Goal: Answer question/provide support: Share knowledge or assist other users

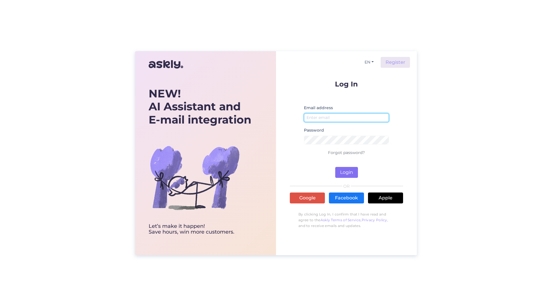
type input "[PERSON_NAME][EMAIL_ADDRESS][PERSON_NAME][DOMAIN_NAME]"
click at [346, 173] on button "Login" at bounding box center [346, 172] width 23 height 11
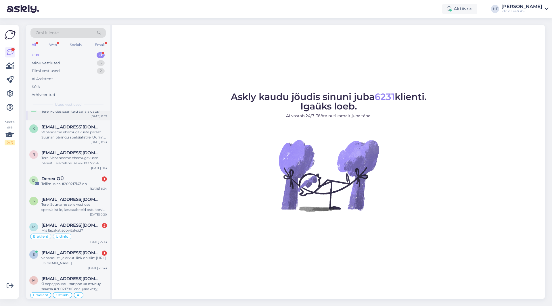
scroll to position [17, 0]
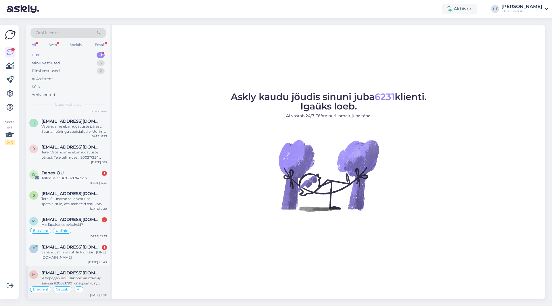
click at [75, 271] on span "[EMAIL_ADDRESS][DOMAIN_NAME]" at bounding box center [71, 273] width 60 height 5
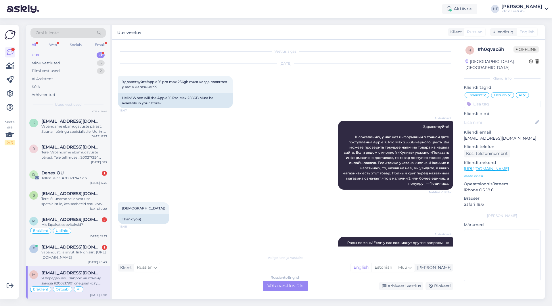
scroll to position [243, 0]
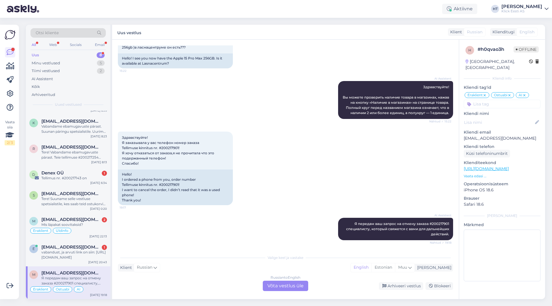
click at [182, 237] on div "AI Assistent Я передам ваш запрос на отмену заказа #200217901 специалисту, кото…" at bounding box center [285, 229] width 335 height 35
click at [102, 251] on div "vabandust, ja arvuti link on siin: [URL][DOMAIN_NAME]" at bounding box center [74, 255] width 66 height 10
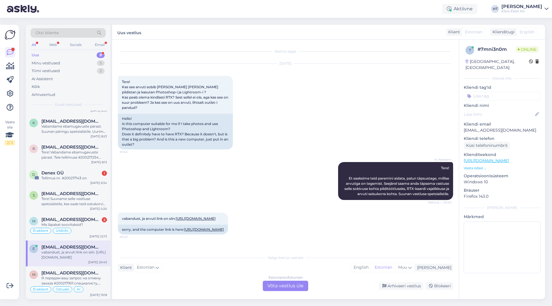
scroll to position [15, 0]
click at [66, 221] on span "[EMAIL_ADDRESS][DOMAIN_NAME]" at bounding box center [71, 219] width 60 height 5
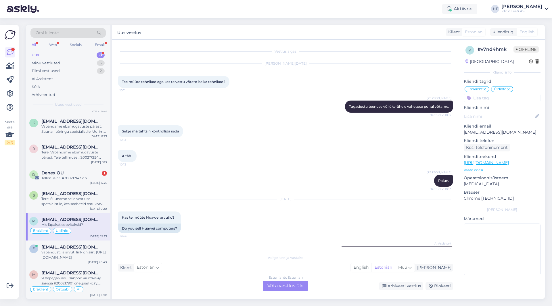
scroll to position [560, 0]
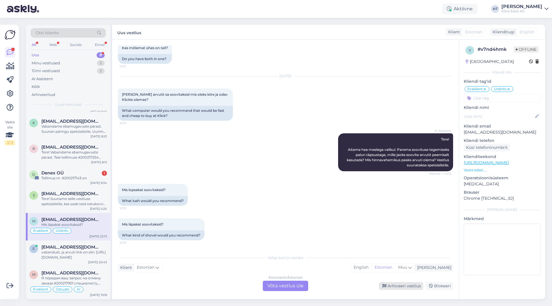
click at [387, 286] on icon at bounding box center [385, 286] width 4 height 4
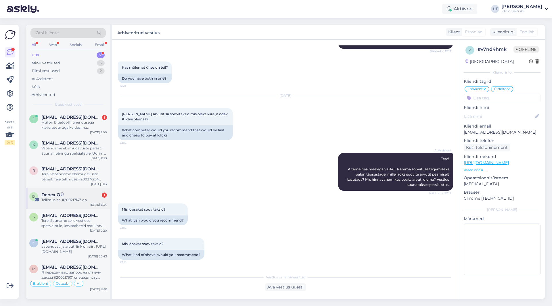
click at [76, 205] on div "D Denex OÜ 1 Tellimus nr. #200217143 on [DATE] 6:34" at bounding box center [68, 198] width 85 height 21
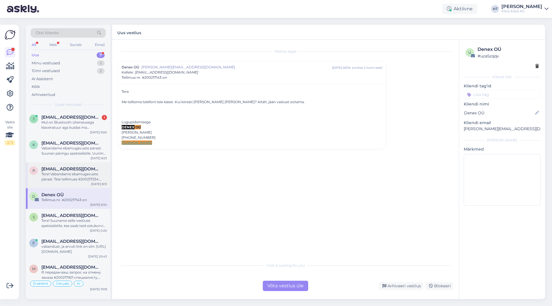
click at [85, 174] on div "Tere! Vabandame ebamugavuste pärast. Teie tellimuse #200217254 osas suunatakse …" at bounding box center [74, 177] width 66 height 10
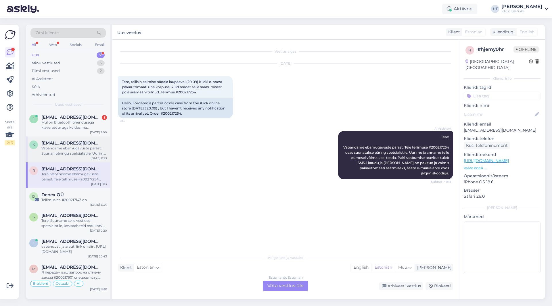
click at [74, 153] on div "Vabandame ebamugavuste pärast. Suunan päringu spetsialistile. Uurime ja anname …" at bounding box center [74, 151] width 66 height 10
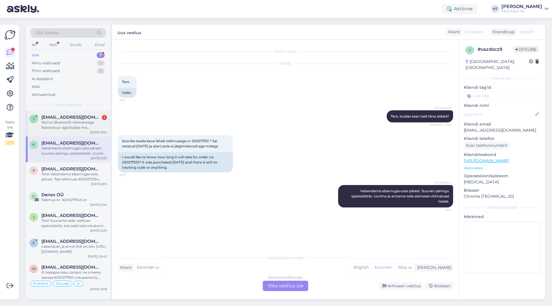
click at [101, 130] on div "Mul on Bluetooth ühendusega klaveratuur aga kuidas ma [PERSON_NAME] ühendada la…" at bounding box center [74, 125] width 66 height 10
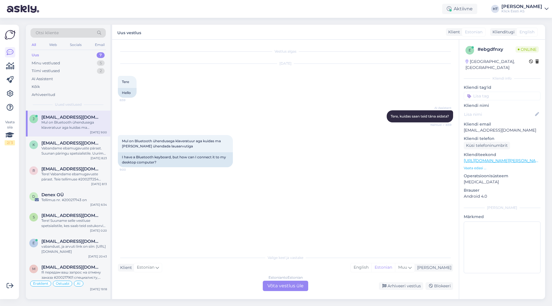
click at [282, 284] on div "Estonian to Estonian Võta vestlus üle" at bounding box center [285, 286] width 45 height 10
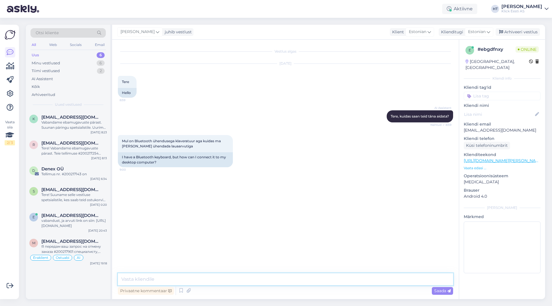
click at [282, 283] on textarea at bounding box center [285, 280] width 335 height 12
type textarea "Millise klaviatuuriga täpsemalt tegemist?"
click at [501, 92] on input at bounding box center [502, 96] width 77 height 9
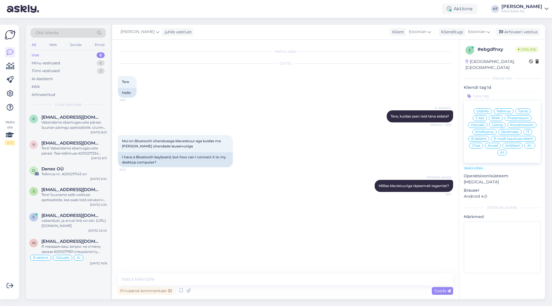
click at [482, 116] on span "T.Abi" at bounding box center [480, 117] width 9 height 3
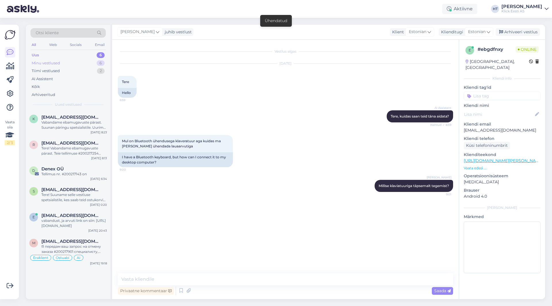
click at [90, 66] on div "Minu vestlused 6" at bounding box center [67, 63] width 75 height 8
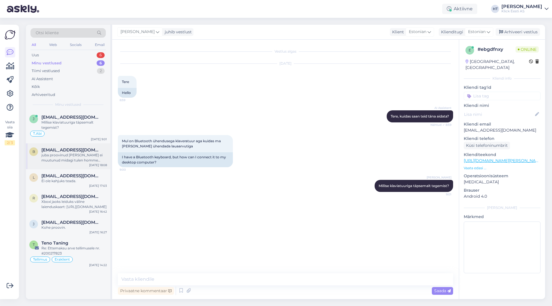
click at [82, 153] on div "juba proovinud [PERSON_NAME] ei muutunud midagi tulen homme klicki siis." at bounding box center [74, 158] width 66 height 10
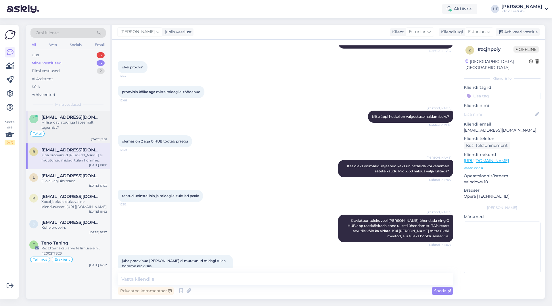
click at [85, 126] on div "Millise klaviatuuriga täpsemalt tegemist?" at bounding box center [74, 125] width 66 height 10
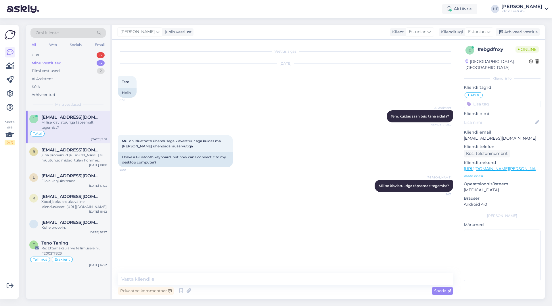
click at [496, 100] on input at bounding box center [502, 104] width 77 height 9
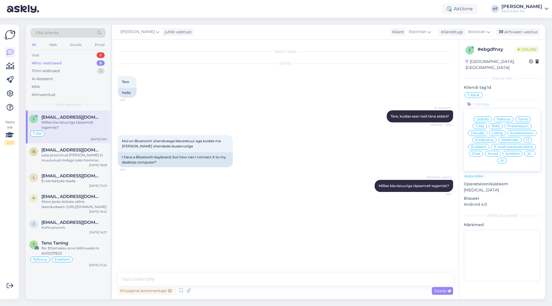
click at [482, 144] on div "Eraklient" at bounding box center [479, 147] width 21 height 6
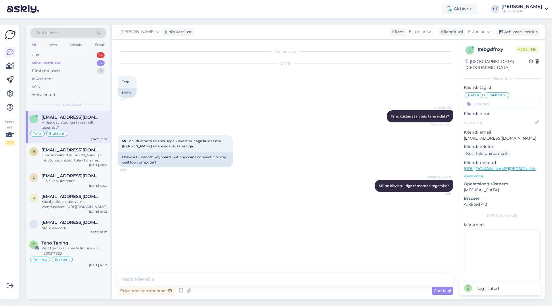
click at [377, 142] on div "Mul on Bluetooth ühendusega klaveratuur aga kuidas ma [PERSON_NAME] ühendada la…" at bounding box center [285, 151] width 335 height 45
click at [93, 56] on div "Uus 6" at bounding box center [67, 55] width 75 height 8
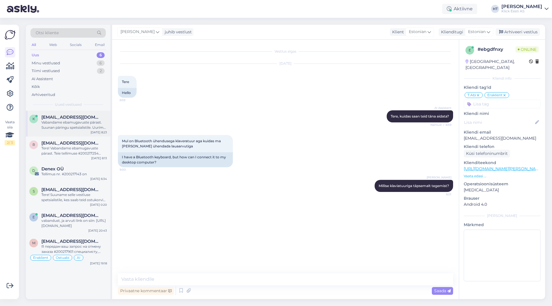
click at [102, 121] on div "Vabandame ebamugavuste pärast. Suunan päringu spetsialistile. Uurime ja anname …" at bounding box center [74, 125] width 66 height 10
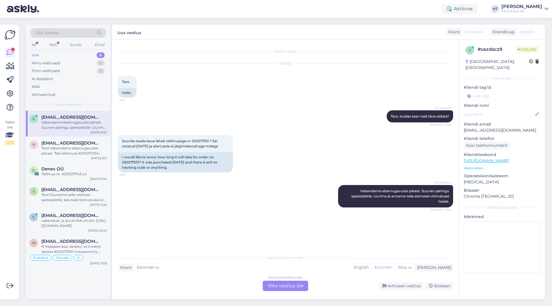
click at [98, 55] on div "6" at bounding box center [101, 55] width 8 height 6
click at [99, 60] on div "Minu vestlused 6" at bounding box center [67, 63] width 75 height 8
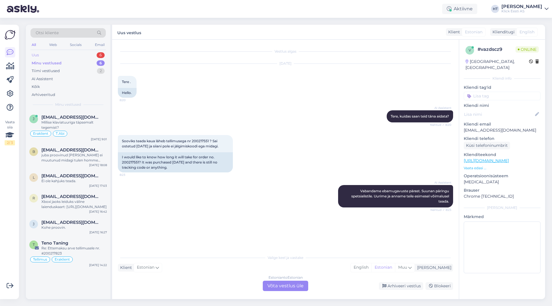
click at [98, 53] on div "6" at bounding box center [101, 55] width 8 height 6
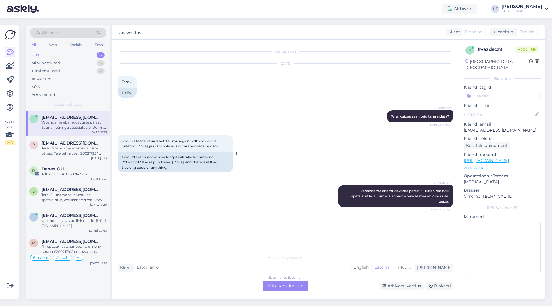
click at [200, 140] on span "Sooviks teada kaua läheb tellimusega nr 200217551 ? Sai ostetud [DATE] ja siian…" at bounding box center [170, 143] width 97 height 9
copy span "200217551"
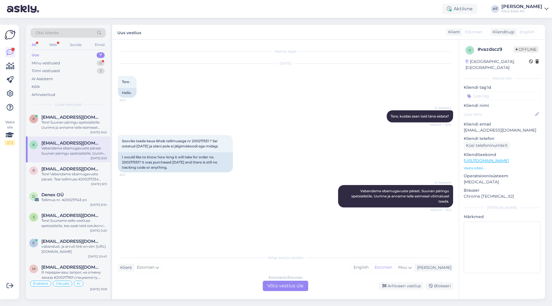
click at [484, 127] on p "[EMAIL_ADDRESS][DOMAIN_NAME]" at bounding box center [502, 130] width 77 height 6
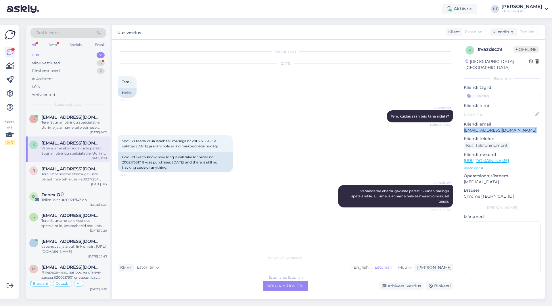
copy p "[EMAIL_ADDRESS][DOMAIN_NAME]"
click at [94, 62] on div "Minu vestlused 6" at bounding box center [67, 63] width 75 height 8
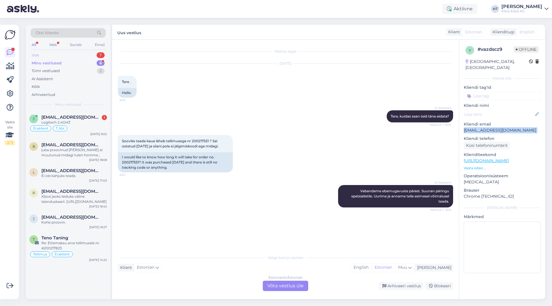
click at [102, 51] on div "Uus 7" at bounding box center [67, 55] width 75 height 8
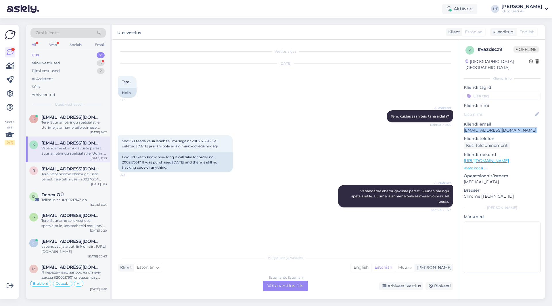
click at [83, 110] on div "Otsi kliente All Web Socials Email Uus 7 Minu vestlused 6 Tiimi vestlused 2 AI …" at bounding box center [68, 68] width 85 height 86
click at [83, 113] on div "k [EMAIL_ADDRESS][DOMAIN_NAME] Tere! Suunan päringu spetsialistile. Uurime ja a…" at bounding box center [68, 124] width 85 height 26
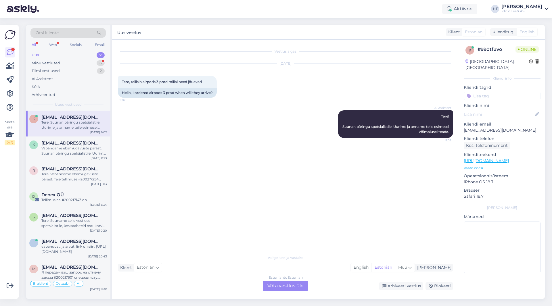
click at [90, 59] on div "Uus 7" at bounding box center [67, 55] width 75 height 8
click at [91, 62] on div "Minu vestlused 6" at bounding box center [67, 63] width 75 height 8
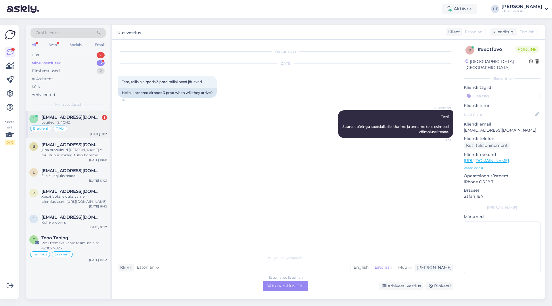
click at [91, 119] on div "[EMAIL_ADDRESS][DOMAIN_NAME] 1" at bounding box center [74, 117] width 66 height 5
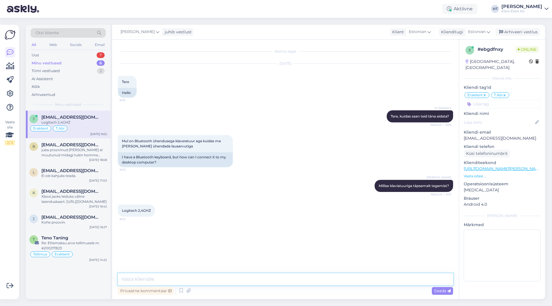
click at [219, 283] on textarea at bounding box center [285, 280] width 335 height 12
type textarea "2,4Ghz puhul käib ühendamine USB receiveri kaudu, mis klaviatuuril kaasas oli."
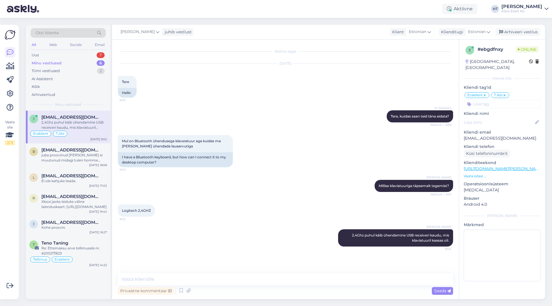
click at [477, 135] on p "[EMAIL_ADDRESS][DOMAIN_NAME]" at bounding box center [502, 138] width 77 height 6
copy p "[EMAIL_ADDRESS][DOMAIN_NAME]"
click at [74, 34] on div "Otsi kliente" at bounding box center [67, 32] width 75 height 9
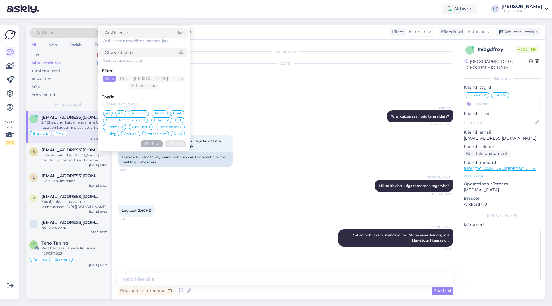
click at [137, 53] on input at bounding box center [142, 53] width 74 height 6
click at [135, 39] on div "Otsi kliente nime või meiliaadressi järgi" at bounding box center [145, 40] width 85 height 5
click at [135, 34] on input at bounding box center [142, 33] width 74 height 6
paste input "[EMAIL_ADDRESS][DOMAIN_NAME]"
type input "[EMAIL_ADDRESS][DOMAIN_NAME]"
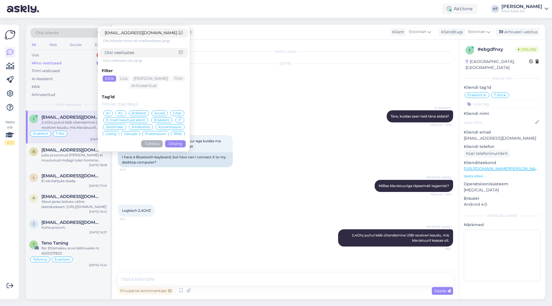
click button "Otsing" at bounding box center [175, 143] width 21 height 7
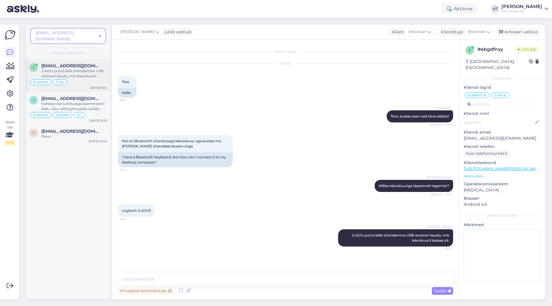
click at [93, 86] on div "[DATE] 9:04" at bounding box center [98, 88] width 17 height 4
click at [95, 92] on div "j [EMAIL_ADDRESS][DOMAIN_NAME] Kahepoolse suhtlusega kaameraid ei leidu. Üks vä…" at bounding box center [68, 108] width 85 height 33
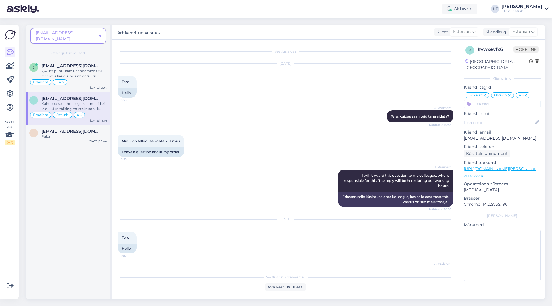
scroll to position [364, 0]
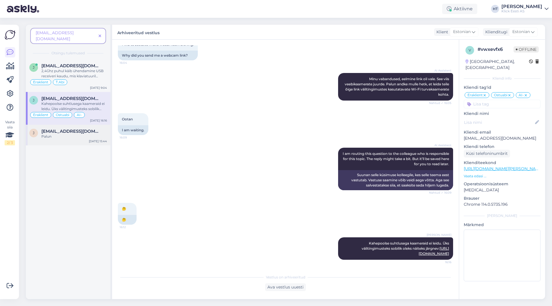
click at [77, 133] on div "J [EMAIL_ADDRESS][DOMAIN_NAME] Palun [DATE] 15:44" at bounding box center [68, 135] width 85 height 21
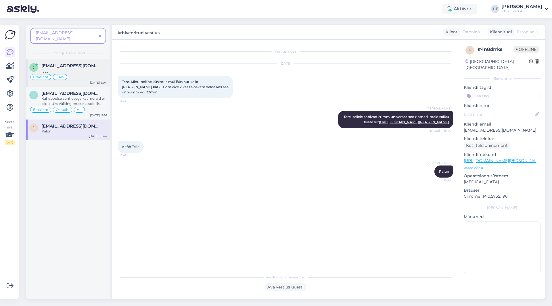
click at [99, 74] on div "Eraklient T.Abi" at bounding box center [68, 77] width 78 height 7
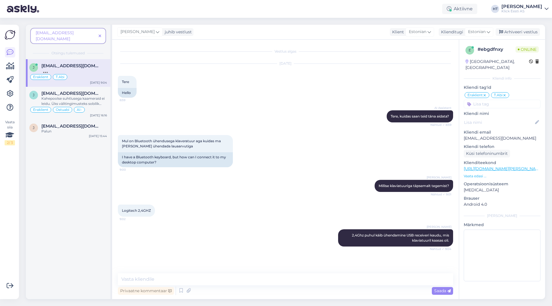
click at [99, 34] on icon at bounding box center [100, 36] width 3 height 4
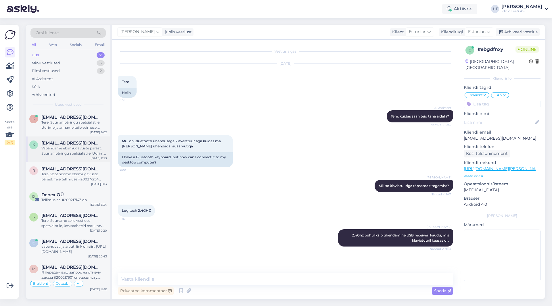
click at [83, 144] on span "[EMAIL_ADDRESS][DOMAIN_NAME]" at bounding box center [71, 143] width 60 height 5
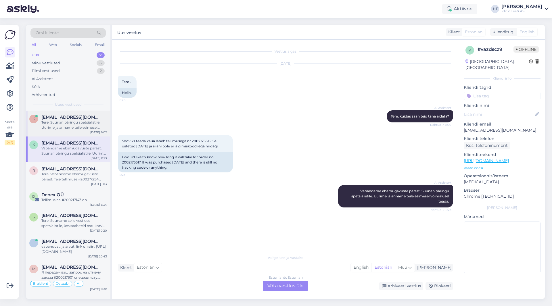
click at [85, 126] on div "Tere! Suunan päringu spetsialistile. Uurime ja anname teile esimesel võimalusel…" at bounding box center [74, 125] width 66 height 10
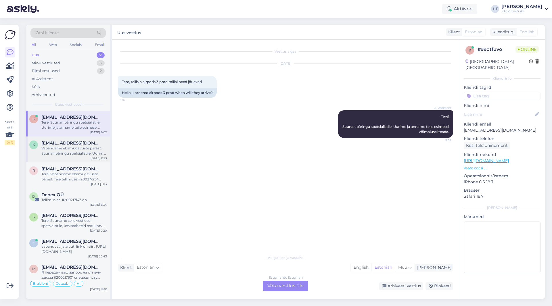
click at [80, 141] on span "[EMAIL_ADDRESS][DOMAIN_NAME]" at bounding box center [71, 143] width 60 height 5
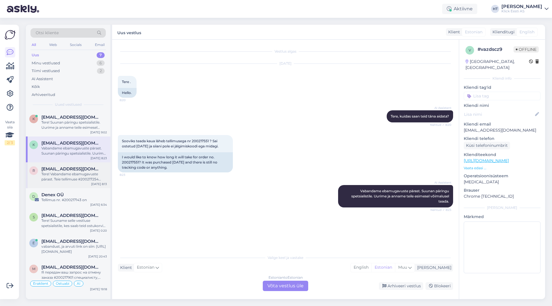
click at [69, 175] on div "Tere! Vabandame ebamugavuste pärast. Teie tellimuse #200217254 osas suunatakse …" at bounding box center [74, 177] width 66 height 10
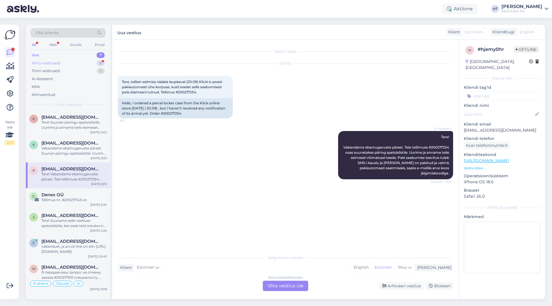
click at [93, 64] on div "Minu vestlused 6" at bounding box center [67, 63] width 75 height 8
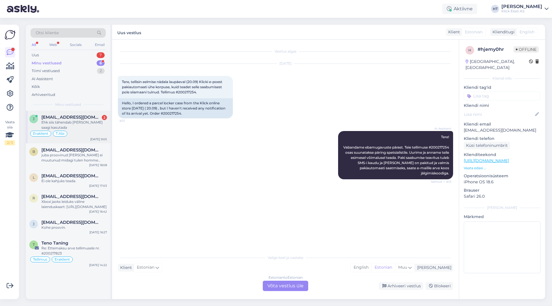
click at [99, 123] on div "Ehk siis tähendab [PERSON_NAME] saagi kasutada" at bounding box center [74, 125] width 66 height 10
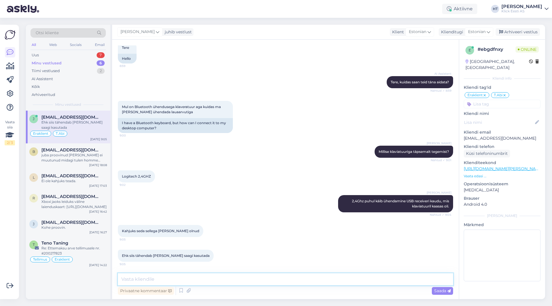
click at [180, 275] on textarea at bounding box center [285, 280] width 335 height 12
type textarea "Mis mudel täpsemalt on?"
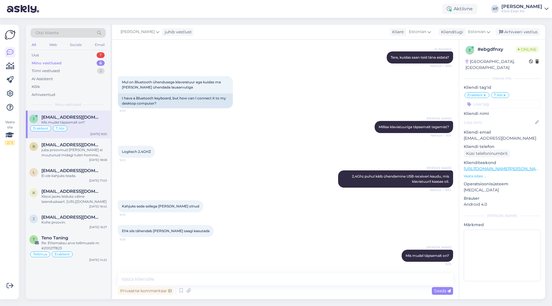
click at [96, 62] on div "Minu vestlused 6" at bounding box center [67, 63] width 75 height 8
click at [98, 56] on div "7" at bounding box center [101, 55] width 8 height 6
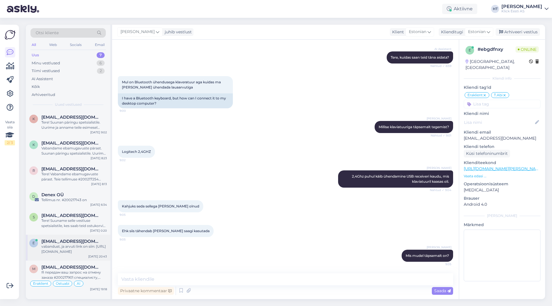
click at [69, 240] on span "[EMAIL_ADDRESS][DOMAIN_NAME]" at bounding box center [71, 241] width 60 height 5
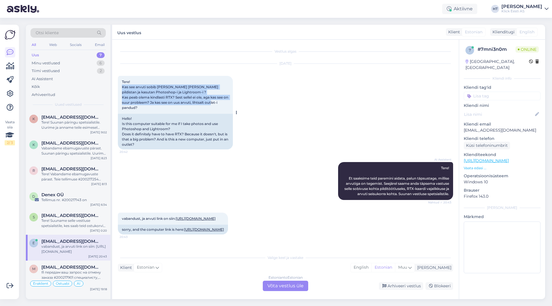
drag, startPoint x: 122, startPoint y: 72, endPoint x: 221, endPoint y: 97, distance: 102.1
click at [221, 97] on div "Tere! Kas see arvuti sobib [PERSON_NAME] [PERSON_NAME] pildistan ja kasutan Pho…" at bounding box center [175, 95] width 115 height 38
drag, startPoint x: 155, startPoint y: 95, endPoint x: 121, endPoint y: 65, distance: 45.4
click at [121, 76] on div "Tere! Kas see arvuti sobib [PERSON_NAME] [PERSON_NAME] pildistan ja kasutan Pho…" at bounding box center [175, 95] width 115 height 38
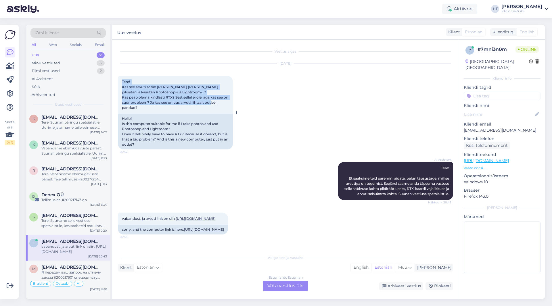
click at [121, 76] on div "Tere! Kas see arvuti sobib [PERSON_NAME] [PERSON_NAME] pildistan ja kasutan Pho…" at bounding box center [175, 95] width 115 height 38
drag, startPoint x: 121, startPoint y: 65, endPoint x: 154, endPoint y: 92, distance: 42.5
click at [154, 92] on div "Tere! Kas see arvuti sobib [PERSON_NAME] [PERSON_NAME] pildistan ja kasutan Pho…" at bounding box center [175, 95] width 115 height 38
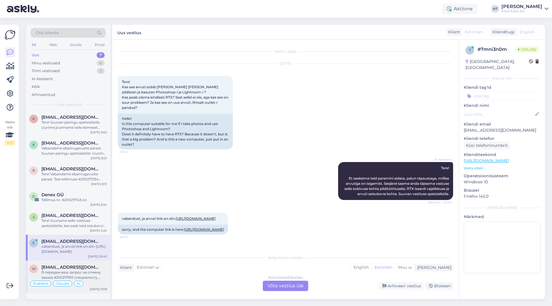
click at [72, 269] on span "[EMAIL_ADDRESS][DOMAIN_NAME]" at bounding box center [71, 267] width 60 height 5
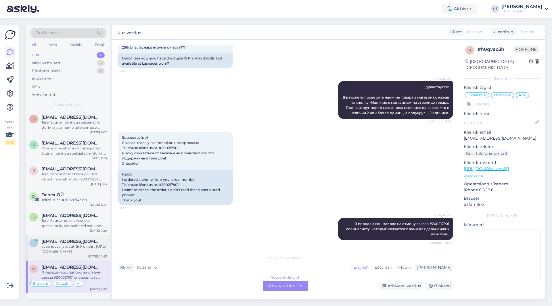
click at [93, 235] on div "e [EMAIL_ADDRESS][DOMAIN_NAME] vabandust, ja arvuti link on siin: [URL][DOMAIN_…" at bounding box center [68, 248] width 85 height 26
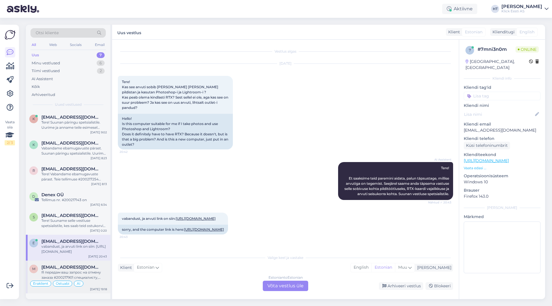
click at [91, 270] on div "[EMAIL_ADDRESS][DOMAIN_NAME]" at bounding box center [74, 267] width 66 height 5
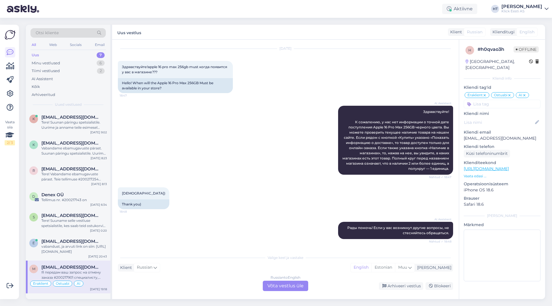
scroll to position [243, 0]
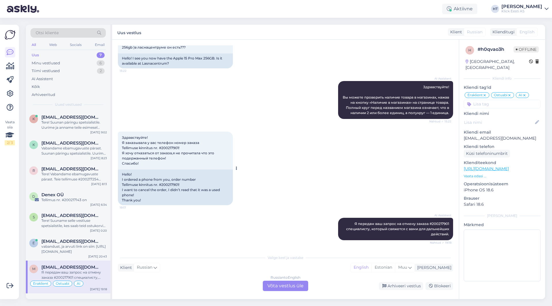
click at [172, 148] on span "Здравствуйте! Я заказывала у вас телефон номер заказа Tellimuse kinnitus nr. #2…" at bounding box center [168, 150] width 93 height 30
copy span "200217901"
click at [296, 148] on div "Здравствуйте! Я заказывала у вас телефон номер заказа Tellimuse kinnitus nr. #2…" at bounding box center [285, 168] width 335 height 86
click at [273, 156] on div "Здравствуйте! Я заказывала у вас телефон номер заказа Tellimuse kinnitus nr. #2…" at bounding box center [285, 168] width 335 height 86
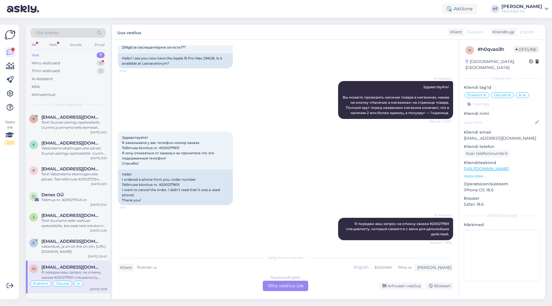
click at [515, 100] on input at bounding box center [502, 104] width 77 height 9
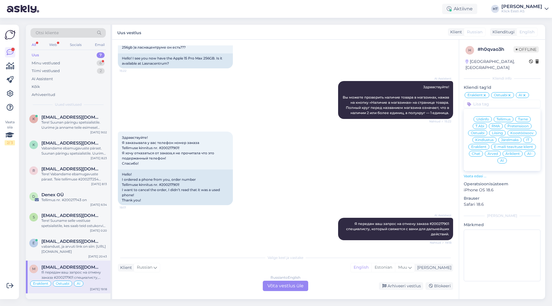
click at [508, 118] on span "Tellimus" at bounding box center [504, 119] width 14 height 3
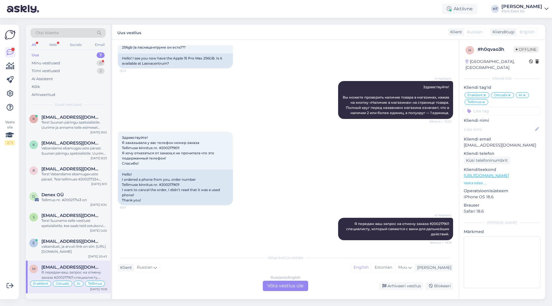
click at [294, 287] on div "Russian to English Võta vestlus üle" at bounding box center [285, 286] width 45 height 10
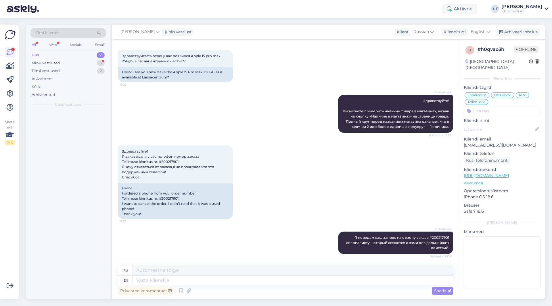
scroll to position [229, 0]
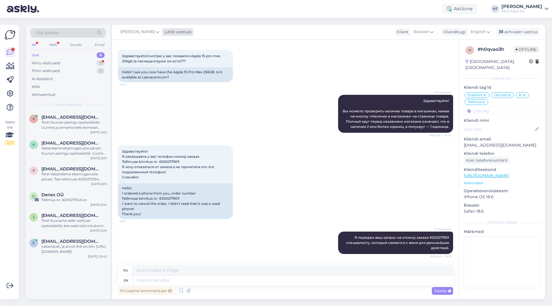
click at [156, 34] on icon at bounding box center [157, 32] width 3 height 6
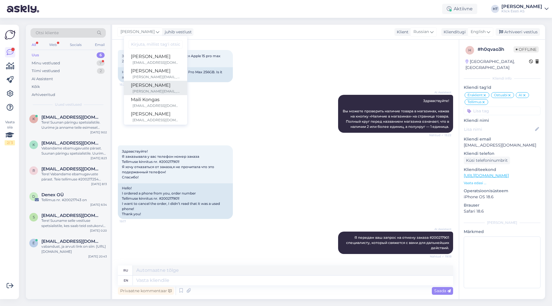
scroll to position [29, 0]
click at [152, 78] on div "[PERSON_NAME][EMAIL_ADDRESS][DOMAIN_NAME]" at bounding box center [157, 77] width 48 height 5
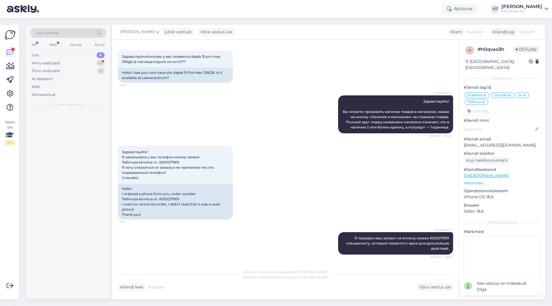
scroll to position [228, 0]
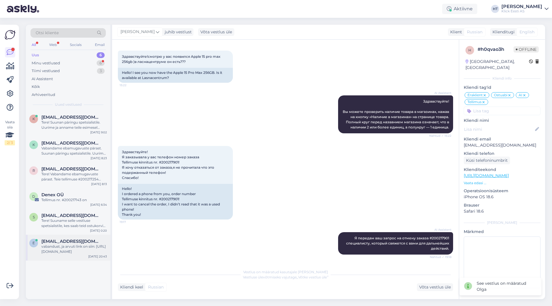
click at [54, 245] on div "vabandust, ja arvuti link on siin: [URL][DOMAIN_NAME]" at bounding box center [74, 249] width 66 height 10
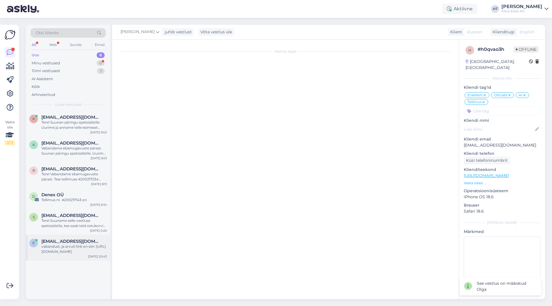
scroll to position [15, 0]
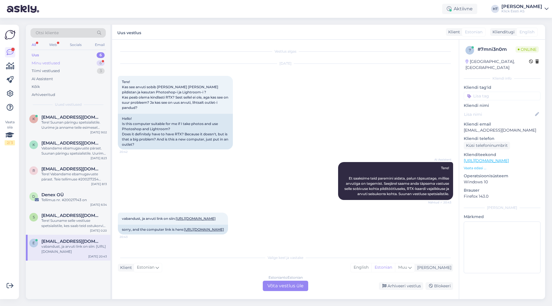
click at [83, 61] on div "Minu vestlused 6" at bounding box center [67, 63] width 75 height 8
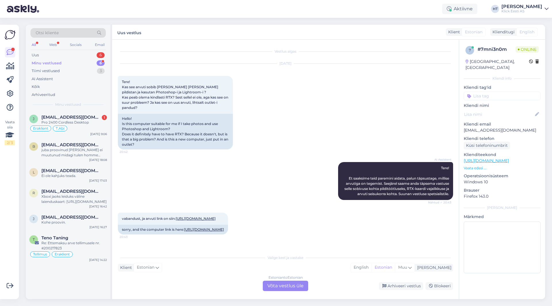
click at [87, 64] on div "Minu vestlused 6" at bounding box center [67, 63] width 75 height 8
click at [90, 54] on div "Uus 6" at bounding box center [67, 55] width 75 height 8
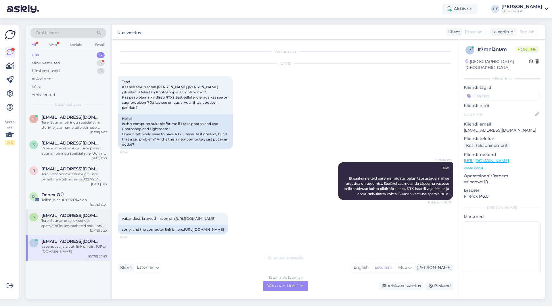
click at [79, 225] on div "Tere! Suuname selle vestluse spetsialistile, kes saab teid ostukorvi toote kust…" at bounding box center [74, 223] width 66 height 10
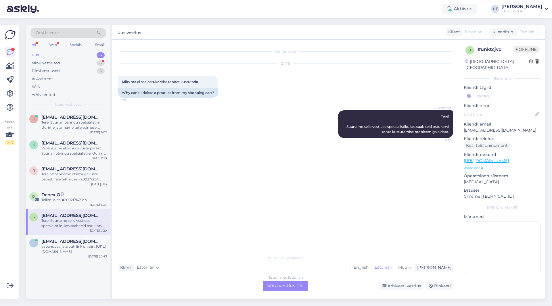
click at [486, 127] on p "[EMAIL_ADDRESS][DOMAIN_NAME]" at bounding box center [502, 130] width 77 height 6
copy p "[EMAIL_ADDRESS][DOMAIN_NAME]"
click at [375, 194] on div "Vestlus algas [DATE] Miks ma ei saa ostukorvist toodet kustutada 0:20 Why can't…" at bounding box center [288, 145] width 341 height 201
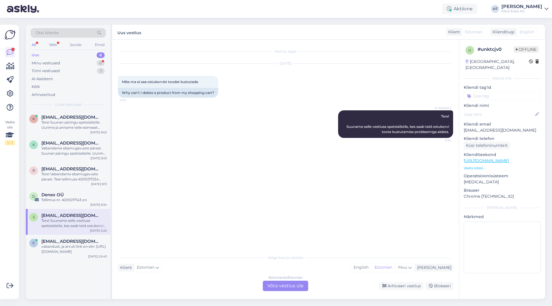
click at [274, 286] on div "Estonian to Estonian Võta vestlus üle" at bounding box center [285, 286] width 45 height 10
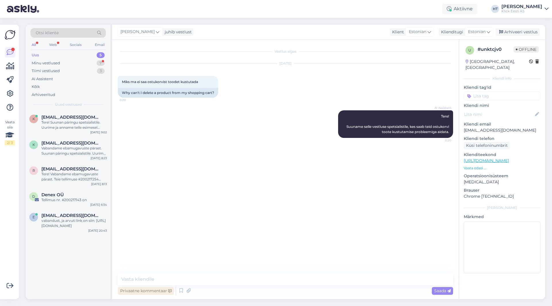
click at [155, 293] on div "Privaatne kommentaar" at bounding box center [146, 291] width 56 height 8
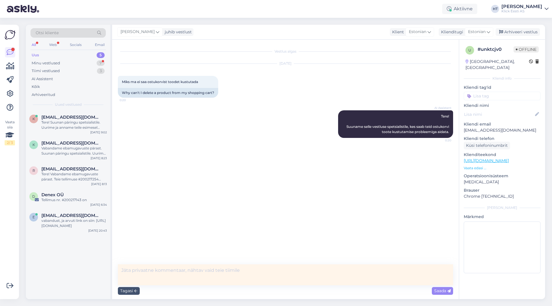
click at [171, 277] on textarea at bounding box center [285, 275] width 335 height 21
type textarea "Sai kustutatud."
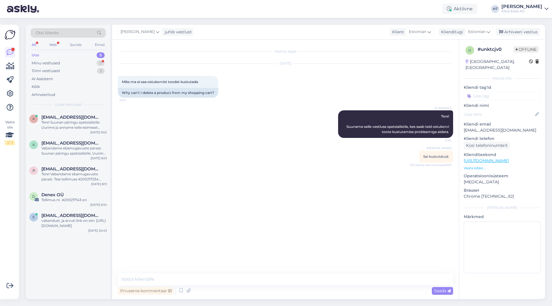
click at [488, 92] on input at bounding box center [502, 96] width 77 height 9
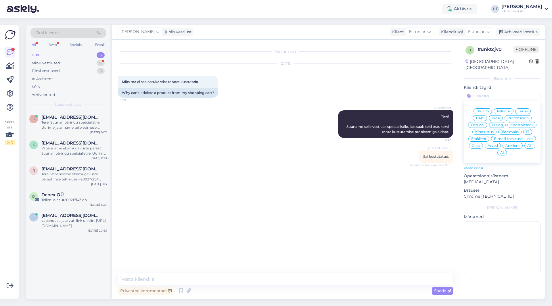
click at [530, 129] on div "IT" at bounding box center [528, 132] width 9 height 6
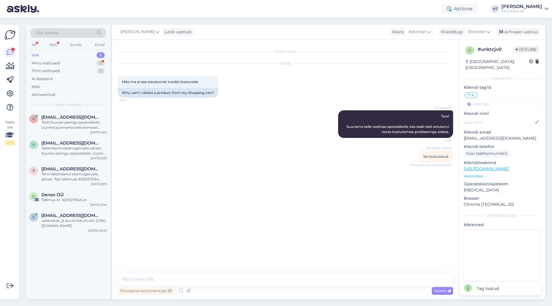
click at [506, 100] on input at bounding box center [502, 104] width 77 height 9
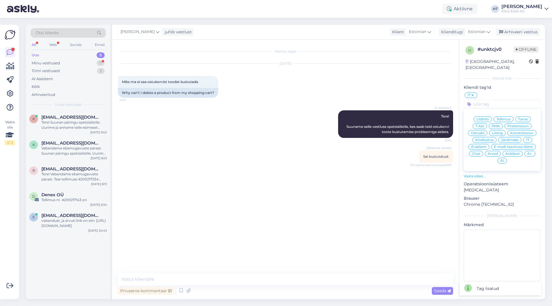
click at [480, 144] on div "Eraklient" at bounding box center [479, 147] width 21 height 6
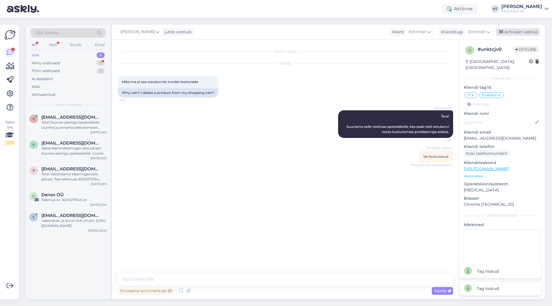
click at [529, 31] on div "Arhiveeri vestlus" at bounding box center [518, 32] width 44 height 8
click at [93, 174] on div "Tere! Vabandame ebamugavuste pärast. Teie tellimuse #200217254 osas suunatakse …" at bounding box center [74, 177] width 66 height 10
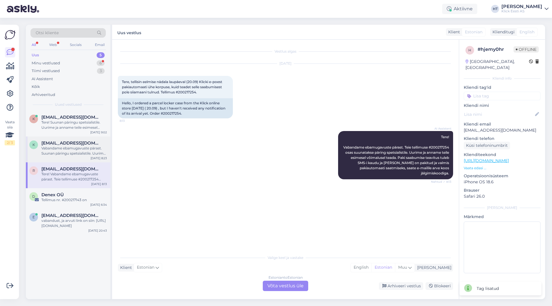
click at [99, 157] on div "[DATE] 8:23" at bounding box center [99, 158] width 16 height 4
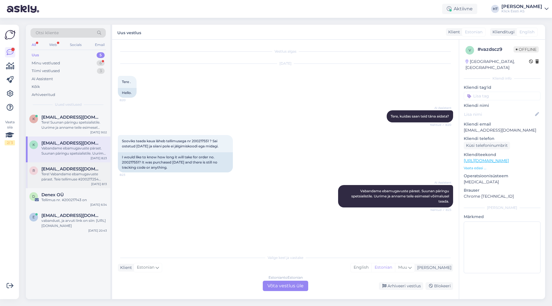
click at [90, 166] on div "r [EMAIL_ADDRESS][DOMAIN_NAME] Tere! Vabandame ebamugavuste pärast. Teie tellim…" at bounding box center [68, 176] width 85 height 26
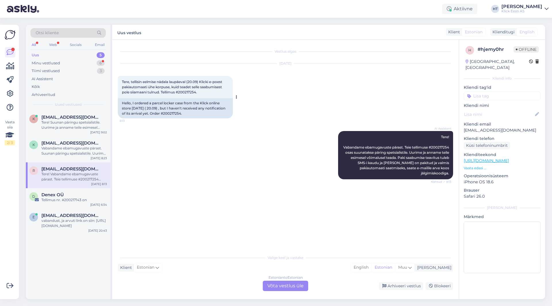
click at [189, 92] on span "Tere, tellisin eelmise nädala laupäeval (20.09) Klicki e-poest pakiautomaati üh…" at bounding box center [172, 87] width 101 height 15
copy span "200217254"
click at [66, 152] on div "Vabandame ebamugavuste pärast. Suunan päringu spetsialistile. Uurime ja anname …" at bounding box center [74, 151] width 66 height 10
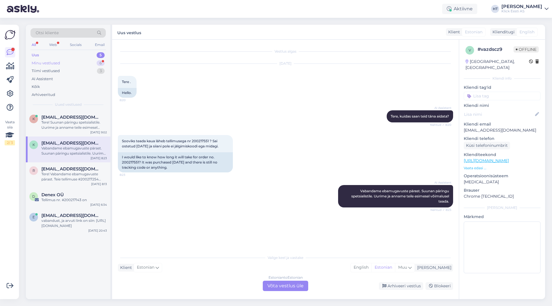
click at [102, 64] on div "6" at bounding box center [101, 63] width 8 height 6
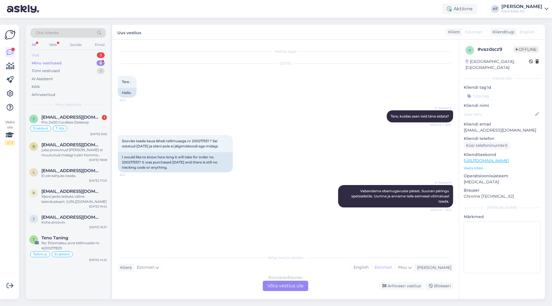
click at [102, 56] on div "5" at bounding box center [101, 55] width 8 height 6
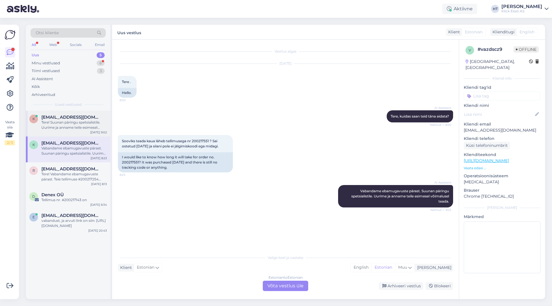
click at [85, 126] on div "Tere! Suunan päringu spetsialistile. Uurime ja anname teile esimesel võimalusel…" at bounding box center [74, 125] width 66 height 10
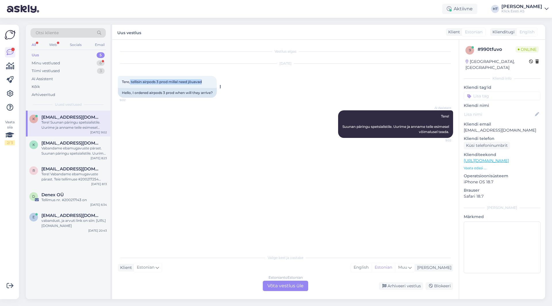
drag, startPoint x: 131, startPoint y: 82, endPoint x: 205, endPoint y: 84, distance: 74.0
click at [205, 84] on div "Tere, tellisin airpods 3 prod millal need jõuavad 9:02" at bounding box center [167, 82] width 99 height 12
click at [78, 37] on div "Otsi kliente" at bounding box center [67, 32] width 75 height 9
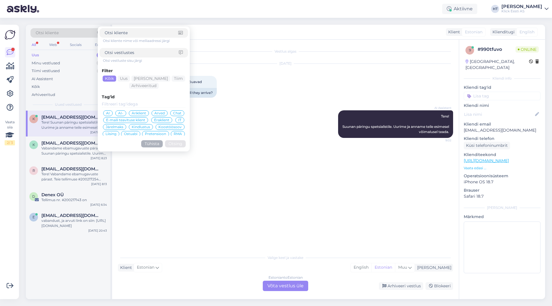
click at [138, 56] on div at bounding box center [144, 52] width 89 height 9
click at [139, 53] on input at bounding box center [142, 53] width 74 height 6
type input "varude"
click button "Otsing" at bounding box center [175, 143] width 21 height 7
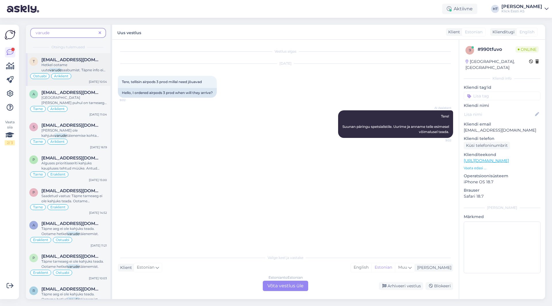
click at [96, 67] on div "Hetkel ootame uute varude saabumist. Täpne info ei ole kahjuks teada." at bounding box center [74, 67] width 66 height 10
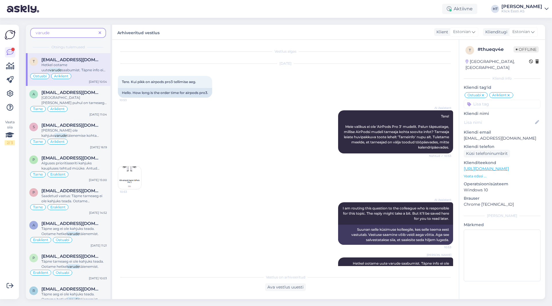
scroll to position [15, 0]
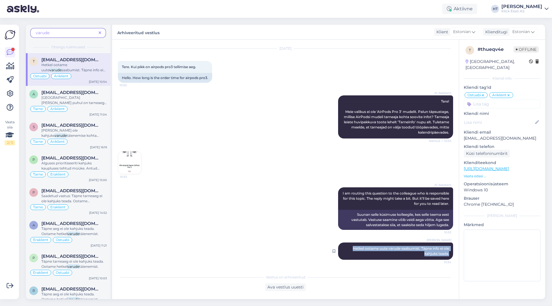
drag, startPoint x: 347, startPoint y: 247, endPoint x: 448, endPoint y: 253, distance: 100.9
click at [448, 253] on div "[PERSON_NAME] Hetkel ootame uute varude saabumist. Täpne info ei ole kahjuks te…" at bounding box center [395, 251] width 115 height 17
copy span "Hetkel ootame uute varude saabumist. Täpne info ei ole kahjuks teada."
click at [216, 221] on div "AI Assistent I am routing this question to the colleague who is responsible for…" at bounding box center [285, 208] width 335 height 55
click at [100, 32] on icon at bounding box center [100, 33] width 3 height 4
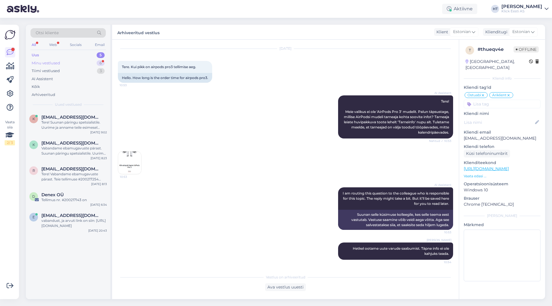
click at [92, 65] on div "Minu vestlused 6" at bounding box center [67, 63] width 75 height 8
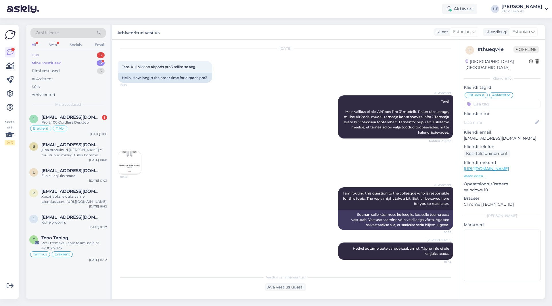
click at [95, 53] on div "Uus 5" at bounding box center [67, 55] width 75 height 8
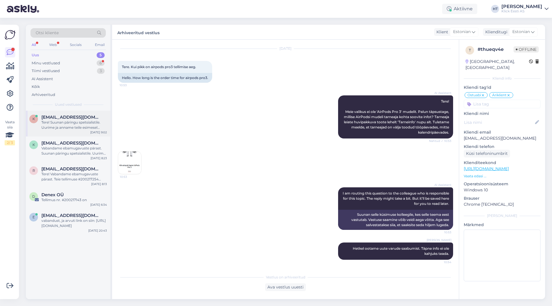
click at [81, 114] on div "k [EMAIL_ADDRESS][DOMAIN_NAME] Tere! Suunan päringu spetsialistile. Uurime ja a…" at bounding box center [68, 124] width 85 height 26
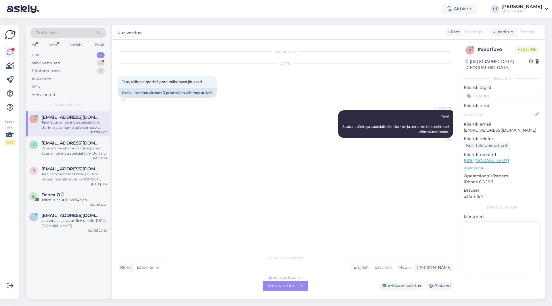
scroll to position [0, 0]
click at [298, 283] on div "Estonian to Estonian Võta vestlus üle" at bounding box center [285, 286] width 45 height 10
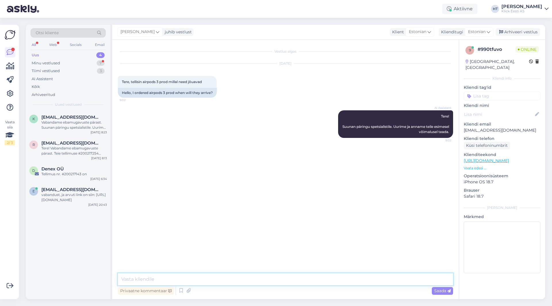
click at [282, 278] on textarea at bounding box center [285, 280] width 335 height 12
paste textarea "Hetkel ootame uute varude saabumist. Täpne info ei ole kahjuks teada."
type textarea "Hetkel ootame uute varude saabumist. Täpne info ei ole kahjuks teada."
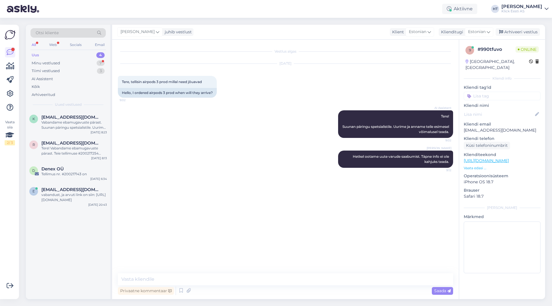
click at [499, 92] on input at bounding box center [502, 96] width 77 height 9
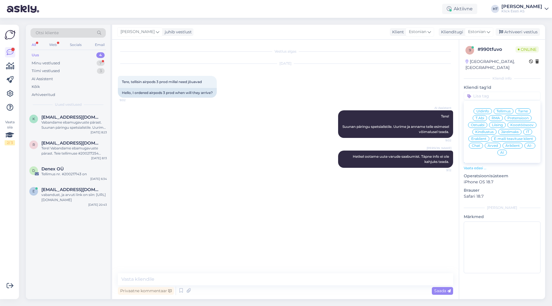
click at [526, 108] on div "Tarne" at bounding box center [523, 111] width 16 height 6
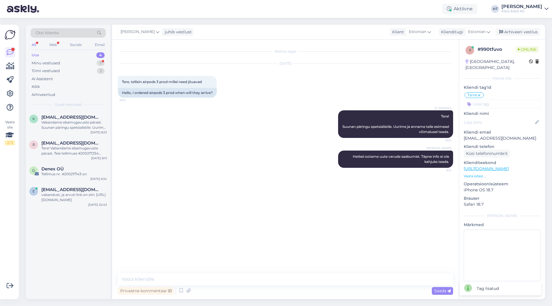
click at [513, 100] on input at bounding box center [502, 104] width 77 height 9
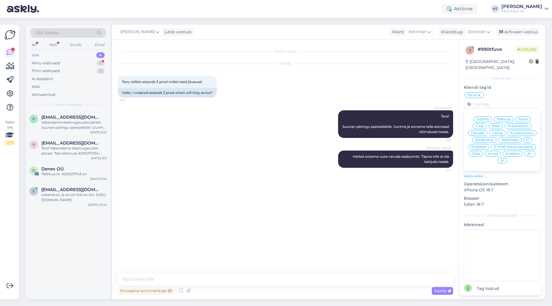
click at [484, 144] on div "Eraklient" at bounding box center [479, 147] width 21 height 6
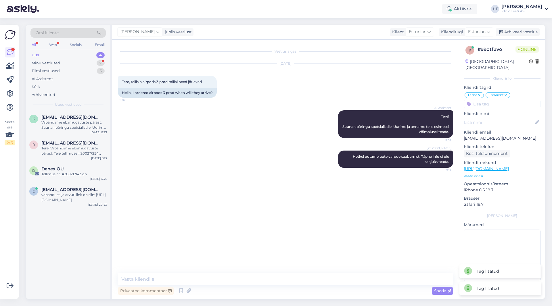
click at [358, 66] on div "[DATE] Tere, tellisin airpods 3 prod millal need jõuavad 9:02 Hello, I ordered …" at bounding box center [285, 81] width 335 height 47
click at [64, 140] on div "r [EMAIL_ADDRESS][DOMAIN_NAME] Tere! Vabandame ebamugavuste pärast. Teie tellim…" at bounding box center [68, 150] width 85 height 26
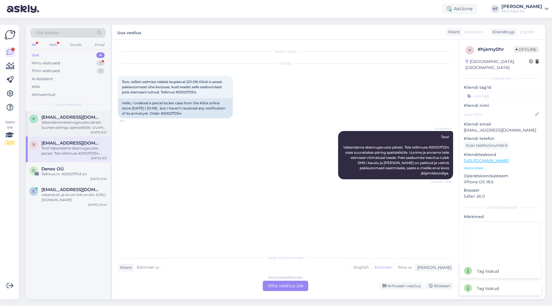
click at [78, 129] on div "Vabandame ebamugavuste pärast. Suunan päringu spetsialistile. Uurime ja anname …" at bounding box center [74, 125] width 66 height 10
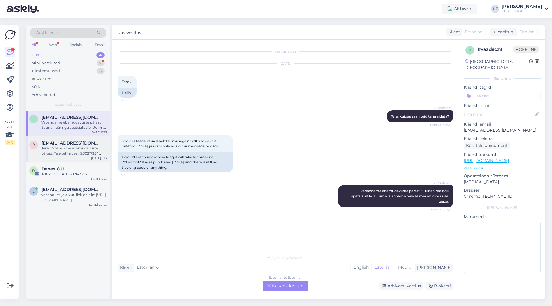
click at [96, 149] on div "Tere! Vabandame ebamugavuste pärast. Teie tellimuse #200217254 osas suunatakse …" at bounding box center [74, 151] width 66 height 10
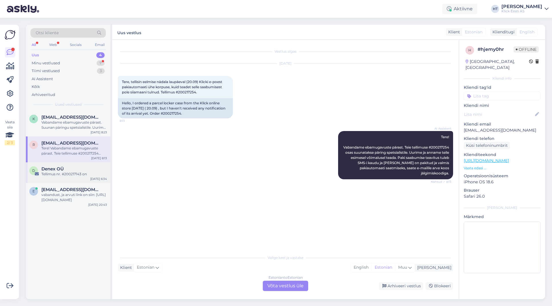
click at [87, 172] on div "Tellimus nr. #200217143 on" at bounding box center [74, 174] width 66 height 5
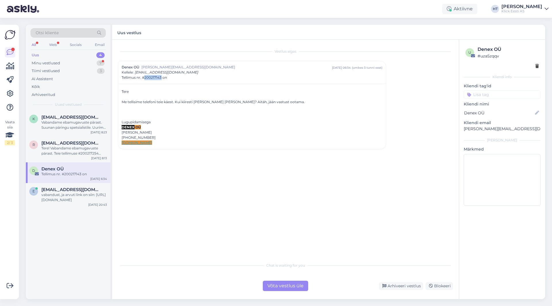
copy span "200217143"
drag, startPoint x: 145, startPoint y: 77, endPoint x: 161, endPoint y: 79, distance: 16.7
click at [161, 79] on span "Tellimus nr. #200217143 on" at bounding box center [144, 77] width 45 height 5
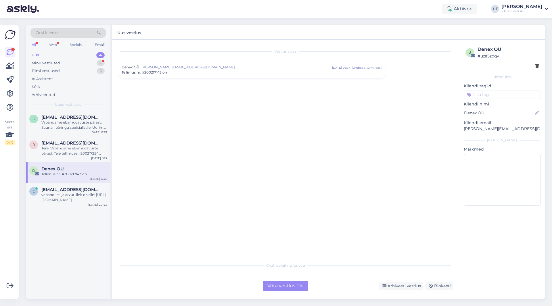
click at [224, 157] on div "Vestlus algas Denex OÜ [EMAIL_ADDRESS][DOMAIN_NAME] [DATE] 06:34 ( umbes 3 tunn…" at bounding box center [288, 149] width 341 height 209
click at [36, 199] on div "e [EMAIL_ADDRESS][DOMAIN_NAME] vabandust, ja arvuti link on siin: [URL][DOMAIN_…" at bounding box center [68, 195] width 78 height 16
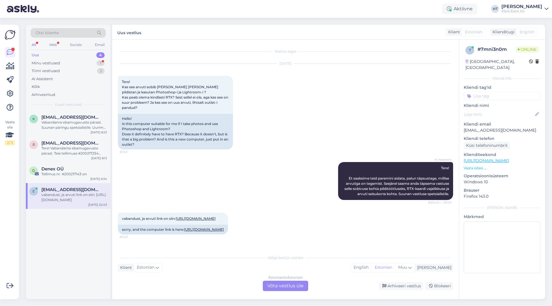
scroll to position [15, 0]
click at [98, 63] on div "7" at bounding box center [101, 63] width 8 height 6
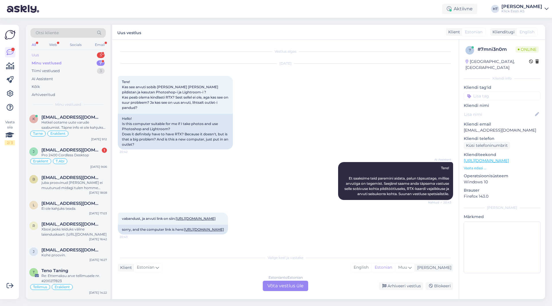
click at [92, 52] on div "Uus 5" at bounding box center [67, 55] width 75 height 8
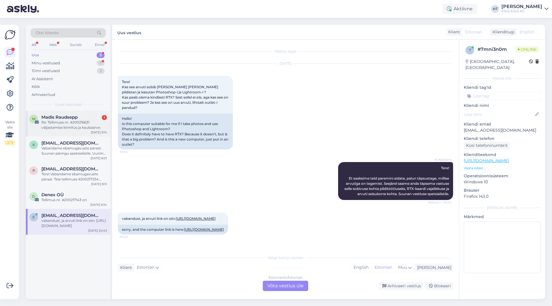
click at [72, 113] on div "M Madis Raudsepp 1 Re: Tellimuse nr. #200216631 väljastamise kinnitus ja kaubaa…" at bounding box center [68, 124] width 85 height 26
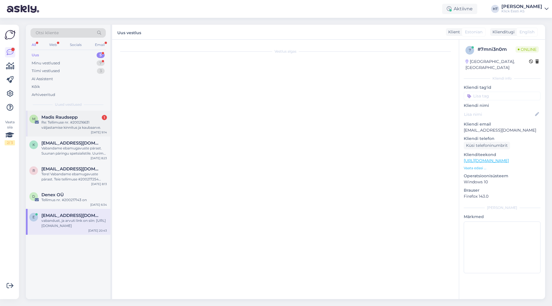
scroll to position [0, 0]
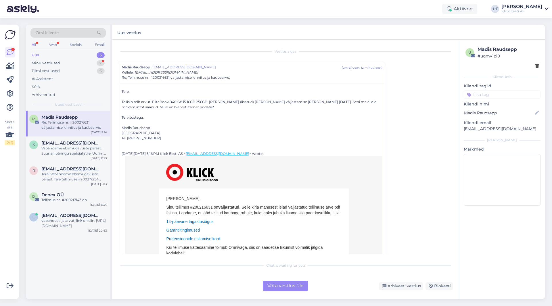
click at [196, 205] on td "[PERSON_NAME], Sinu tellimus #200216631 on väljastatud . [PERSON_NAME] manusest…" at bounding box center [253, 256] width 175 height 121
click at [197, 206] on p "Sinu tellimus #200216631 on väljastatud . Selle kirja manusest leiad väljastatu…" at bounding box center [254, 211] width 175 height 12
copy p "200216631"
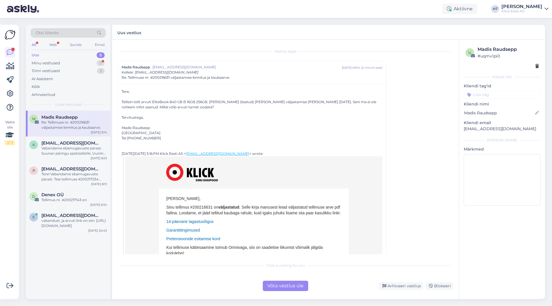
click at [399, 192] on div "Vestlus algas Madis Raudsepp [EMAIL_ADDRESS][DOMAIN_NAME] [DATE] 09:14 ( 2 minu…" at bounding box center [288, 149] width 341 height 209
click at [83, 65] on div "Minu vestlused 7" at bounding box center [67, 63] width 75 height 8
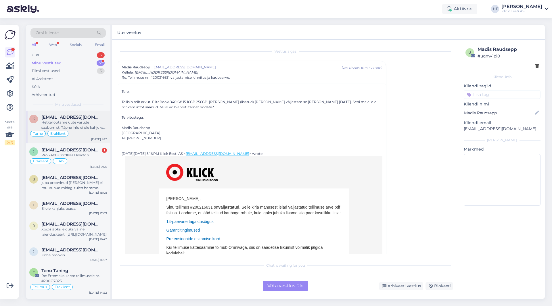
click at [87, 130] on div "Tarne Eraklient" at bounding box center [68, 133] width 78 height 7
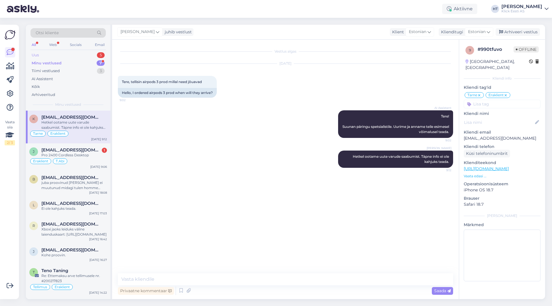
click at [93, 57] on div "Uus 5" at bounding box center [67, 55] width 75 height 8
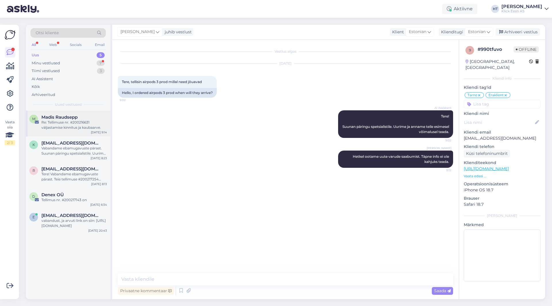
click at [86, 127] on div "Re: Tellimuse nr. #200216631 väljastamise kinnitus ja kaubaarve." at bounding box center [74, 125] width 66 height 10
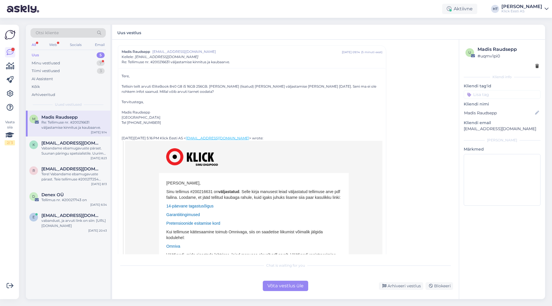
click at [283, 282] on div "Võta vestlus üle" at bounding box center [285, 286] width 45 height 10
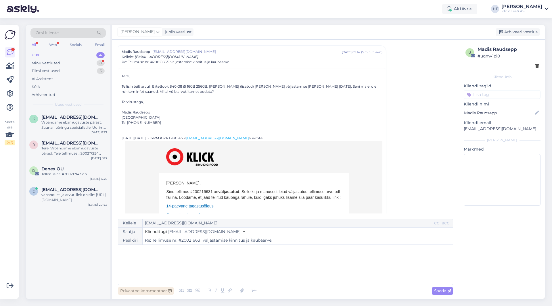
click at [162, 290] on div "Privaatne kommentaar" at bounding box center [146, 291] width 56 height 8
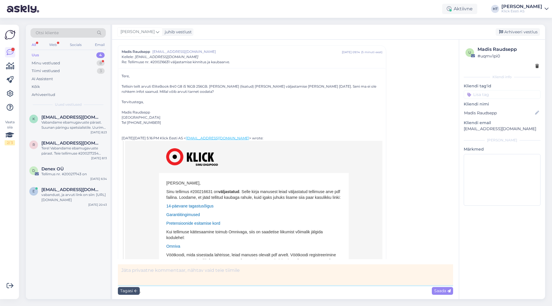
click at [177, 270] on textarea at bounding box center [285, 275] width 335 height 21
type textarea "Kiri Lõunakale."
click at [434, 293] on span "Saada" at bounding box center [442, 291] width 17 height 5
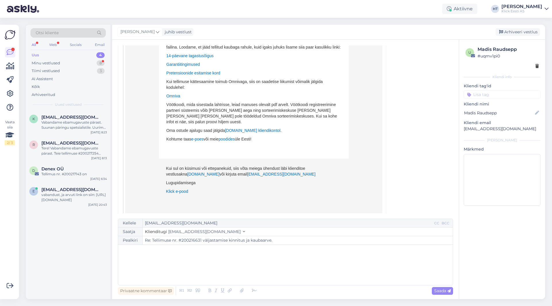
scroll to position [212, 0]
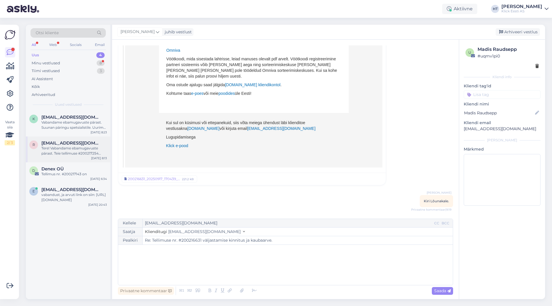
click at [83, 145] on span "[EMAIL_ADDRESS][DOMAIN_NAME]" at bounding box center [71, 143] width 60 height 5
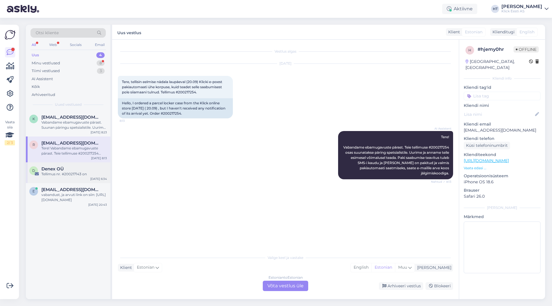
click at [107, 171] on div "D Denex OÜ Tellimus nr. #200217143 on [DATE] 6:34" at bounding box center [68, 173] width 85 height 21
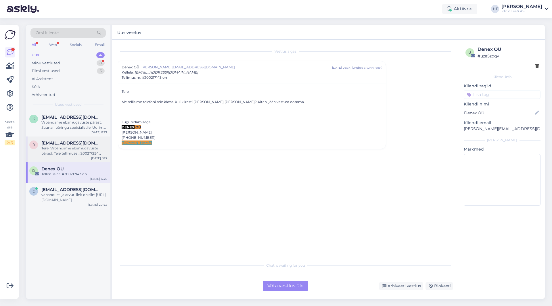
click at [96, 152] on div "Tere! Vabandame ebamugavuste pärast. Teie tellimuse #200217254 osas suunatakse …" at bounding box center [74, 151] width 66 height 10
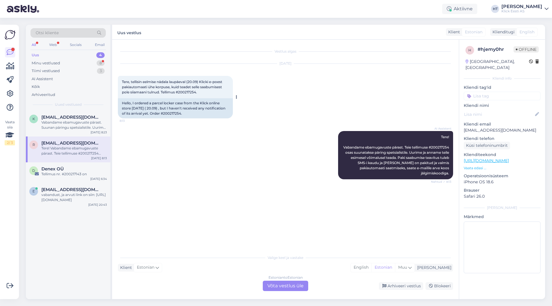
click at [188, 92] on span "Tere, tellisin eelmise nädala laupäeval (20.09) Klicki e-poest pakiautomaati üh…" at bounding box center [172, 87] width 101 height 15
click at [167, 162] on div "AI Assistent Tere! Vabandame ebamugavuste pärast. Teie tellimuse #200217254 osa…" at bounding box center [285, 155] width 335 height 61
click at [89, 125] on div "Vabandame ebamugavuste pärast. Suunan päringu spetsialistile. Uurime ja anname …" at bounding box center [74, 125] width 66 height 10
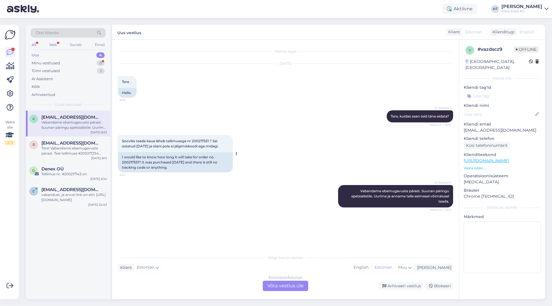
click at [201, 138] on div "Sooviks teada kaua läheb tellimusega nr 200217551 ? Sai ostetud [DATE] ja siian…" at bounding box center [175, 143] width 115 height 17
click at [139, 117] on div "AI Assistent [PERSON_NAME], kuidas saan teid [PERSON_NAME] aidata? Nähtud ✓ 8:20" at bounding box center [285, 116] width 335 height 25
click at [99, 54] on div "4" at bounding box center [100, 55] width 8 height 6
click at [90, 124] on div "Vabandame ebamugavuste pärast. Suunan päringu spetsialistile. Uurime ja anname …" at bounding box center [74, 125] width 66 height 10
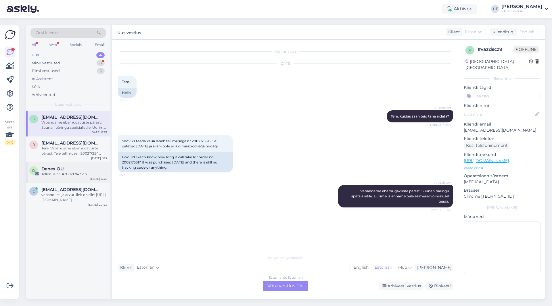
click at [95, 172] on div "Tellimus nr. #200217143 on" at bounding box center [74, 174] width 66 height 5
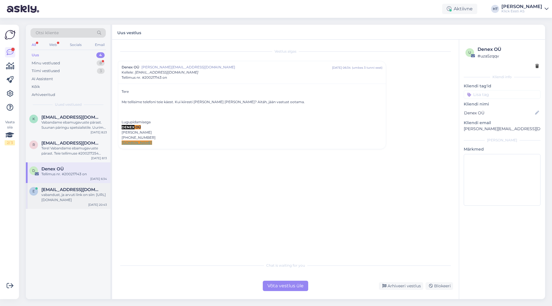
click at [86, 188] on span "[EMAIL_ADDRESS][DOMAIN_NAME]" at bounding box center [71, 189] width 60 height 5
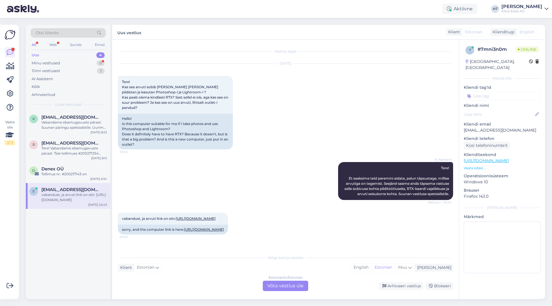
scroll to position [15, 0]
drag, startPoint x: 191, startPoint y: 148, endPoint x: 263, endPoint y: 117, distance: 78.0
click at [263, 117] on div "[DATE] Tere! Kas see arvuti sobib [PERSON_NAME] mina pildistan ja kasutan Photo…" at bounding box center [285, 107] width 335 height 98
click at [96, 173] on div "Tellimus nr. #200217143 on" at bounding box center [74, 174] width 66 height 5
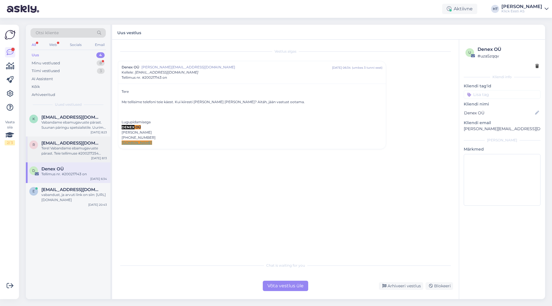
click at [92, 146] on div "Tere! Vabandame ebamugavuste pärast. Teie tellimuse #200217254 osas suunatakse …" at bounding box center [74, 151] width 66 height 10
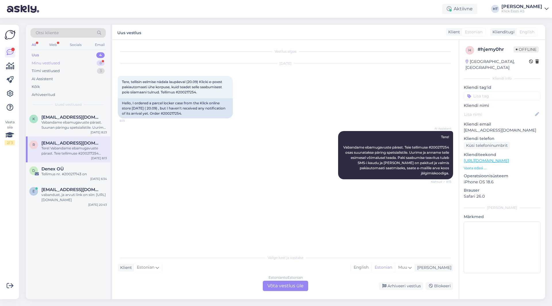
click at [95, 63] on div "Minu vestlused 8" at bounding box center [67, 63] width 75 height 8
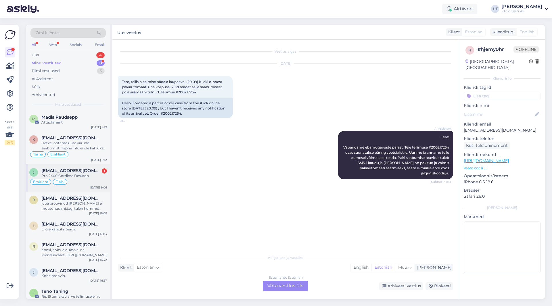
click at [86, 167] on div "J [EMAIL_ADDRESS][DOMAIN_NAME] 1 Pro 2400 Cordless Desktop Eraklient T.Abi [DAT…" at bounding box center [68, 178] width 85 height 28
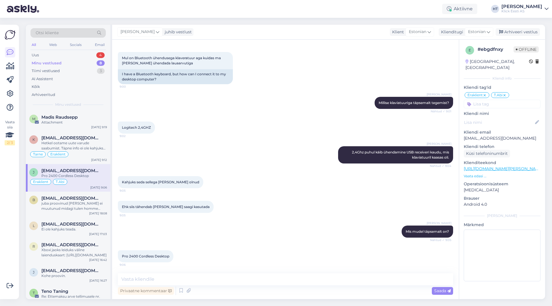
scroll to position [84, 0]
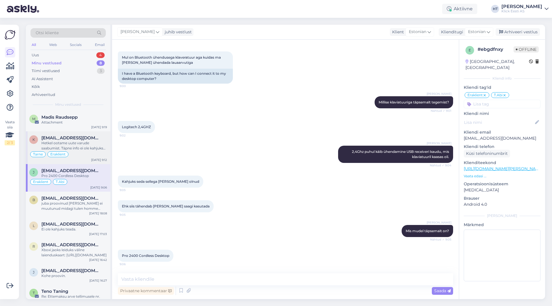
click at [89, 135] on div "k [EMAIL_ADDRESS][DOMAIN_NAME] Hetkel ootame uute varude saabumist. Täpne info …" at bounding box center [68, 147] width 85 height 33
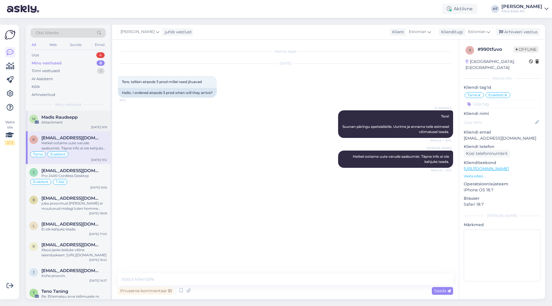
click at [91, 119] on div "Madis Raudsepp" at bounding box center [74, 117] width 66 height 5
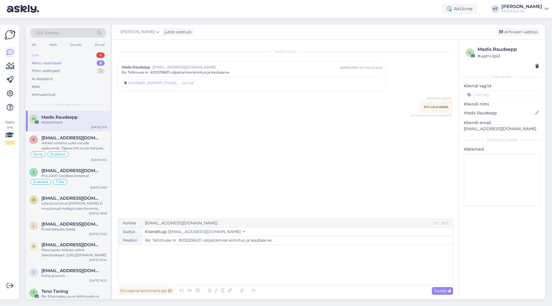
click at [92, 54] on div "Uus 4" at bounding box center [67, 55] width 75 height 8
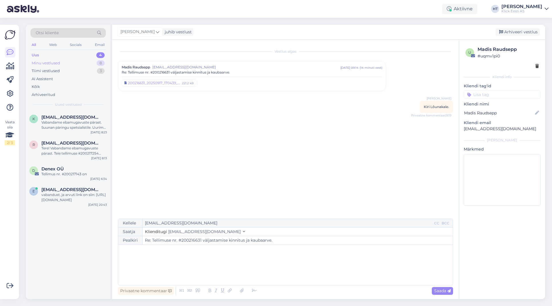
click at [85, 62] on div "Minu vestlused 8" at bounding box center [67, 63] width 75 height 8
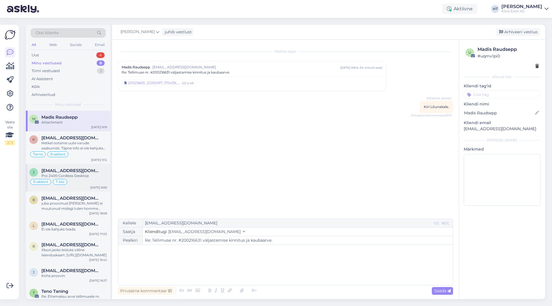
click at [79, 174] on div "Pro 2400 Cordless Desktop" at bounding box center [74, 175] width 66 height 5
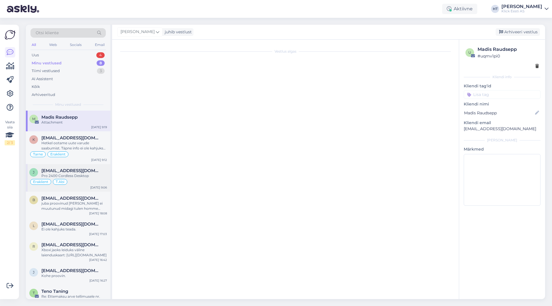
scroll to position [84, 0]
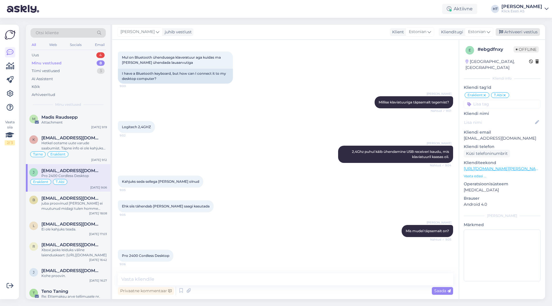
click at [511, 31] on div "Arhiveeri vestlus" at bounding box center [518, 32] width 44 height 8
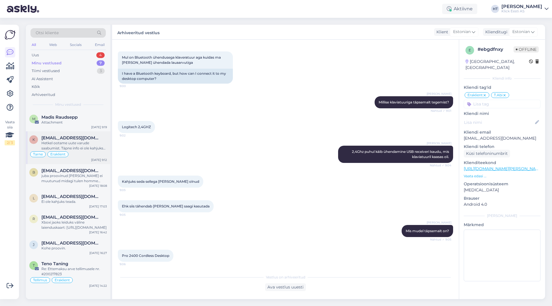
click at [86, 152] on div "Tarne Eraklient" at bounding box center [68, 154] width 78 height 7
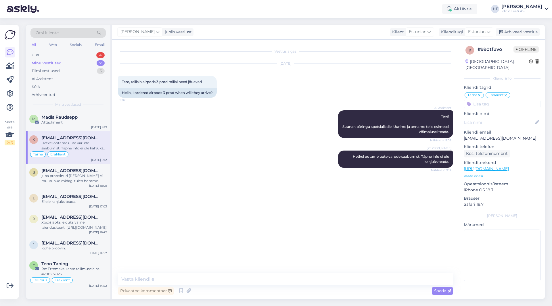
scroll to position [0, 0]
click at [85, 121] on div "Attachment" at bounding box center [74, 122] width 66 height 5
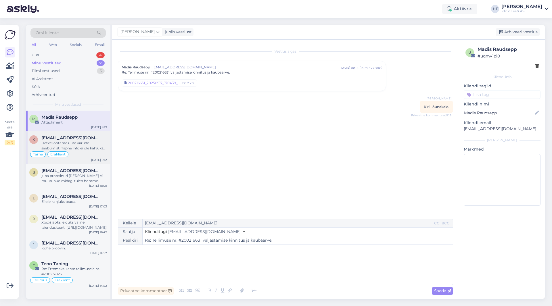
click at [86, 137] on span "[EMAIL_ADDRESS][DOMAIN_NAME]" at bounding box center [71, 137] width 60 height 5
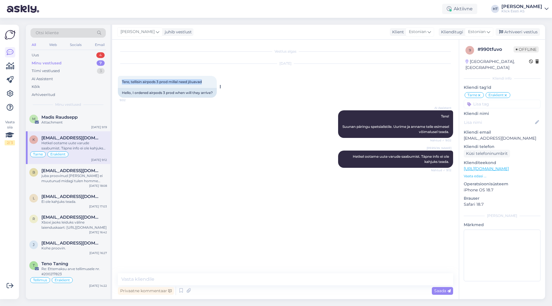
drag, startPoint x: 123, startPoint y: 83, endPoint x: 208, endPoint y: 82, distance: 85.7
click at [208, 82] on div "Tere, tellisin airpods 3 prod millal need jõuavad 9:02" at bounding box center [167, 82] width 99 height 12
click at [517, 30] on div "Arhiveeri vestlus" at bounding box center [518, 32] width 44 height 8
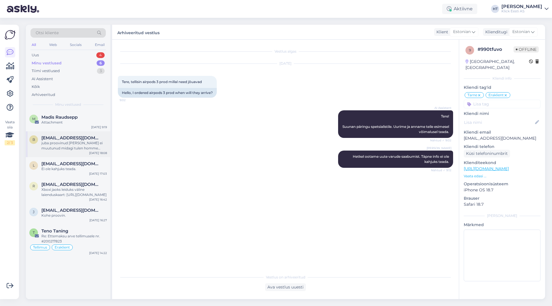
click at [89, 144] on div "juba proovinud [PERSON_NAME] ei muutunud midagi tulen homme klicki siis." at bounding box center [74, 146] width 66 height 10
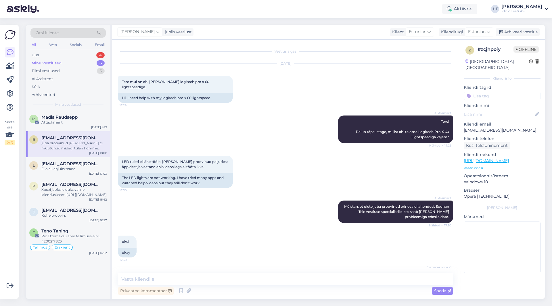
scroll to position [280, 0]
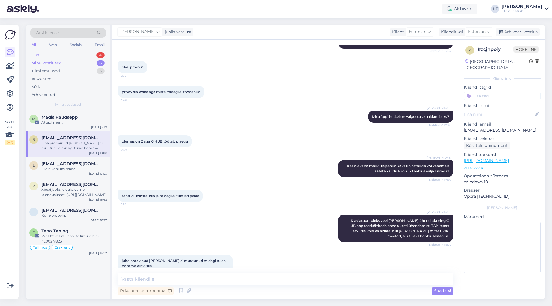
click at [89, 58] on div "Uus 4" at bounding box center [67, 55] width 75 height 8
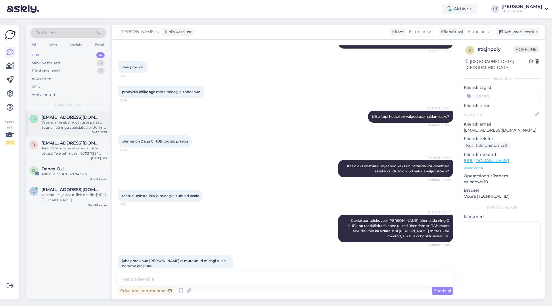
click at [83, 120] on span "[EMAIL_ADDRESS][DOMAIN_NAME]" at bounding box center [71, 117] width 60 height 5
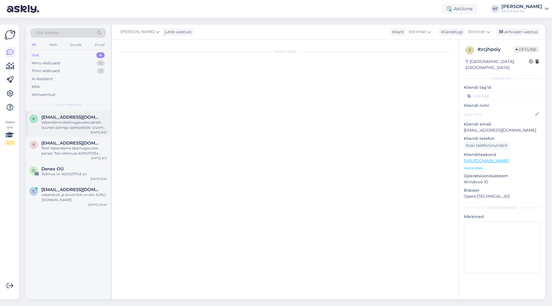
scroll to position [0, 0]
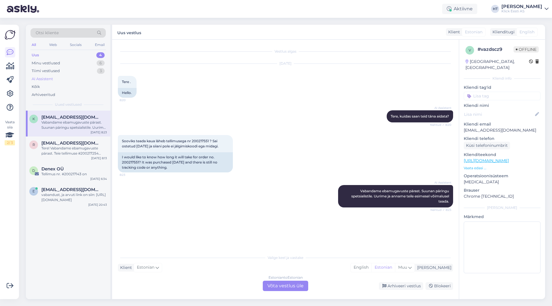
click at [62, 76] on div "AI Assistent" at bounding box center [67, 79] width 75 height 8
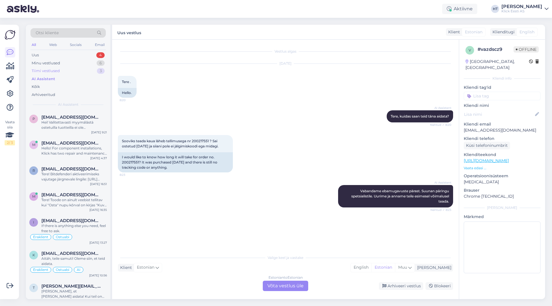
click at [65, 70] on div "Tiimi vestlused 3" at bounding box center [67, 71] width 75 height 8
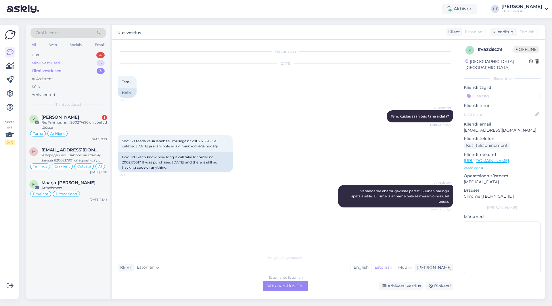
click at [70, 60] on div "Minu vestlused 6" at bounding box center [67, 63] width 75 height 8
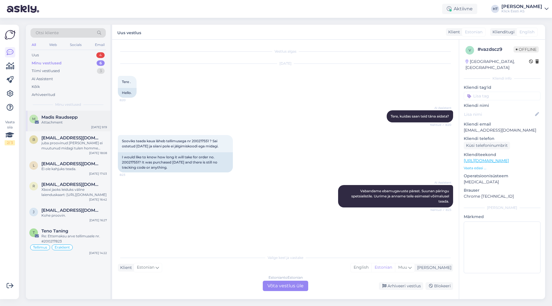
click at [71, 123] on div "Attachment" at bounding box center [74, 122] width 66 height 5
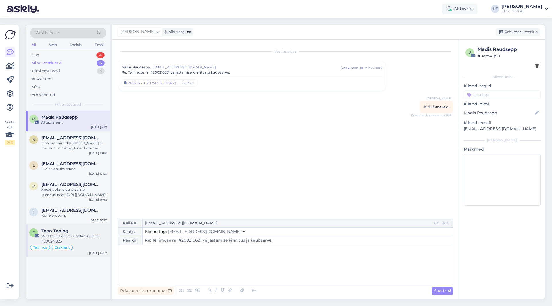
click at [62, 243] on div "Re: Ettemaksu arve tellimusele nr. #200217823" at bounding box center [74, 239] width 66 height 10
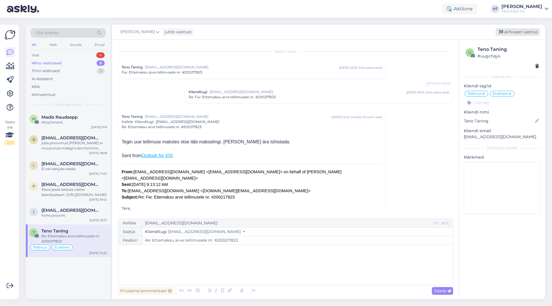
click at [521, 31] on div "Arhiveeri vestlus" at bounding box center [518, 32] width 44 height 8
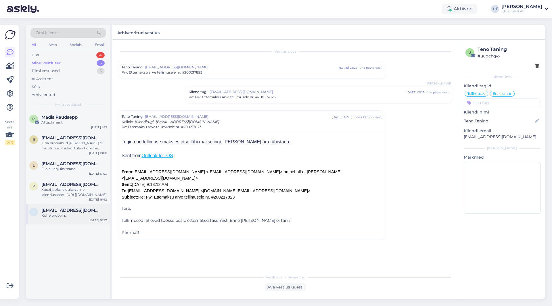
click at [66, 214] on div "Kohe proovin." at bounding box center [74, 215] width 66 height 5
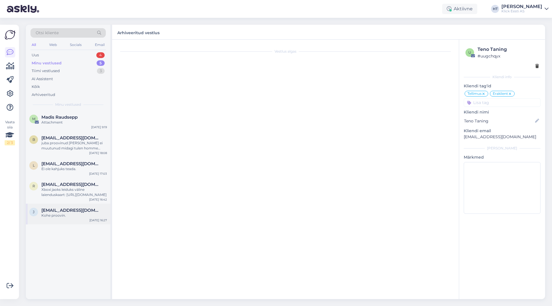
scroll to position [438, 0]
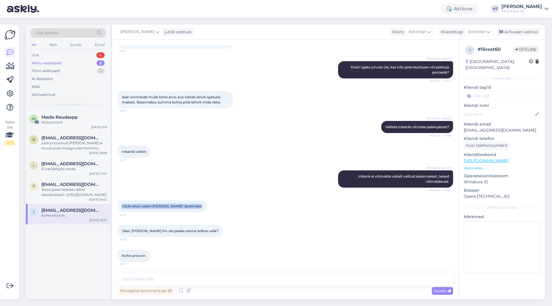
drag, startPoint x: 121, startPoint y: 208, endPoint x: 196, endPoint y: 208, distance: 75.4
click at [196, 208] on div "Clicki lehel valisin [PERSON_NAME] "järelmaks" 16:27" at bounding box center [162, 206] width 89 height 12
drag, startPoint x: 197, startPoint y: 206, endPoint x: 122, endPoint y: 206, distance: 75.7
click at [122, 206] on div "Clicki lehel valisin [PERSON_NAME] "järelmaks" 16:27" at bounding box center [162, 206] width 89 height 12
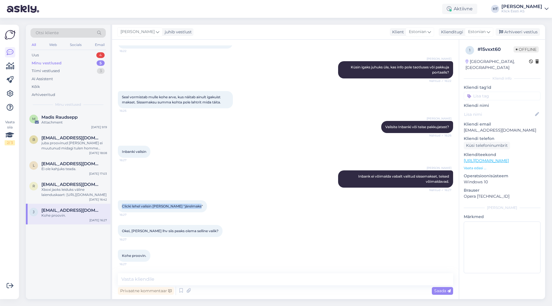
click at [122, 206] on div "Clicki lehel valisin [PERSON_NAME] "järelmaks" 16:27" at bounding box center [162, 206] width 89 height 12
drag, startPoint x: 122, startPoint y: 206, endPoint x: 198, endPoint y: 207, distance: 76.5
click at [198, 207] on div "Clicki lehel valisin [PERSON_NAME] "järelmaks" 16:27" at bounding box center [162, 206] width 89 height 12
drag, startPoint x: 198, startPoint y: 207, endPoint x: 123, endPoint y: 207, distance: 74.8
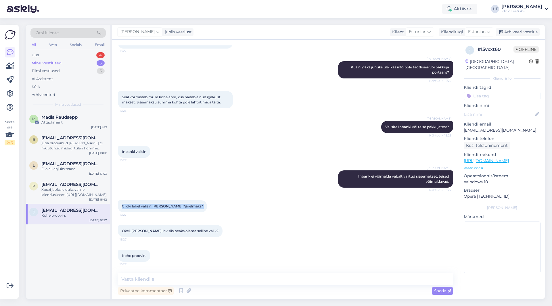
click at [123, 207] on div "Clicki lehel valisin [PERSON_NAME] "järelmaks" 16:27" at bounding box center [162, 206] width 89 height 12
click at [123, 207] on span "Clicki lehel valisin [PERSON_NAME] "järelmaks"" at bounding box center [162, 206] width 81 height 4
drag, startPoint x: 121, startPoint y: 207, endPoint x: 200, endPoint y: 209, distance: 79.1
click at [200, 209] on div "Clicki lehel valisin [PERSON_NAME] "järelmaks" 16:27" at bounding box center [162, 206] width 89 height 12
click at [200, 208] on div "Clicki lehel valisin [PERSON_NAME] "järelmaks" 16:27" at bounding box center [162, 206] width 89 height 12
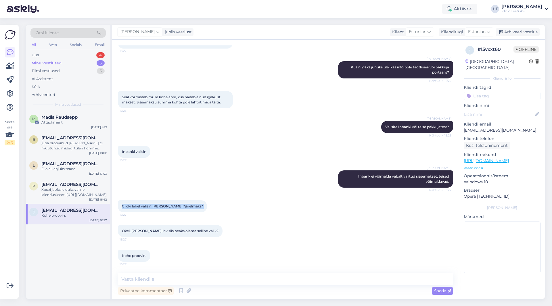
drag, startPoint x: 198, startPoint y: 207, endPoint x: 114, endPoint y: 206, distance: 84.6
click at [114, 206] on div "Vestlus algas [DATE] Tere! Kas on võimalik tellida toodet osalise järelmaksuga?…" at bounding box center [285, 170] width 347 height 260
click at [120, 206] on div "Clicki lehel valisin [PERSON_NAME] "järelmaks" 16:27" at bounding box center [162, 206] width 89 height 12
drag, startPoint x: 120, startPoint y: 206, endPoint x: 199, endPoint y: 206, distance: 79.1
click at [199, 206] on div "Clicki lehel valisin [PERSON_NAME] "järelmaks" 16:27" at bounding box center [162, 206] width 89 height 12
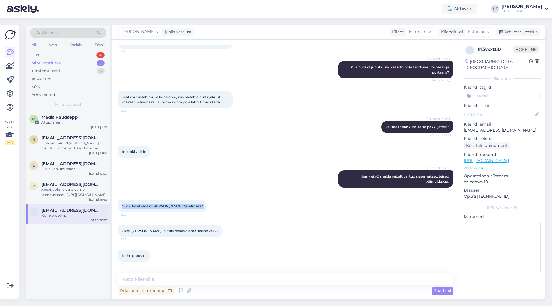
click at [199, 206] on div "Clicki lehel valisin [PERSON_NAME] "järelmaks" 16:27" at bounding box center [162, 206] width 89 height 12
drag, startPoint x: 199, startPoint y: 206, endPoint x: 123, endPoint y: 206, distance: 76.2
click at [123, 206] on div "Clicki lehel valisin [PERSON_NAME] "järelmaks" 16:27" at bounding box center [162, 206] width 89 height 12
click at [123, 206] on span "Clicki lehel valisin [PERSON_NAME] "järelmaks"" at bounding box center [162, 206] width 81 height 4
drag, startPoint x: 122, startPoint y: 206, endPoint x: 199, endPoint y: 208, distance: 77.7
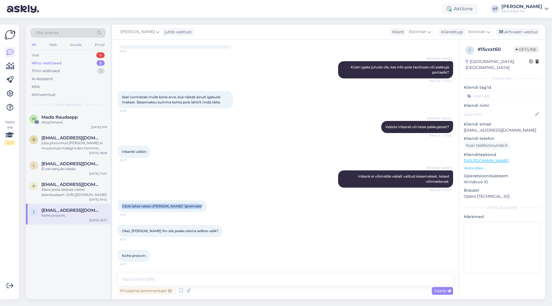
click at [199, 208] on div "Clicki lehel valisin [PERSON_NAME] "järelmaks" 16:27" at bounding box center [162, 206] width 89 height 12
drag, startPoint x: 198, startPoint y: 208, endPoint x: 123, endPoint y: 207, distance: 76.0
click at [123, 207] on div "Clicki lehel valisin [PERSON_NAME] "järelmaks" 16:27" at bounding box center [162, 206] width 89 height 12
click at [123, 207] on span "Clicki lehel valisin [PERSON_NAME] "järelmaks"" at bounding box center [162, 206] width 81 height 4
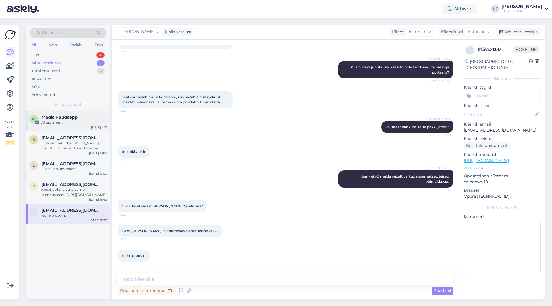
click at [62, 125] on div "Attachment" at bounding box center [74, 122] width 66 height 5
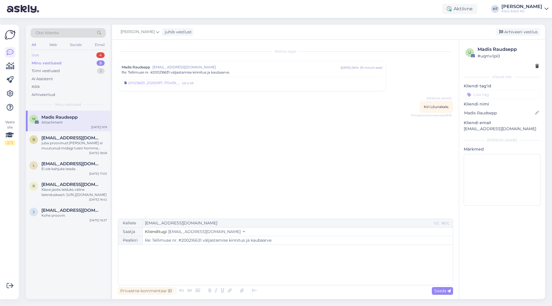
click at [83, 56] on div "Uus 4" at bounding box center [67, 55] width 75 height 8
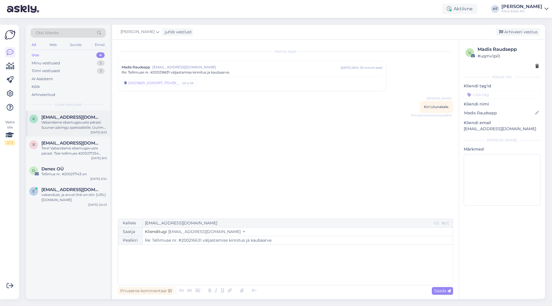
click at [70, 129] on div "Vabandame ebamugavuste pärast. Suunan päringu spetsialistile. Uurime ja anname …" at bounding box center [74, 125] width 66 height 10
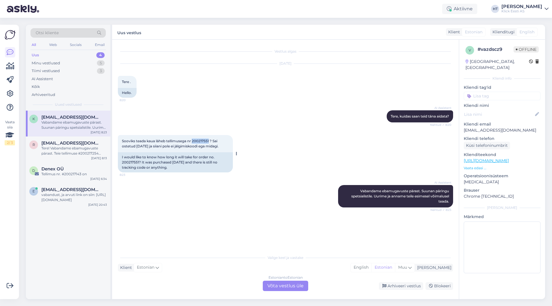
drag, startPoint x: 193, startPoint y: 141, endPoint x: 211, endPoint y: 142, distance: 17.3
click at [211, 142] on span "Sooviks teada kaua läheb tellimusega nr 200217551 ? Sai ostetud [DATE] ja siian…" at bounding box center [170, 143] width 97 height 9
click at [203, 141] on span "Sooviks teada kaua läheb tellimusega nr 200217551 ? Sai ostetud [DATE] ja siian…" at bounding box center [170, 143] width 97 height 9
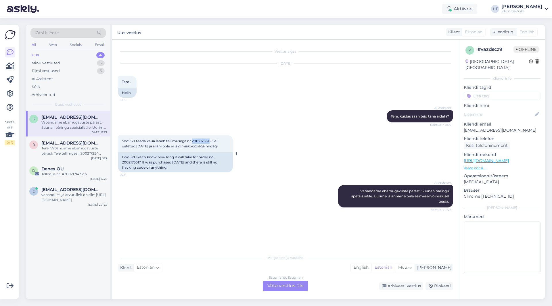
click at [200, 141] on span "Sooviks teada kaua läheb tellimusega nr 200217551 ? Sai ostetud [DATE] ja siian…" at bounding box center [170, 143] width 97 height 9
click at [201, 141] on span "Sooviks teada kaua läheb tellimusega nr 200217551 ? Sai ostetud [DATE] ja siian…" at bounding box center [170, 143] width 97 height 9
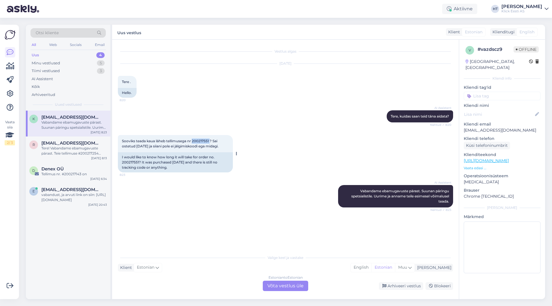
click at [201, 141] on span "Sooviks teada kaua läheb tellimusega nr 200217551 ? Sai ostetud [DATE] ja siian…" at bounding box center [170, 143] width 97 height 9
click at [201, 142] on span "Sooviks teada kaua läheb tellimusega nr 200217551 ? Sai ostetud [DATE] ja siian…" at bounding box center [170, 143] width 97 height 9
click at [202, 141] on span "Sooviks teada kaua läheb tellimusega nr 200217551 ? Sai ostetud [DATE] ja siian…" at bounding box center [170, 143] width 97 height 9
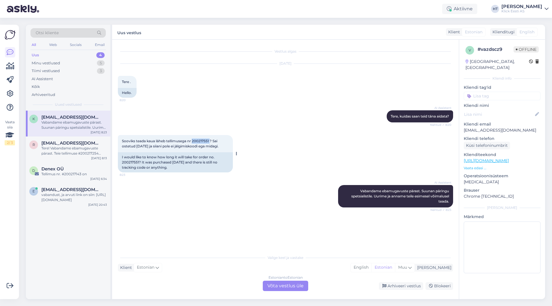
click at [202, 141] on span "Sooviks teada kaua läheb tellimusega nr 200217551 ? Sai ostetud [DATE] ja siian…" at bounding box center [170, 143] width 97 height 9
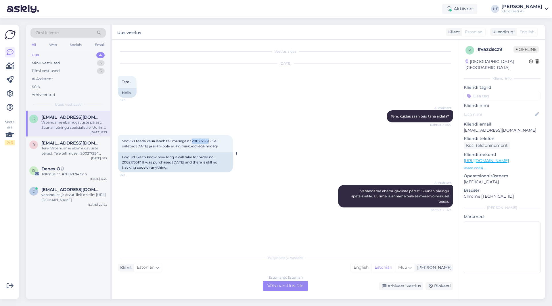
drag, startPoint x: 194, startPoint y: 140, endPoint x: 211, endPoint y: 142, distance: 17.1
click at [211, 142] on span "Sooviks teada kaua läheb tellimusega nr 200217551 ? Sai ostetud [DATE] ja siian…" at bounding box center [170, 143] width 97 height 9
click at [211, 141] on span "Sooviks teada kaua läheb tellimusega nr 200217551 ? Sai ostetud [DATE] ja siian…" at bounding box center [170, 143] width 97 height 9
drag, startPoint x: 211, startPoint y: 141, endPoint x: 200, endPoint y: 141, distance: 10.9
click at [200, 141] on span "Sooviks teada kaua läheb tellimusega nr 200217551 ? Sai ostetud [DATE] ja siian…" at bounding box center [170, 143] width 97 height 9
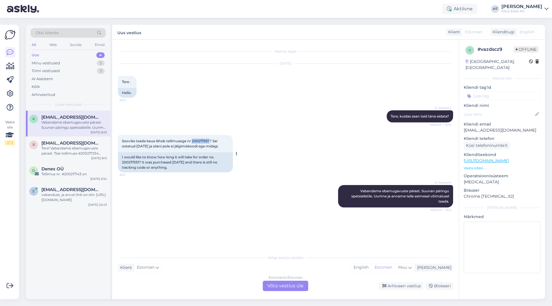
click at [197, 141] on span "Sooviks teada kaua läheb tellimusega nr 200217551 ? Sai ostetud [DATE] ja siian…" at bounding box center [170, 143] width 97 height 9
drag, startPoint x: 193, startPoint y: 141, endPoint x: 211, endPoint y: 141, distance: 17.3
click at [211, 141] on span "Sooviks teada kaua läheb tellimusega nr 200217551 ? Sai ostetud [DATE] ja siian…" at bounding box center [170, 143] width 97 height 9
drag, startPoint x: 211, startPoint y: 141, endPoint x: 200, endPoint y: 141, distance: 10.4
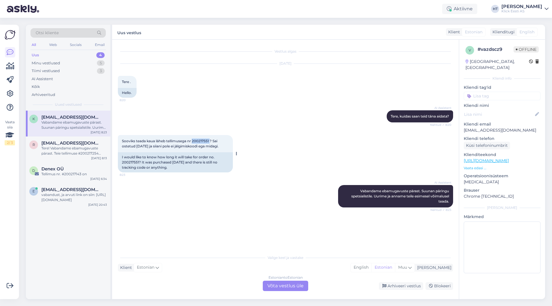
click at [200, 141] on span "Sooviks teada kaua läheb tellimusega nr 200217551 ? Sai ostetud [DATE] ja siian…" at bounding box center [170, 143] width 97 height 9
click at [198, 141] on span "Sooviks teada kaua läheb tellimusega nr 200217551 ? Sai ostetud [DATE] ja siian…" at bounding box center [170, 143] width 97 height 9
click at [103, 149] on div "Tere! Vabandame ebamugavuste pärast. Teie tellimuse #200217254 osas suunatakse …" at bounding box center [74, 151] width 66 height 10
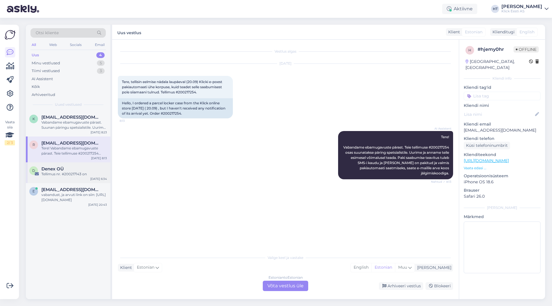
click at [69, 181] on div "D Denex OÜ Tellimus nr. #200217143 on [DATE] 6:34" at bounding box center [68, 173] width 85 height 21
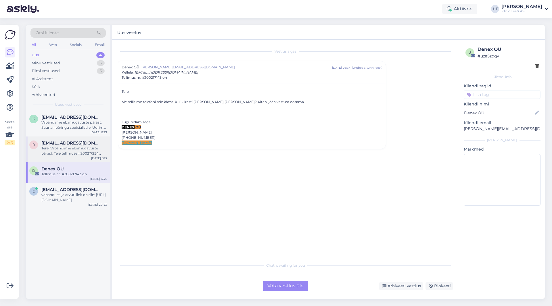
click at [79, 158] on div "r [EMAIL_ADDRESS][DOMAIN_NAME] Tere! Vabandame ebamugavuste pärast. Teie tellim…" at bounding box center [68, 150] width 85 height 26
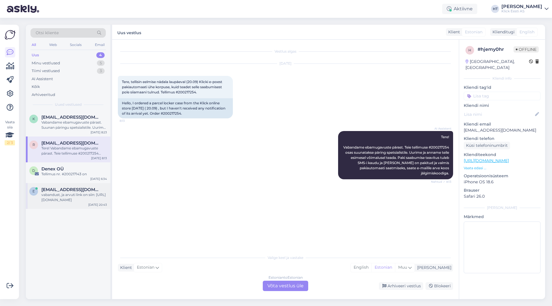
click at [79, 198] on div "vabandust, ja arvuti link on siin: [URL][DOMAIN_NAME]" at bounding box center [74, 197] width 66 height 10
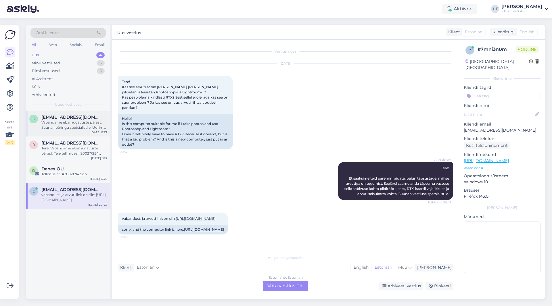
click at [83, 117] on span "[EMAIL_ADDRESS][DOMAIN_NAME]" at bounding box center [71, 117] width 60 height 5
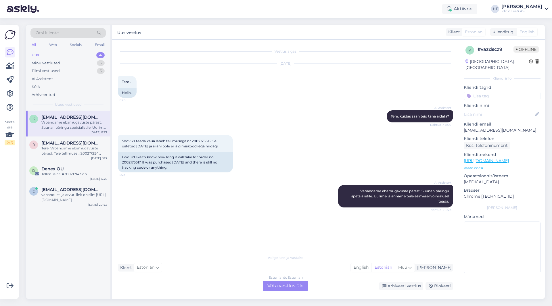
scroll to position [0, 0]
click at [488, 127] on p "[EMAIL_ADDRESS][DOMAIN_NAME]" at bounding box center [502, 130] width 77 height 6
click at [308, 123] on div "AI Assistent [PERSON_NAME], kuidas saan teid [PERSON_NAME] aidata? Nähtud ✓ 8:20" at bounding box center [285, 116] width 335 height 25
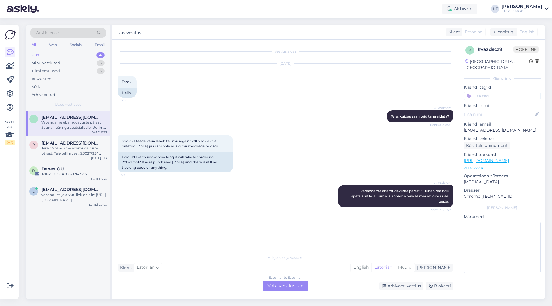
click at [298, 288] on div "Estonian to Estonian Võta vestlus üle" at bounding box center [285, 286] width 45 height 10
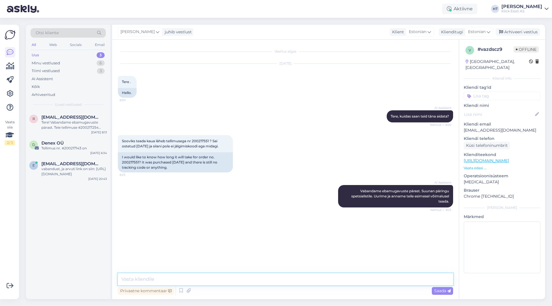
click at [283, 282] on textarea at bounding box center [285, 280] width 335 height 12
paste textarea "5-7 tööpäeva"
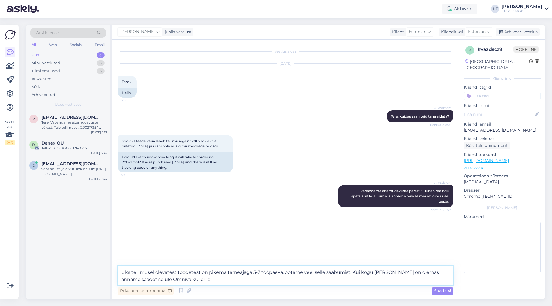
type textarea "Üks tellimusel olevatest toodetest on pikema tarneajaga 5-7 tööpäeva, ootame ve…"
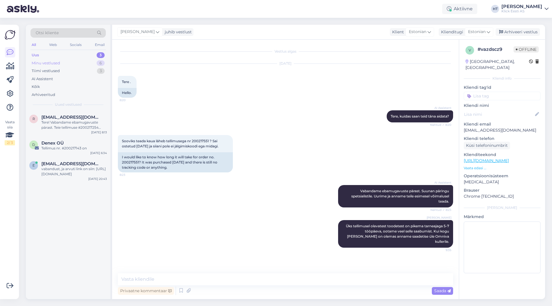
click at [96, 66] on div "Minu vestlused 6" at bounding box center [67, 63] width 75 height 8
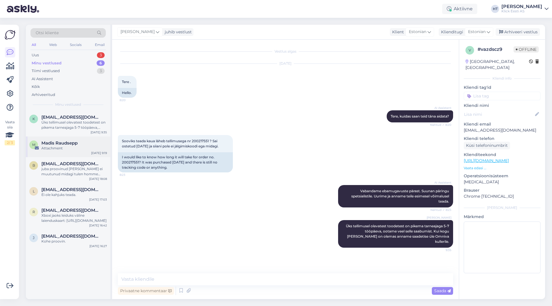
click at [90, 156] on div "M Madis Raudsepp Attachment [DATE] 9:19" at bounding box center [68, 147] width 85 height 21
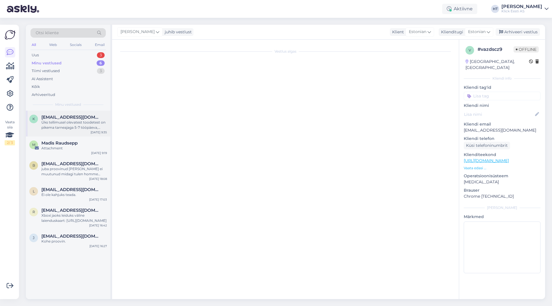
click at [92, 129] on div "Üks tellimusel olevatest toodetest on pikema tarneajaga 5-7 tööpäeva, ootame ve…" at bounding box center [74, 125] width 66 height 10
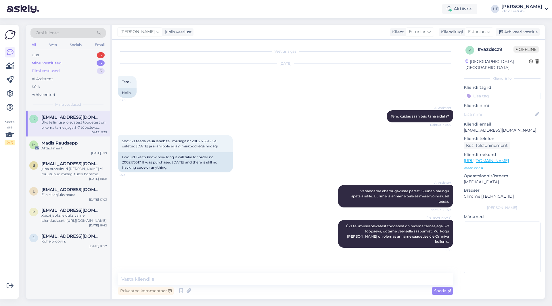
click at [99, 72] on div "3" at bounding box center [101, 71] width 8 height 6
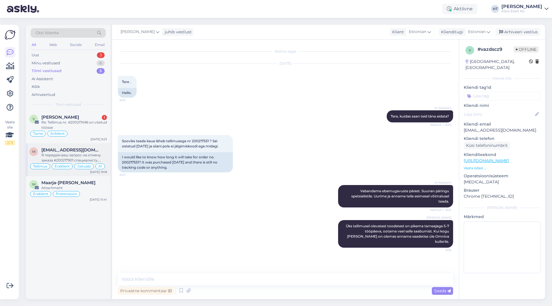
click at [94, 149] on div "[EMAIL_ADDRESS][DOMAIN_NAME]" at bounding box center [74, 150] width 66 height 5
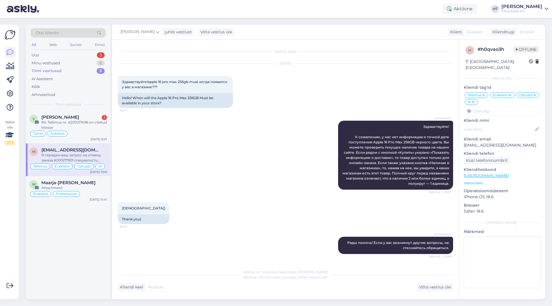
scroll to position [228, 0]
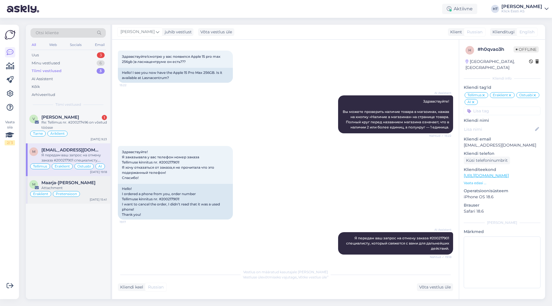
click at [87, 183] on span "Maarja-[PERSON_NAME]" at bounding box center [68, 182] width 54 height 5
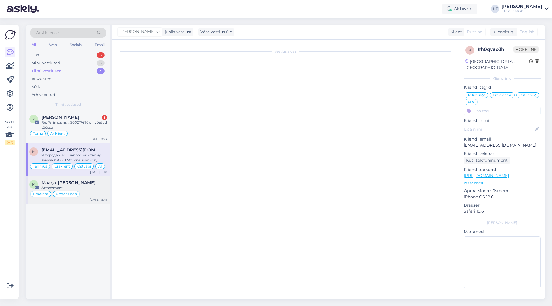
scroll to position [0, 0]
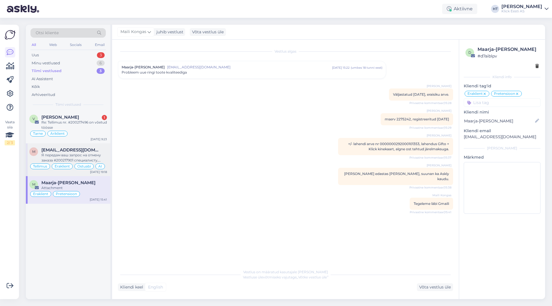
click at [89, 154] on div "Я передам ваш запрос на отмену заказа #200217901 специалисту, который свяжется …" at bounding box center [74, 158] width 66 height 10
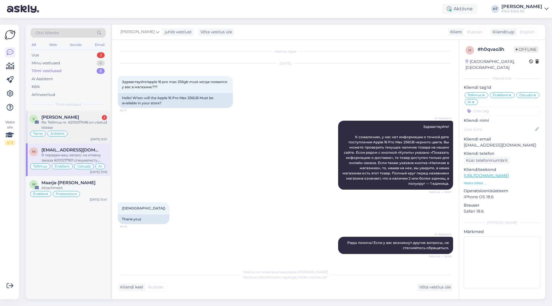
scroll to position [228, 0]
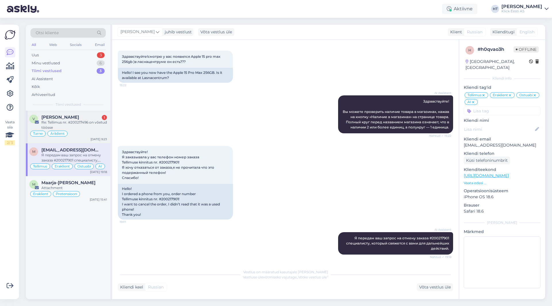
click at [89, 135] on div "Tarne Äriklient" at bounding box center [68, 133] width 78 height 7
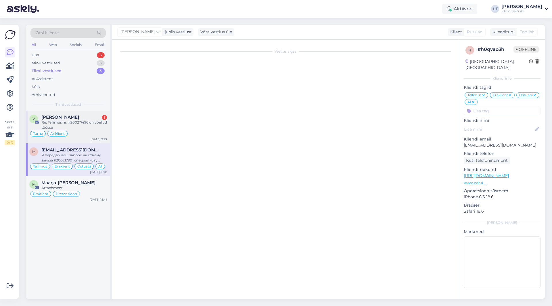
scroll to position [0, 0]
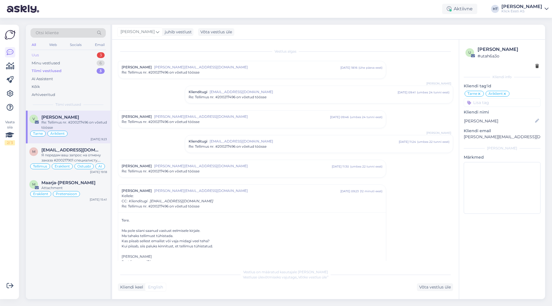
click at [95, 54] on div "Uus 3" at bounding box center [67, 55] width 75 height 8
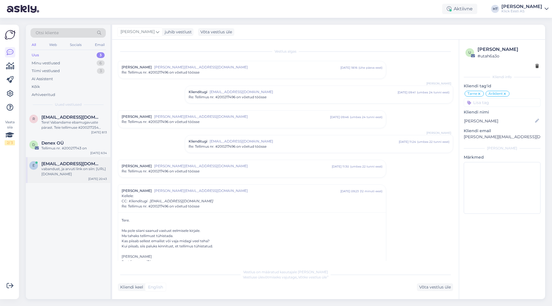
click at [58, 160] on div "e [EMAIL_ADDRESS][DOMAIN_NAME] vabandust, ja arvuti link on siin: [URL][DOMAIN_…" at bounding box center [68, 170] width 85 height 26
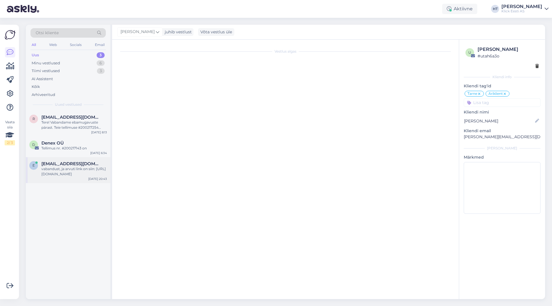
scroll to position [15, 0]
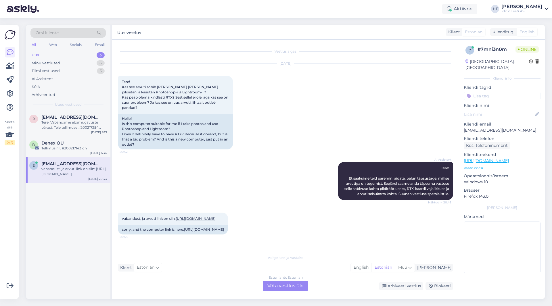
click at [293, 285] on div "Estonian to Estonian Võta vestlus üle" at bounding box center [285, 286] width 45 height 10
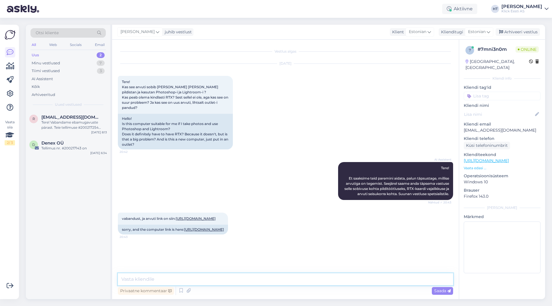
click at [281, 278] on textarea at bounding box center [285, 280] width 335 height 12
click at [177, 279] on textarea "Kerge monteerimise jaos ei ole RTX või eraldiseisvat graafikakaarti [PERSON_NAM…" at bounding box center [285, 280] width 335 height 12
click at [320, 282] on textarea "Kerge monteerimise jaoks ei ole RTX või eraldiseisvat graafikakaarti [PERSON_NA…" at bounding box center [285, 280] width 335 height 12
type textarea "Kerge monteerimise jaoks ei ole RTX või eraldiseisvat graafikakaarti [PERSON_NA…"
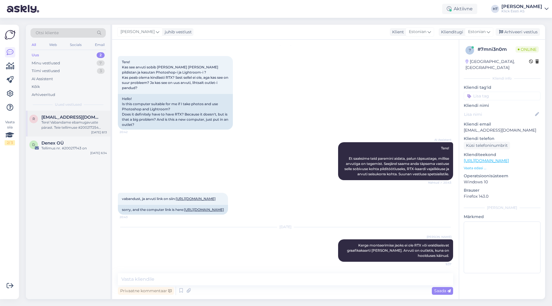
click at [87, 116] on span "[EMAIL_ADDRESS][DOMAIN_NAME]" at bounding box center [71, 117] width 60 height 5
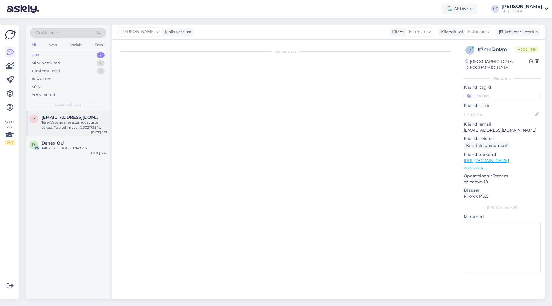
scroll to position [0, 0]
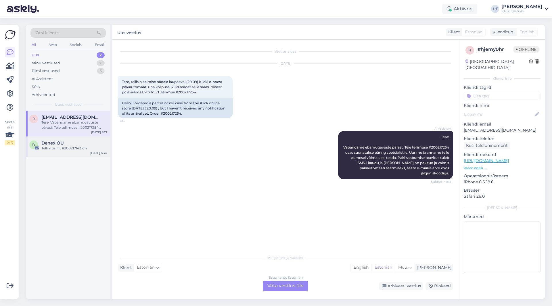
click at [76, 145] on div "Denex OÜ" at bounding box center [74, 143] width 66 height 5
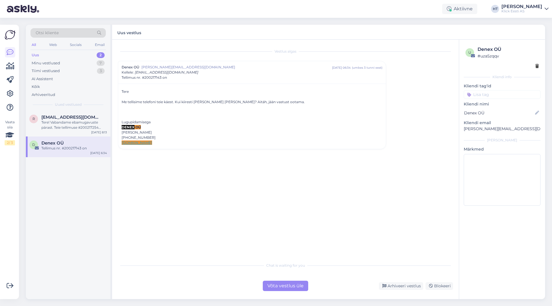
click at [85, 169] on div "r [EMAIL_ADDRESS][DOMAIN_NAME] Tere! Vabandame ebamugavuste pärast. Teie tellim…" at bounding box center [68, 205] width 85 height 189
click at [97, 114] on div "r [EMAIL_ADDRESS][DOMAIN_NAME] Tere! Vabandame ebamugavuste pärast. Teie tellim…" at bounding box center [68, 124] width 85 height 26
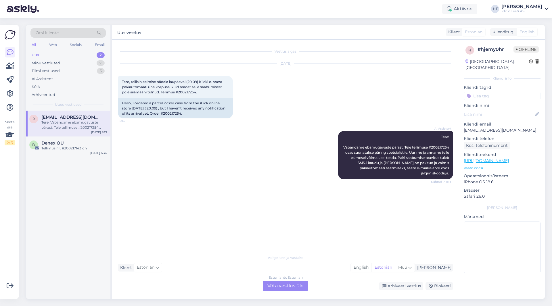
click at [71, 198] on div "r [EMAIL_ADDRESS][DOMAIN_NAME] Tere! Vabandame ebamugavuste pärast. Teie tellim…" at bounding box center [68, 205] width 85 height 189
click at [188, 94] on span "Tere, tellisin eelmise nädala laupäeval (20.09) Klicki e-poest pakiautomaati üh…" at bounding box center [172, 87] width 101 height 15
click at [196, 155] on div "AI Assistent Tere! Vabandame ebamugavuste pärast. Teie tellimuse #200217254 osa…" at bounding box center [285, 155] width 335 height 61
click at [276, 287] on div "Estonian to Estonian Võta vestlus üle" at bounding box center [285, 286] width 45 height 10
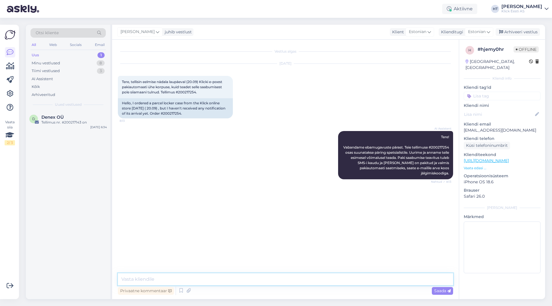
click at [278, 280] on textarea at bounding box center [285, 280] width 335 height 12
paste textarea "4-6 tööpäeva"
type textarea "Tellitud on toode, millel on pike tarneaeg 4-6 tööpäeva. Saabumist võib eeldada…"
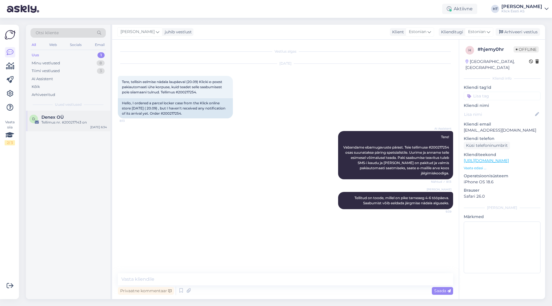
click at [82, 124] on div "Tellimus nr. #200217143 on" at bounding box center [74, 122] width 66 height 5
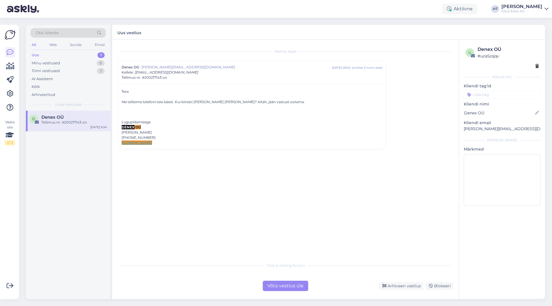
click at [490, 129] on p "[PERSON_NAME][EMAIL_ADDRESS][DOMAIN_NAME]" at bounding box center [502, 129] width 77 height 6
click at [406, 121] on div "Vestlus algas Denex OÜ [EMAIL_ADDRESS][DOMAIN_NAME] [DATE] 06:34 ( umbes 3 tunn…" at bounding box center [288, 149] width 341 height 209
click at [146, 77] on span "Tellimus nr. #200217143 on" at bounding box center [144, 77] width 45 height 5
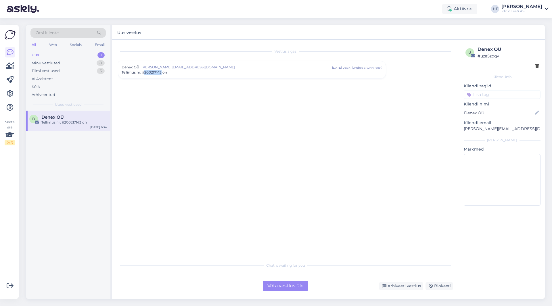
drag, startPoint x: 145, startPoint y: 72, endPoint x: 161, endPoint y: 72, distance: 16.1
click at [161, 72] on span "Tellimus nr. #200217143 on" at bounding box center [144, 72] width 45 height 5
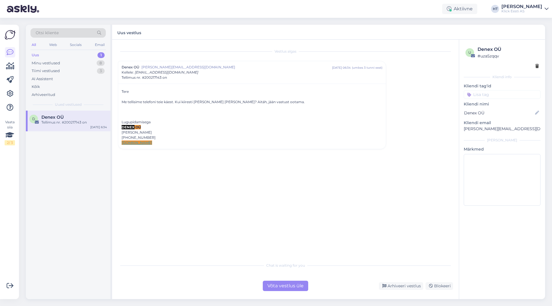
click at [284, 287] on div "Võta vestlus üle" at bounding box center [285, 286] width 45 height 10
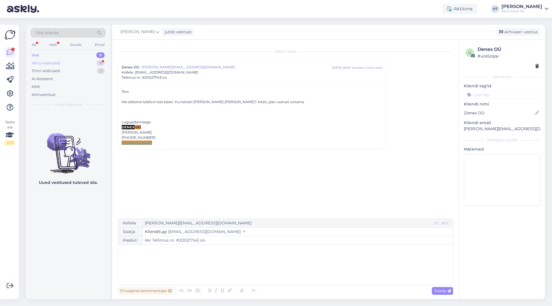
click at [97, 65] on div "Minu vestlused 9" at bounding box center [67, 63] width 75 height 8
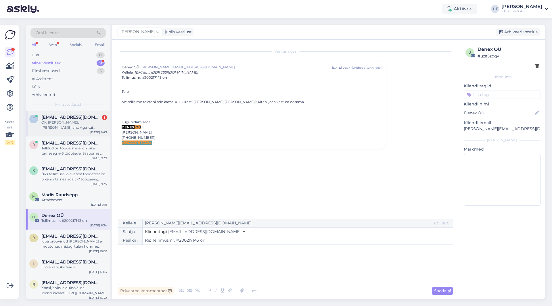
click at [87, 112] on div "e [EMAIL_ADDRESS][DOMAIN_NAME] 1 Ok, aitäh, [PERSON_NAME] aru. Aga kui [PERSON_…" at bounding box center [68, 124] width 85 height 26
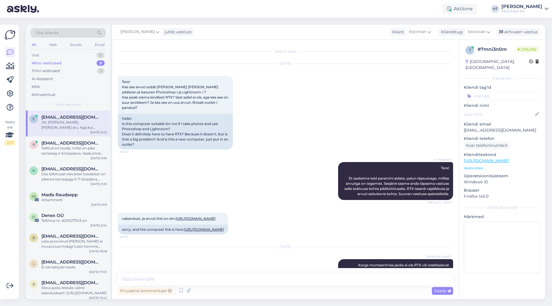
scroll to position [70, 0]
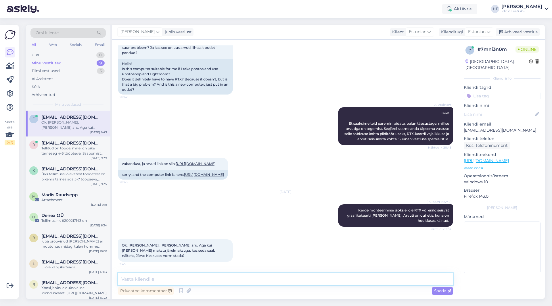
click at [207, 280] on textarea at bounding box center [285, 280] width 335 height 12
click at [245, 274] on textarea at bounding box center [285, 280] width 335 height 12
type textarea "Saab ka kaupluses vormistada. Kuna antud arvutit Järvel ei leidu, siis oleks pa…"
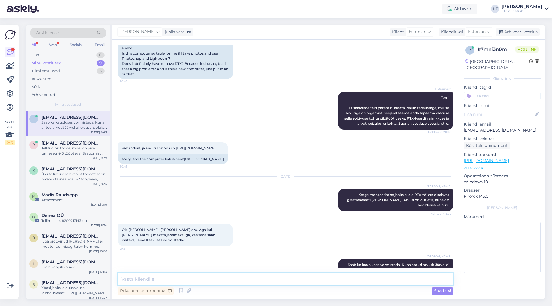
scroll to position [100, 0]
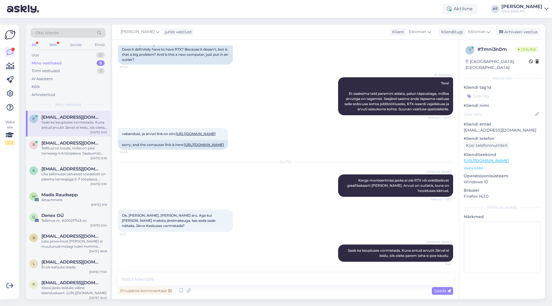
click at [85, 61] on div "Minu vestlused 9" at bounding box center [67, 63] width 75 height 8
click at [81, 76] on div "AI Assistent" at bounding box center [67, 79] width 75 height 8
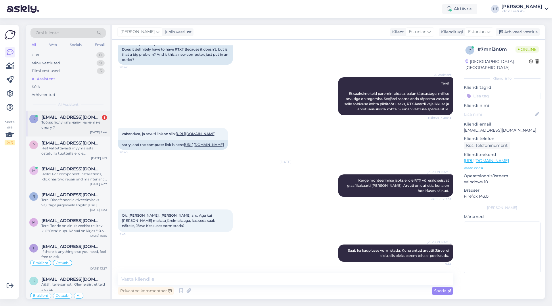
click at [87, 116] on span "[EMAIL_ADDRESS][DOMAIN_NAME]" at bounding box center [71, 117] width 60 height 5
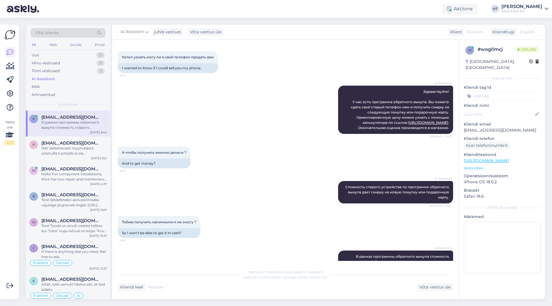
scroll to position [48, 0]
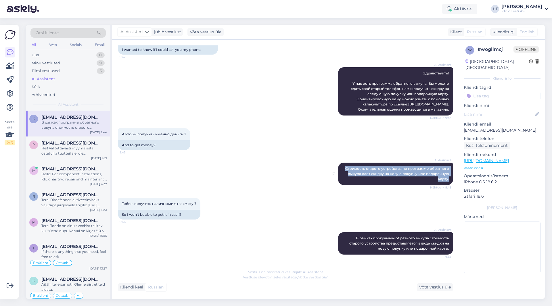
drag, startPoint x: 342, startPoint y: 168, endPoint x: 446, endPoint y: 180, distance: 104.3
click at [446, 180] on div "AI Assistent Стоимость старого устройства по программе обратного выкупа дает ск…" at bounding box center [395, 174] width 115 height 22
click at [361, 240] on div "AI Assistent В рамках программы обратного выкупа стоимость старого устройства п…" at bounding box center [395, 243] width 115 height 22
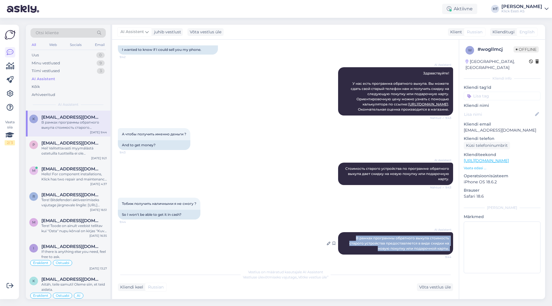
click at [361, 240] on div "AI Assistent В рамках программы обратного выкупа стоимость старого устройства п…" at bounding box center [395, 243] width 115 height 22
click at [363, 240] on div "AI Assistent В рамках программы обратного выкупа стоимость старого устройства п…" at bounding box center [395, 243] width 115 height 22
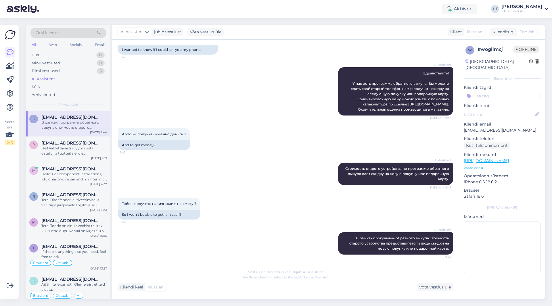
click at [200, 175] on div "AI Assistent Стоимость старого устройства по программе обратного выкупа дает ск…" at bounding box center [285, 173] width 335 height 35
click at [66, 142] on span "[EMAIL_ADDRESS][DOMAIN_NAME]" at bounding box center [71, 143] width 60 height 5
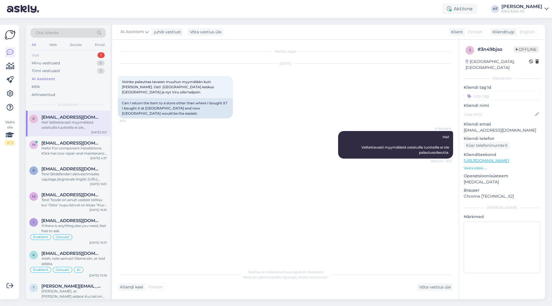
click at [92, 57] on div "Uus 1" at bounding box center [67, 55] width 75 height 8
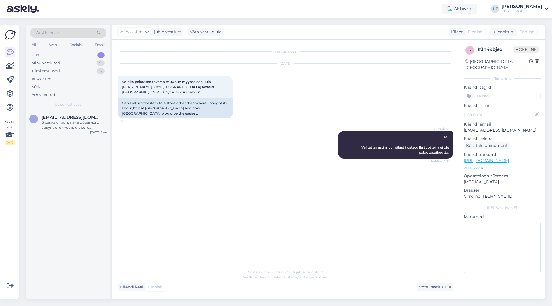
click at [80, 110] on div "Otsi kliente All Web Socials Email Uus 1 Minu vestlused 9 Tiimi vestlused 3 AI …" at bounding box center [68, 68] width 85 height 86
click at [78, 120] on div "В рамках программы обратного выкупа стоимость старого устройства предоставляетс…" at bounding box center [74, 125] width 66 height 10
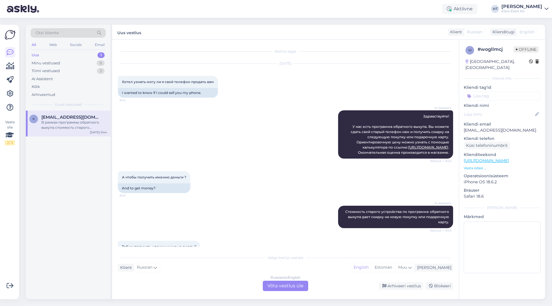
scroll to position [63, 0]
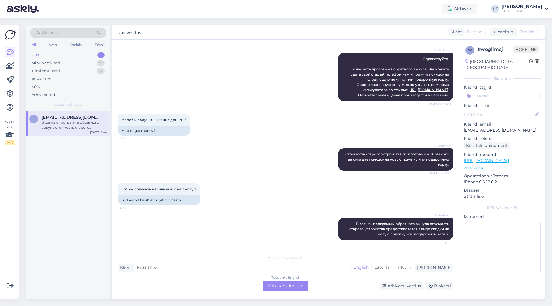
click at [501, 92] on input at bounding box center [502, 96] width 77 height 9
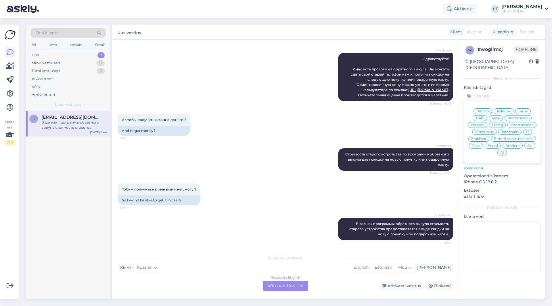
click at [485, 110] on span "Üldinfo" at bounding box center [483, 111] width 13 height 3
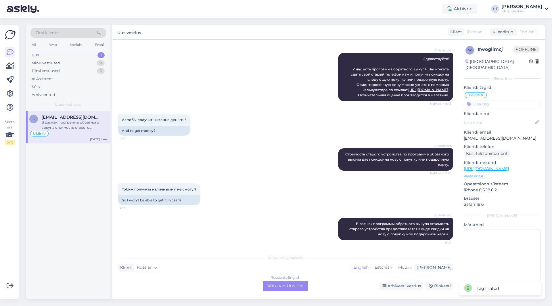
click at [489, 100] on input at bounding box center [502, 104] width 77 height 9
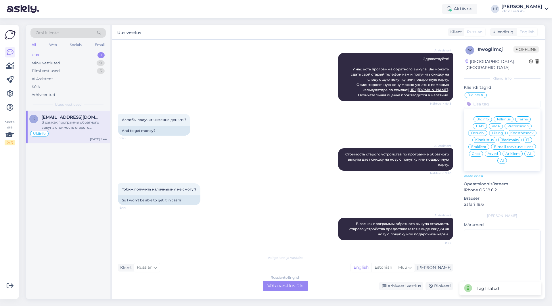
click at [482, 138] on div "Üldinfo Tellimus Tarne T.Abi RMA Pretensioon Ostuabi Liising Koostöösoov Kindlu…" at bounding box center [502, 140] width 77 height 58
click at [482, 145] on span "Eraklient" at bounding box center [478, 146] width 15 height 3
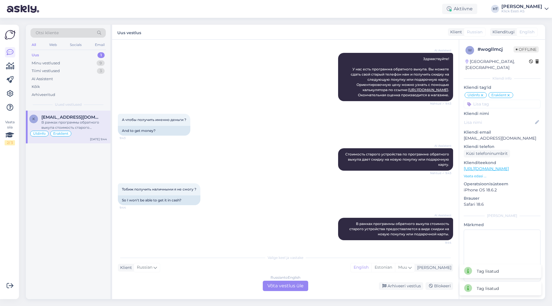
click at [494, 100] on input at bounding box center [502, 104] width 77 height 9
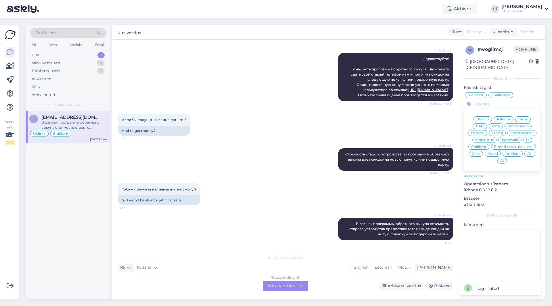
click at [502, 159] on span "AI" at bounding box center [503, 160] width 4 height 3
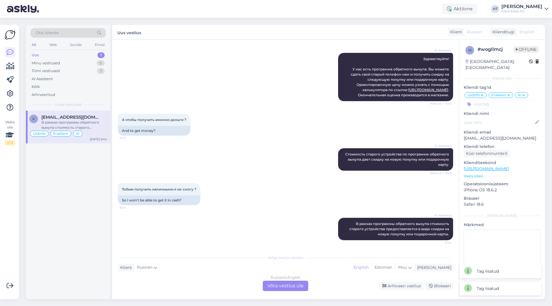
click at [328, 136] on div "А чтобы получить именно деньги ? 9:43 And to get money?" at bounding box center [285, 125] width 335 height 35
click at [397, 284] on div "Arhiveeri vestlus" at bounding box center [401, 286] width 44 height 8
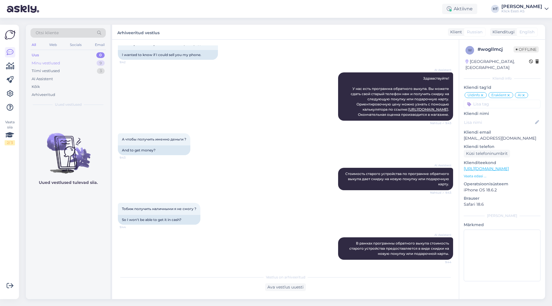
click at [91, 63] on div "Minu vestlused 9" at bounding box center [67, 63] width 75 height 8
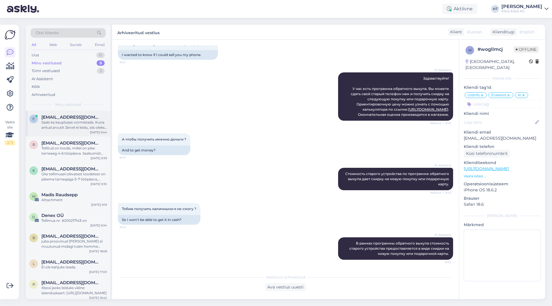
click at [91, 112] on div "e [EMAIL_ADDRESS][DOMAIN_NAME] Saab ka kaupluses vormistada. Kuna antud arvutit…" at bounding box center [68, 124] width 85 height 26
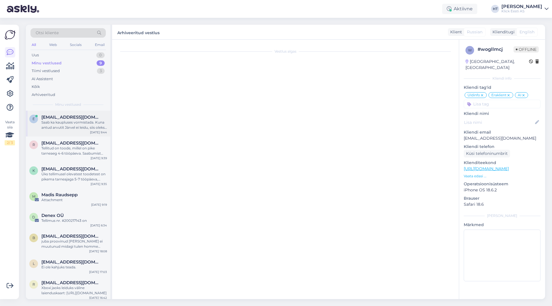
scroll to position [100, 0]
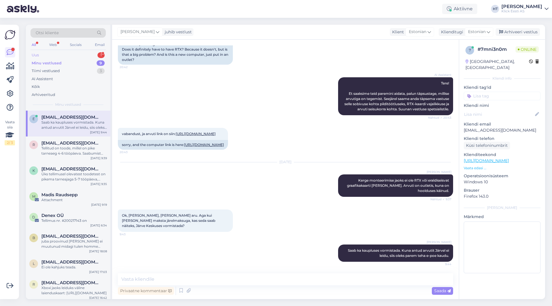
click at [94, 57] on div "Uus 1" at bounding box center [67, 55] width 75 height 8
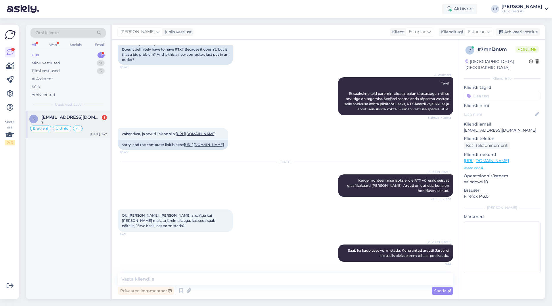
click at [85, 115] on span "[EMAIL_ADDRESS][DOMAIN_NAME]" at bounding box center [71, 117] width 60 height 5
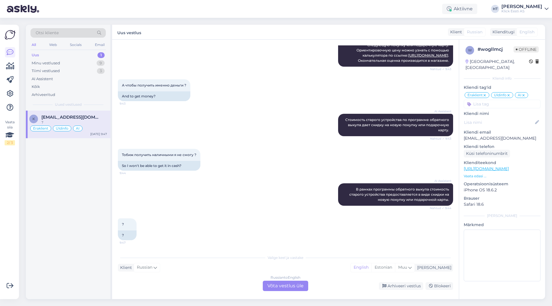
scroll to position [137, 0]
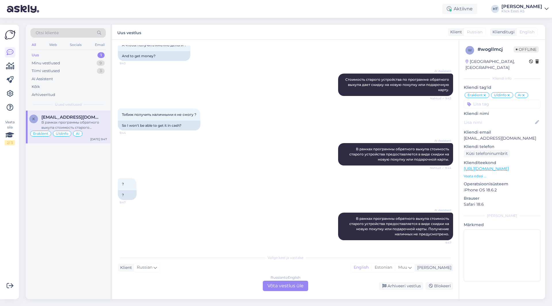
click at [349, 188] on div "? 9:47 ?" at bounding box center [285, 189] width 335 height 35
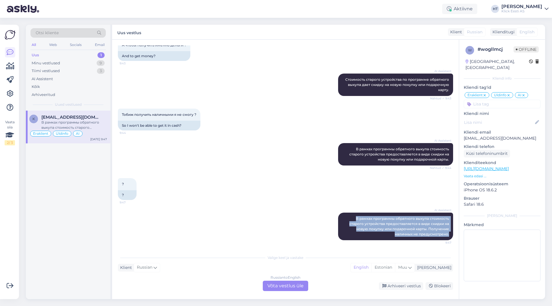
drag, startPoint x: 351, startPoint y: 219, endPoint x: 450, endPoint y: 237, distance: 99.9
click at [450, 237] on div "Vestlus algas [DATE] Хотел узнать могу ли я свой телефон продать вам 9:42 I wan…" at bounding box center [288, 145] width 341 height 201
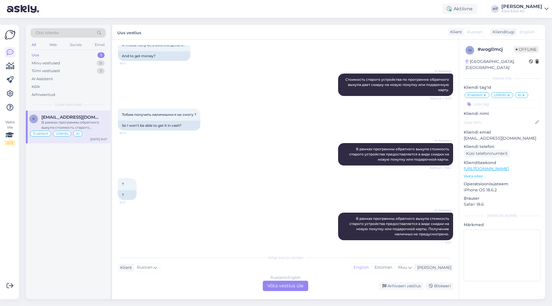
click at [307, 180] on div "? 9:47 ?" at bounding box center [285, 189] width 335 height 35
click at [183, 144] on div "AI Assistent В рамках программы обратного выкупа стоимость старого устройства п…" at bounding box center [285, 154] width 335 height 35
click at [226, 155] on div "AI Assistent В рамках программы обратного выкупа стоимость старого устройства п…" at bounding box center [285, 154] width 335 height 35
click at [81, 256] on div "k [EMAIL_ADDRESS][DOMAIN_NAME] В рамках программы обратного выкупа стоимость ст…" at bounding box center [68, 205] width 85 height 189
click at [278, 286] on div "Russian to English Võta vestlus üle" at bounding box center [285, 286] width 45 height 10
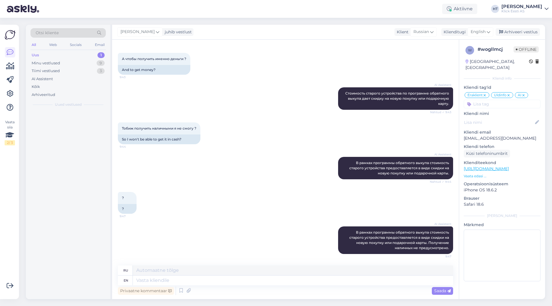
scroll to position [124, 0]
click at [277, 284] on textarea at bounding box center [293, 281] width 320 height 10
type textarea "Cash"
type textarea "Наличные"
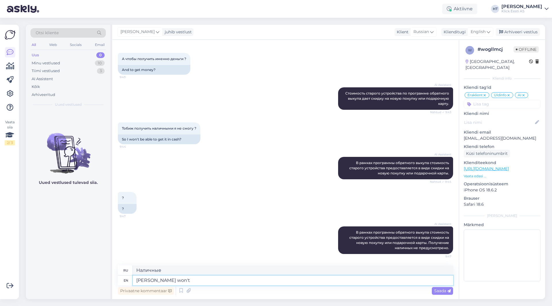
type textarea "[PERSON_NAME] won't b"
type textarea "Наличные не будут"
type textarea "[PERSON_NAME] won't be o"
type textarea "Наличных не будет"
type textarea "[PERSON_NAME] won't be offered."
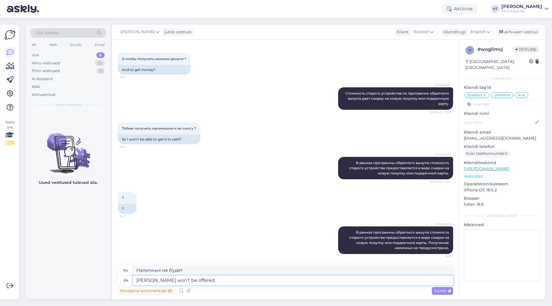
type textarea "Наличные не предоставляются."
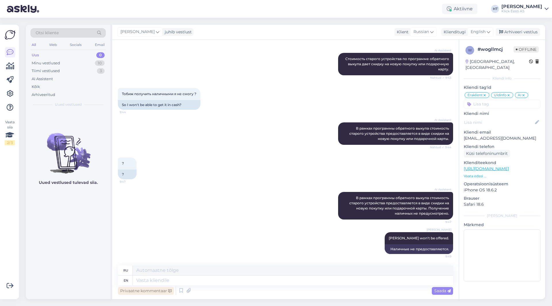
click at [125, 290] on div "Privaatne kommentaar" at bounding box center [146, 291] width 56 height 8
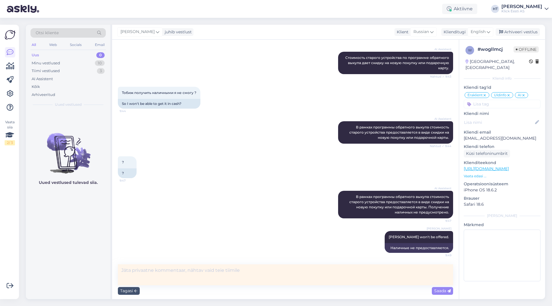
click at [184, 276] on textarea at bounding box center [285, 275] width 335 height 21
type textarea "AI sai hästi hakkama vestlusega. Klient ise ei taha aktsepteerida vastust."
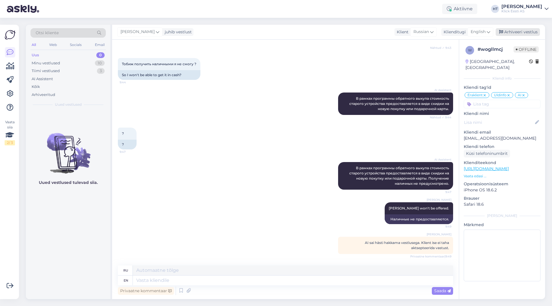
click at [517, 30] on div "Arhiveeri vestlus" at bounding box center [518, 32] width 44 height 8
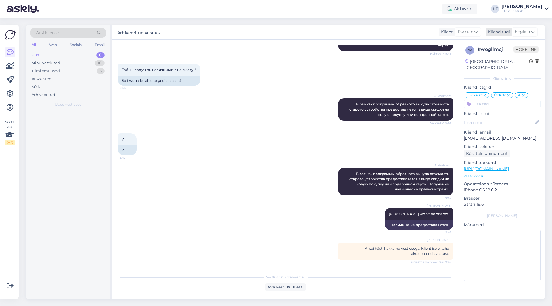
scroll to position [182, 0]
click at [93, 63] on div "Minu vestlused 9" at bounding box center [67, 63] width 75 height 8
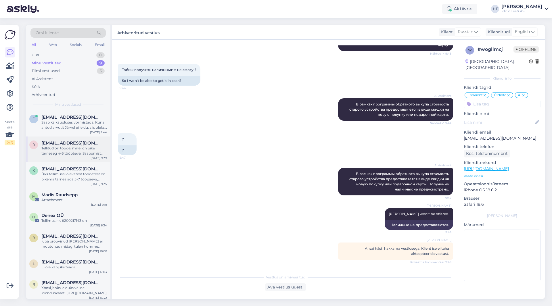
click at [82, 152] on div "Tellitud on toode, millel on pike tarneaeg 4-6 tööpäeva. Saabumist võib eeldada…" at bounding box center [74, 151] width 66 height 10
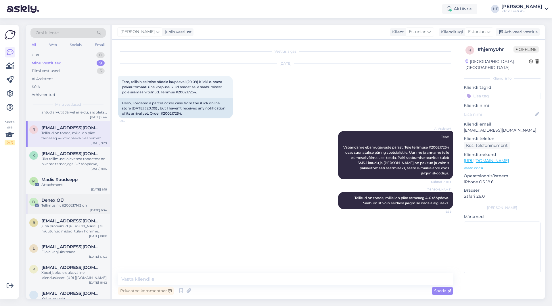
scroll to position [24, 0]
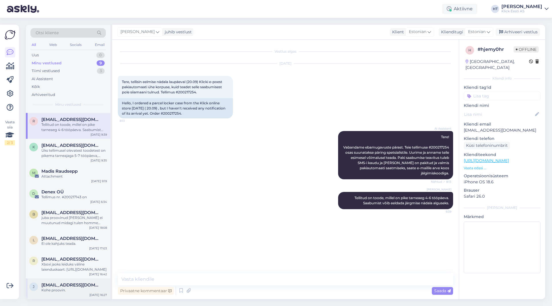
click at [84, 280] on div "j [EMAIL_ADDRESS][DOMAIN_NAME] Kohe proovin. [DATE] 16:27" at bounding box center [68, 289] width 85 height 21
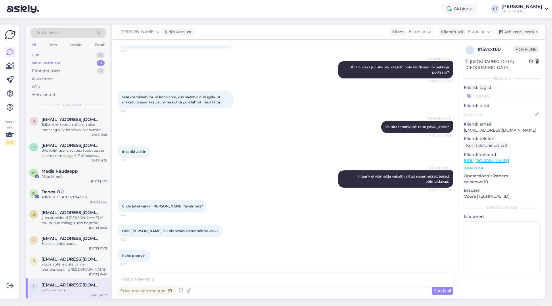
click at [479, 93] on input at bounding box center [502, 96] width 77 height 9
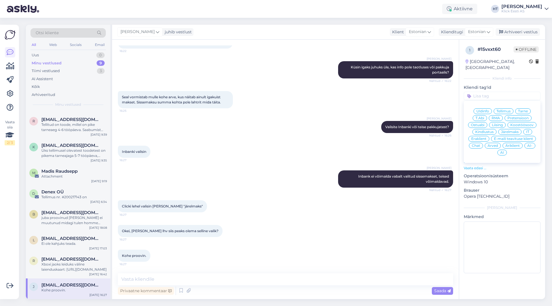
click at [515, 130] on span "Järelmaks" at bounding box center [510, 131] width 18 height 3
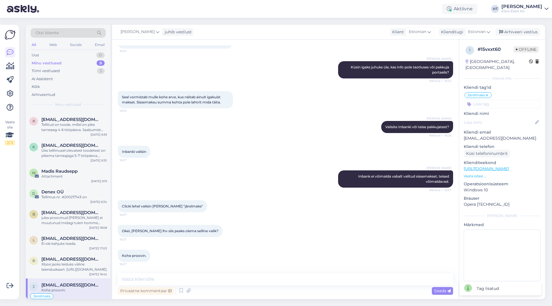
click at [501, 100] on input at bounding box center [502, 104] width 77 height 9
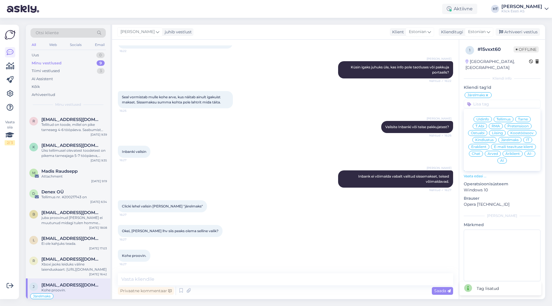
click at [487, 144] on div "Eraklient" at bounding box center [479, 147] width 21 height 6
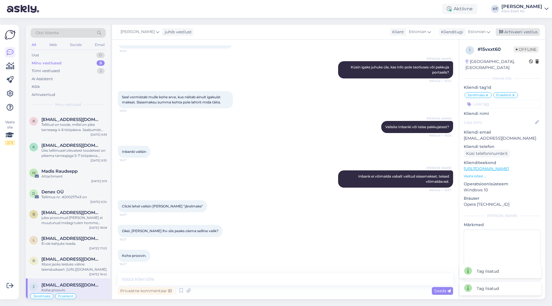
click at [523, 30] on div "Arhiveeri vestlus" at bounding box center [518, 32] width 44 height 8
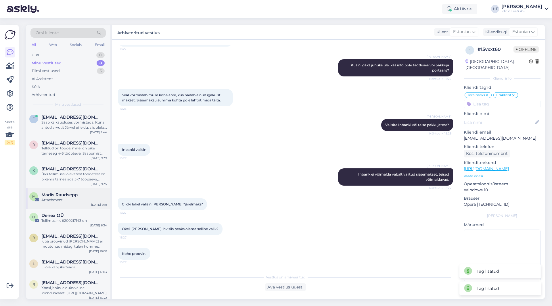
scroll to position [3, 0]
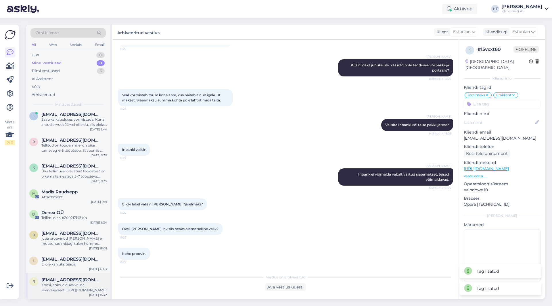
click at [78, 280] on span "[EMAIL_ADDRESS][DOMAIN_NAME]" at bounding box center [71, 280] width 60 height 5
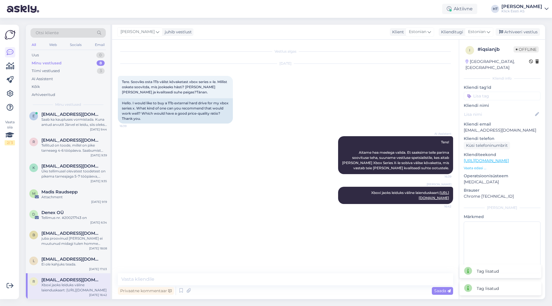
scroll to position [0, 0]
click at [503, 92] on input at bounding box center [502, 96] width 77 height 9
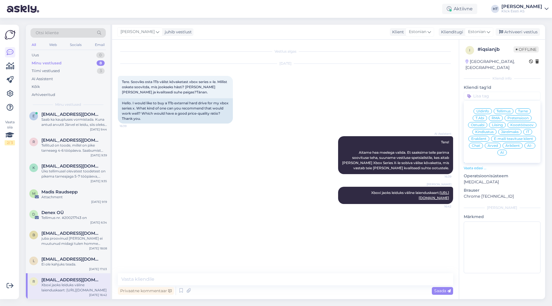
click at [482, 123] on span "Ostuabi" at bounding box center [478, 124] width 14 height 3
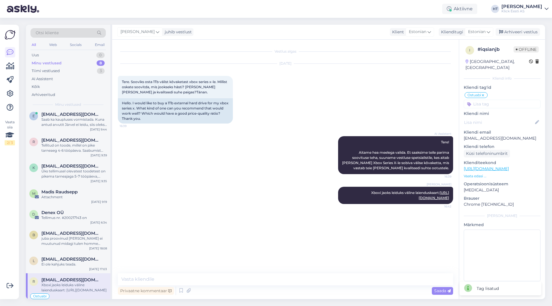
click at [497, 100] on input at bounding box center [502, 104] width 77 height 9
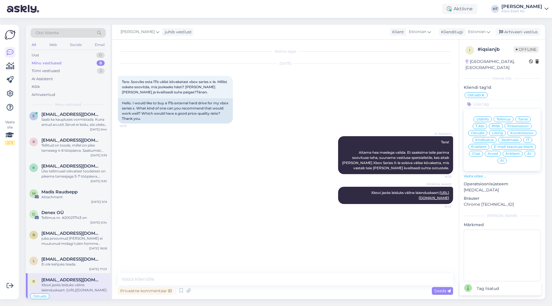
click at [485, 144] on div "Eraklient" at bounding box center [479, 147] width 21 height 6
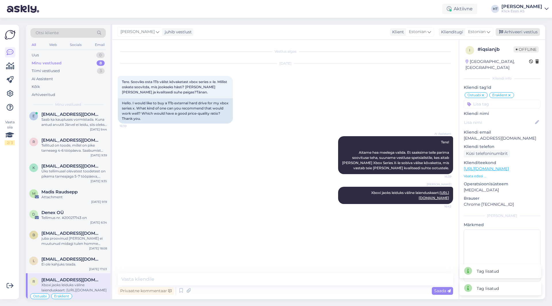
click at [519, 30] on div "Arhiveeri vestlus" at bounding box center [518, 32] width 44 height 8
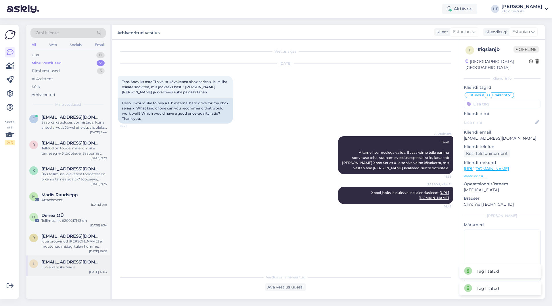
click at [71, 262] on span "[EMAIL_ADDRESS][DOMAIN_NAME]" at bounding box center [71, 262] width 60 height 5
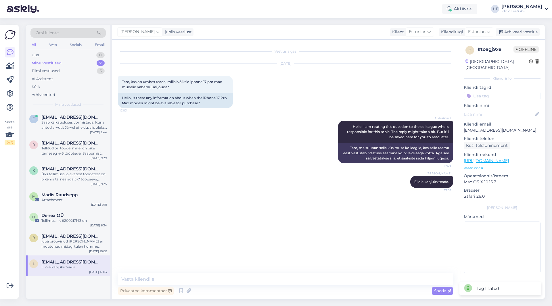
click at [493, 92] on input at bounding box center [502, 96] width 77 height 9
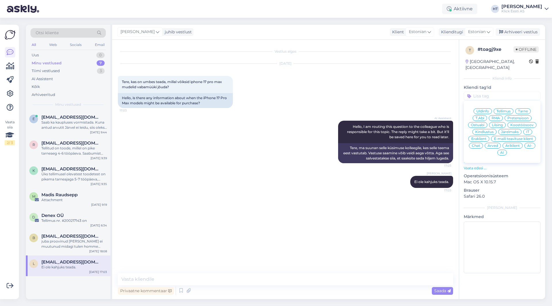
click at [482, 123] on span "Ostuabi" at bounding box center [478, 124] width 14 height 3
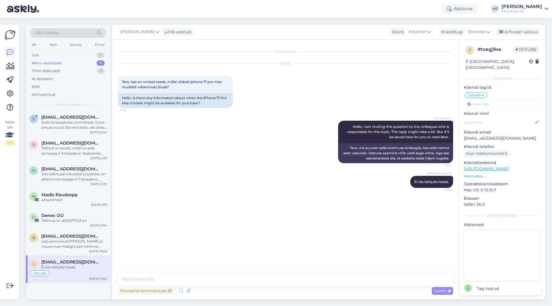
click at [498, 100] on input at bounding box center [502, 104] width 77 height 9
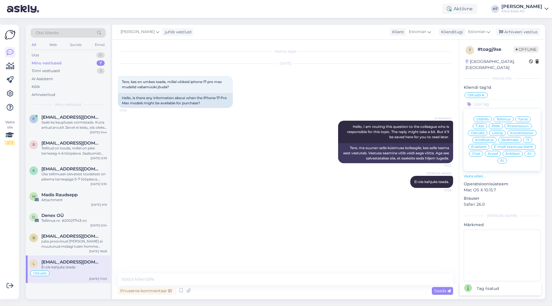
click at [483, 144] on div "Eraklient" at bounding box center [479, 147] width 21 height 6
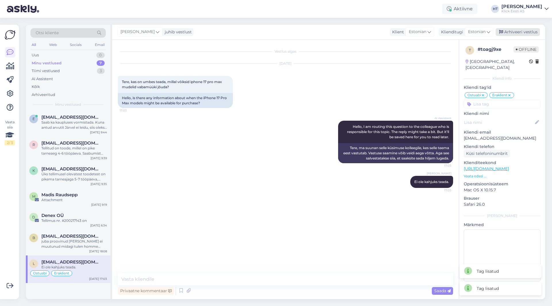
click at [514, 34] on div "Arhiveeri vestlus" at bounding box center [518, 32] width 44 height 8
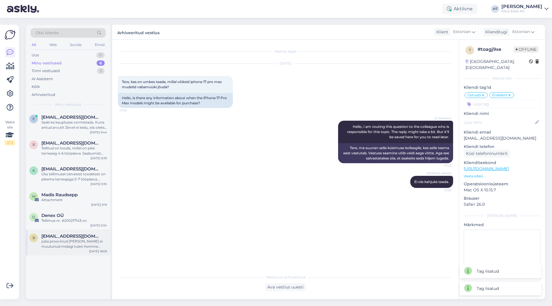
click at [83, 245] on div "juba proovinud [PERSON_NAME] ei muutunud midagi tulen homme klicki siis." at bounding box center [74, 244] width 66 height 10
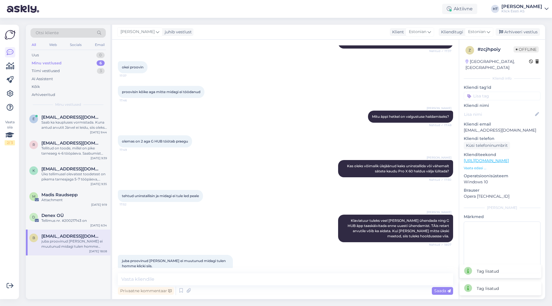
click at [486, 92] on input at bounding box center [502, 96] width 77 height 9
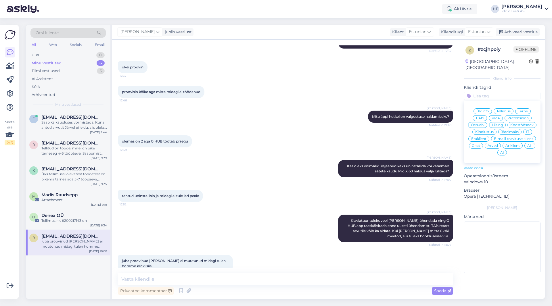
click at [486, 115] on div "T.Abi" at bounding box center [480, 118] width 14 height 6
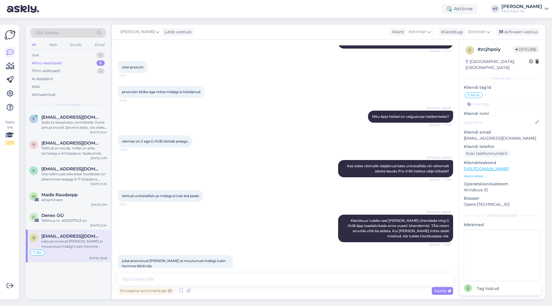
click at [500, 100] on input at bounding box center [502, 104] width 77 height 9
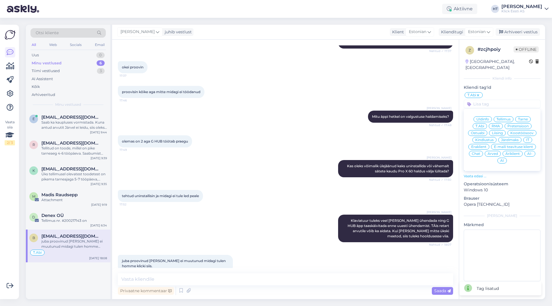
click at [498, 125] on span "RMA" at bounding box center [496, 126] width 8 height 3
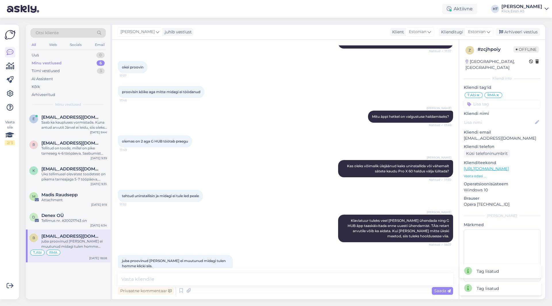
click at [496, 104] on div "z # zcjhpoiy Offline [GEOGRAPHIC_DATA], [GEOGRAPHIC_DATA] info Kliendi tag'id T…" at bounding box center [502, 165] width 86 height 251
click at [496, 101] on input at bounding box center [502, 104] width 77 height 9
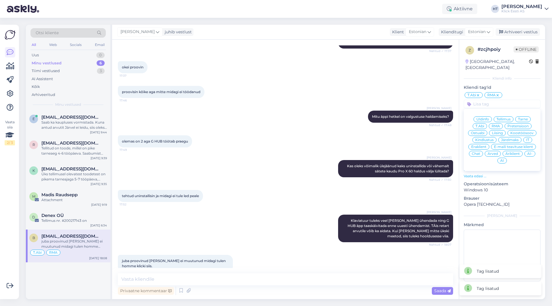
click at [478, 145] on span "Eraklient" at bounding box center [478, 146] width 15 height 3
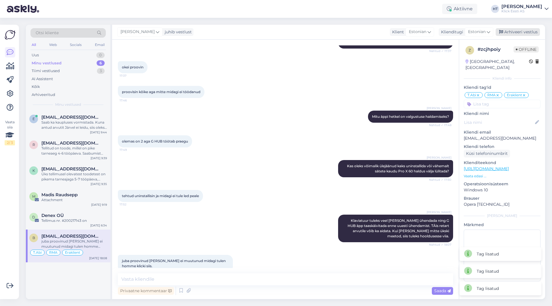
click at [514, 33] on div "Arhiveeri vestlus" at bounding box center [518, 32] width 44 height 8
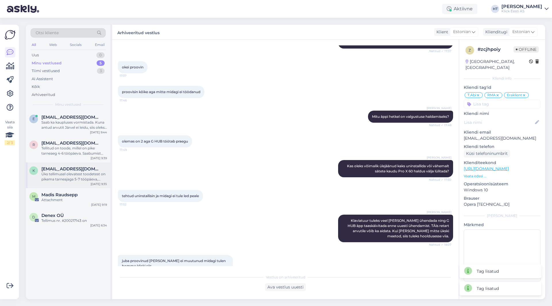
click at [76, 183] on div "K [EMAIL_ADDRESS][DOMAIN_NAME] Üks tellimusel olevatest toodetest on pikema tar…" at bounding box center [68, 176] width 85 height 26
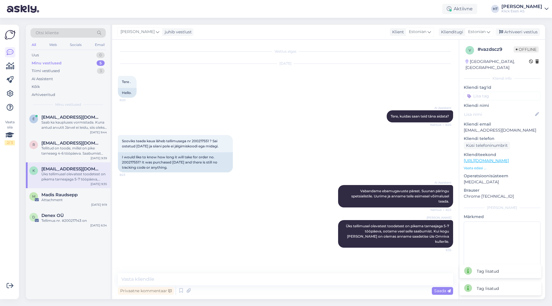
scroll to position [0, 0]
click at [509, 92] on input at bounding box center [502, 96] width 77 height 9
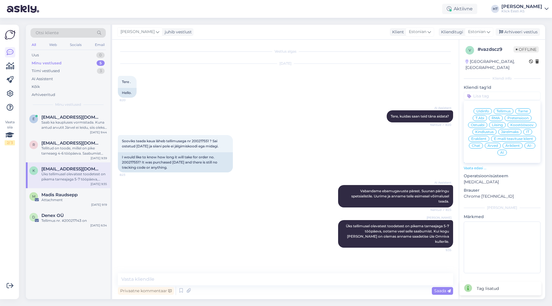
click at [525, 110] on span "Tarne" at bounding box center [523, 111] width 10 height 3
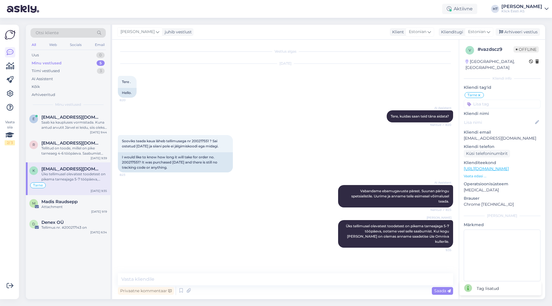
click at [515, 93] on div "Tarne Üldinfo Tellimus Tarne T.Abi RMA Pretensioon Ostuabi Liising Koostöösoov …" at bounding box center [502, 100] width 77 height 17
click at [511, 101] on input at bounding box center [502, 104] width 77 height 9
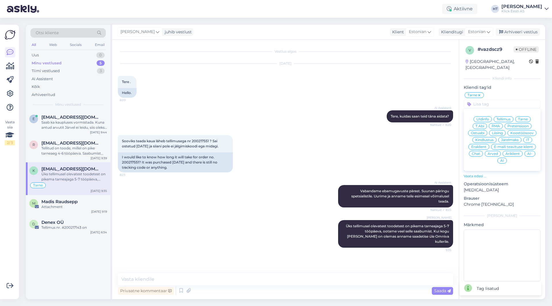
click at [484, 145] on span "Eraklient" at bounding box center [478, 146] width 15 height 3
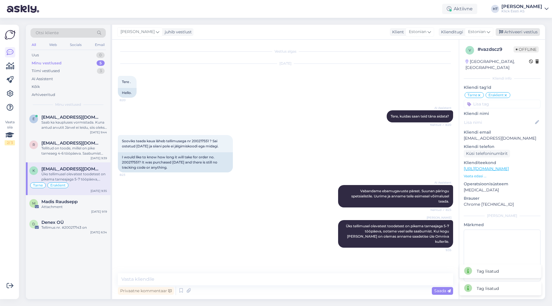
click at [519, 33] on div "Arhiveeri vestlus" at bounding box center [518, 32] width 44 height 8
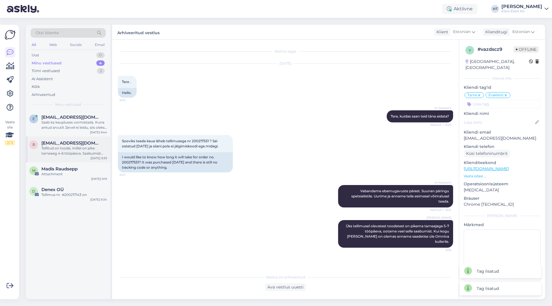
click at [70, 156] on div "r [EMAIL_ADDRESS][DOMAIN_NAME] Tellitud on toode, millel on pike tarneaeg 4-6 t…" at bounding box center [68, 150] width 85 height 26
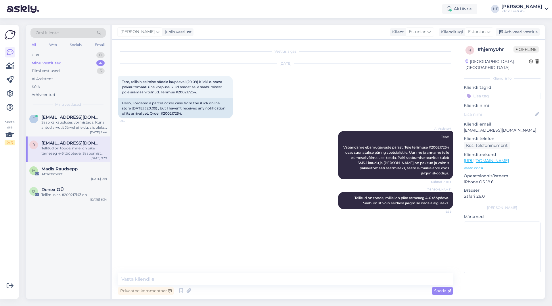
click at [492, 92] on input at bounding box center [502, 96] width 77 height 9
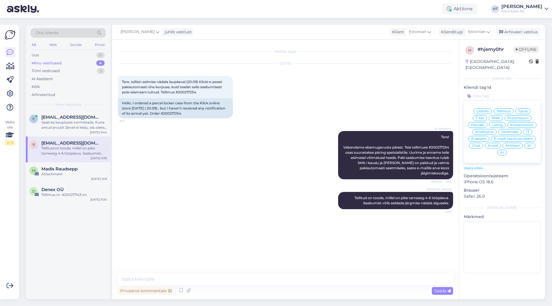
click at [523, 108] on div "Tarne" at bounding box center [523, 111] width 16 height 6
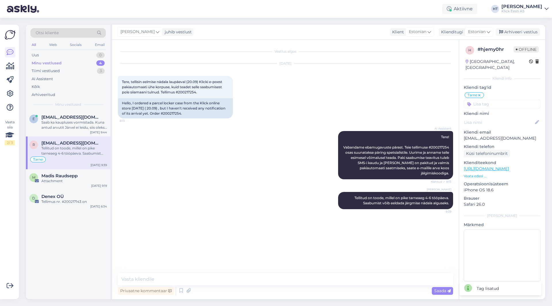
click at [514, 100] on input at bounding box center [502, 104] width 77 height 9
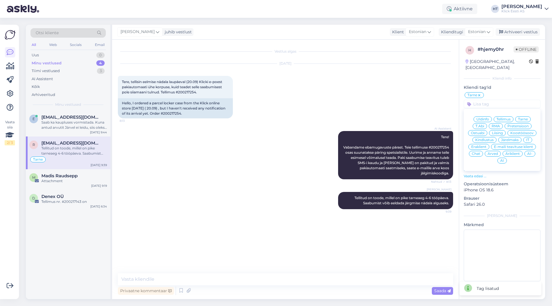
click at [482, 145] on span "Eraklient" at bounding box center [478, 146] width 15 height 3
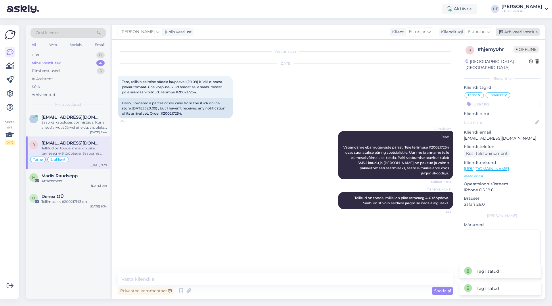
click at [515, 36] on div "Arhiveeri vestlus" at bounding box center [518, 32] width 44 height 8
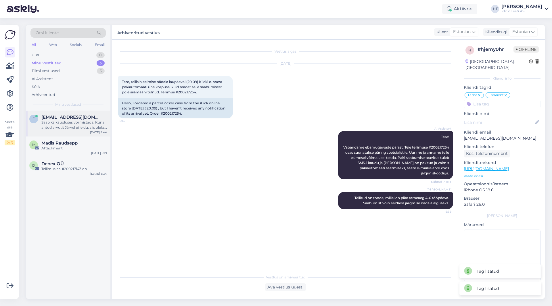
click at [59, 126] on div "Saab ka kaupluses vormistada. Kuna antud arvutit Järvel ei leidu, siis oleks pa…" at bounding box center [74, 125] width 66 height 10
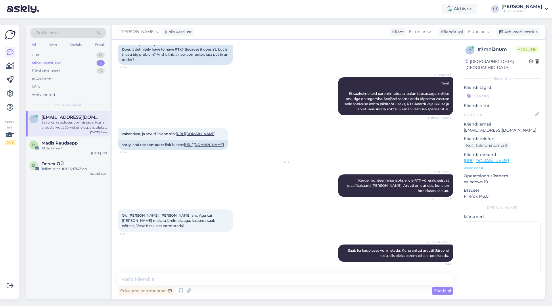
click at [522, 92] on input at bounding box center [502, 96] width 77 height 9
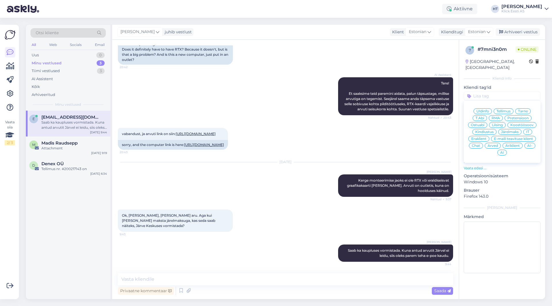
click at [483, 123] on span "Ostuabi" at bounding box center [478, 124] width 14 height 3
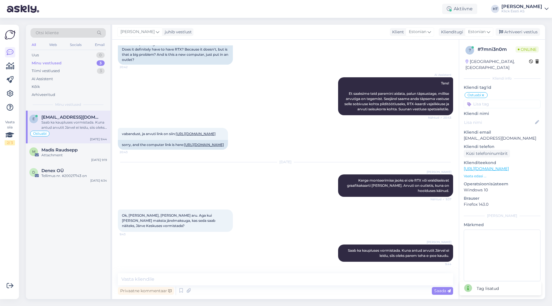
click at [492, 100] on input at bounding box center [502, 104] width 77 height 9
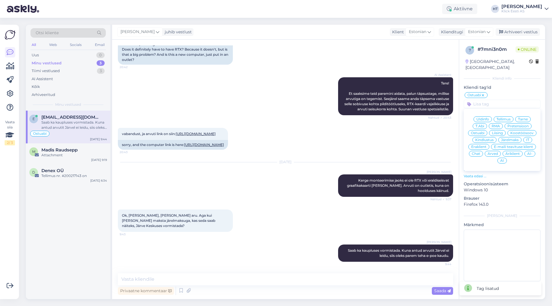
click at [480, 145] on span "Eraklient" at bounding box center [478, 146] width 15 height 3
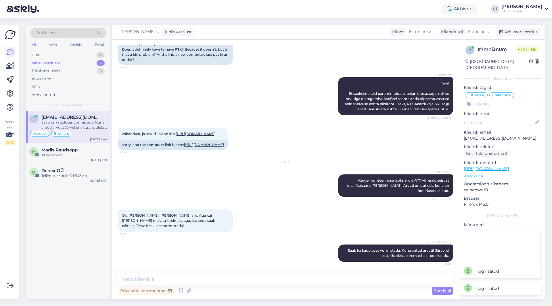
click at [495, 100] on input at bounding box center [502, 104] width 77 height 9
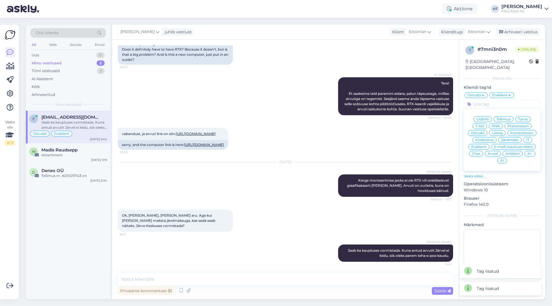
click at [506, 138] on span "Järelmaks" at bounding box center [510, 139] width 18 height 3
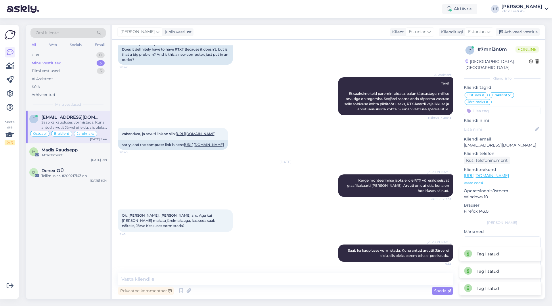
click at [517, 27] on div "[PERSON_NAME] juhib vestlust Klient [DEMOGRAPHIC_DATA] Klienditugi [DEMOGRAPHIC…" at bounding box center [328, 32] width 433 height 15
click at [517, 29] on div "Arhiveeri vestlus" at bounding box center [518, 32] width 44 height 8
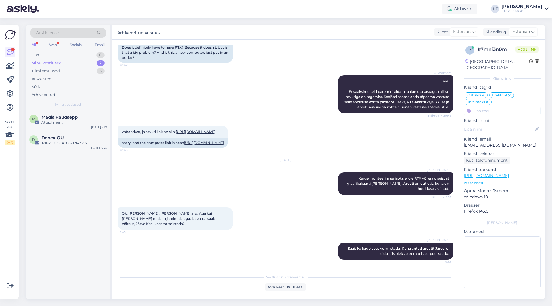
click at [65, 184] on div "M [PERSON_NAME] Attachment [DATE] 9:19 D Denex OÜ Tellimus nr. #200217143 on [D…" at bounding box center [68, 205] width 85 height 189
click at [64, 73] on div "Tiimi vestlused 3" at bounding box center [67, 71] width 75 height 8
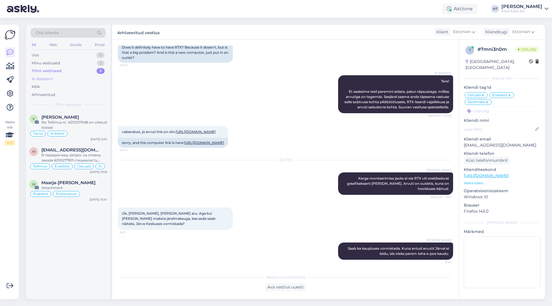
click at [66, 81] on div "AI Assistent" at bounding box center [67, 79] width 75 height 8
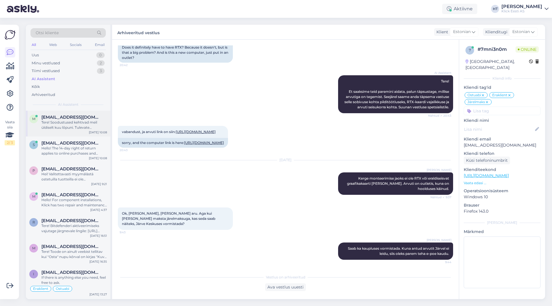
click at [80, 129] on div "Tere! Soodustused kehtivad meil üldiselt kuu lõpuni. Tulevate hinnamuudatuste k…" at bounding box center [74, 125] width 66 height 10
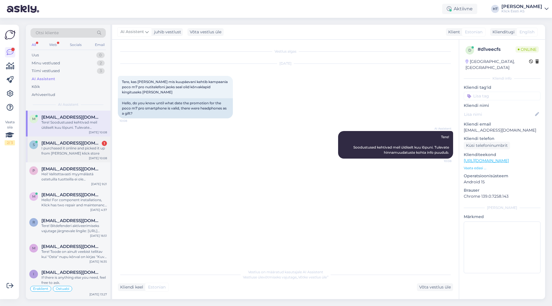
click at [88, 142] on span "[EMAIL_ADDRESS][DOMAIN_NAME]" at bounding box center [71, 143] width 60 height 5
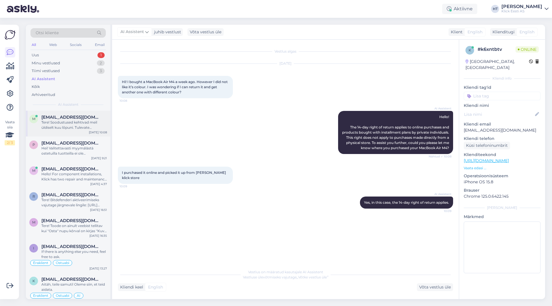
click at [88, 127] on div "Tere! Soodustused kehtivad meil üldiselt kuu lõpuni. Tulevate hinnamuudatuste k…" at bounding box center [74, 125] width 66 height 10
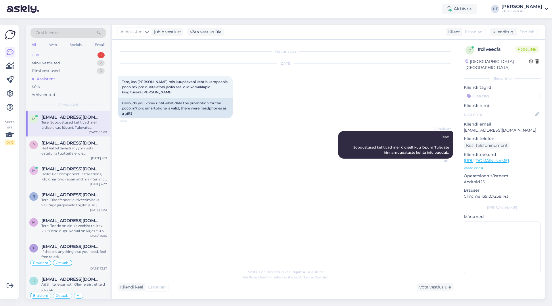
click at [89, 56] on div "Uus 1" at bounding box center [67, 55] width 75 height 8
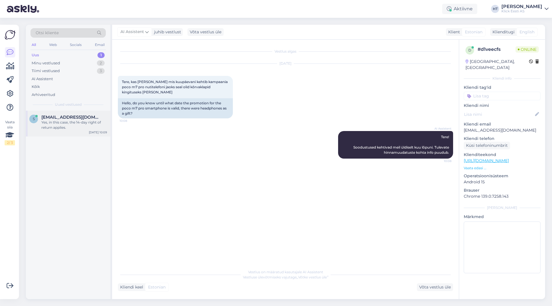
click at [93, 126] on div "Yes, in this case, the 14-day right of return applies." at bounding box center [74, 125] width 66 height 10
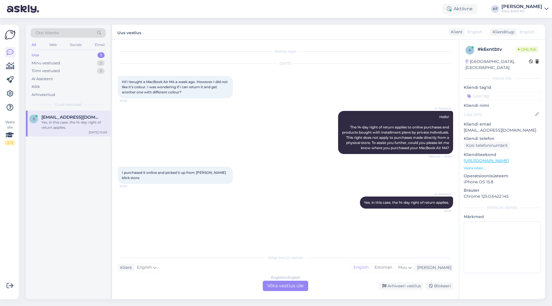
click at [504, 127] on p "[EMAIL_ADDRESS][DOMAIN_NAME]" at bounding box center [502, 130] width 77 height 6
drag, startPoint x: 284, startPoint y: 135, endPoint x: 289, endPoint y: 135, distance: 4.6
click at [285, 135] on div "AI Assistent Hello! The 14-day right of return applies to online purchases and …" at bounding box center [285, 133] width 335 height 56
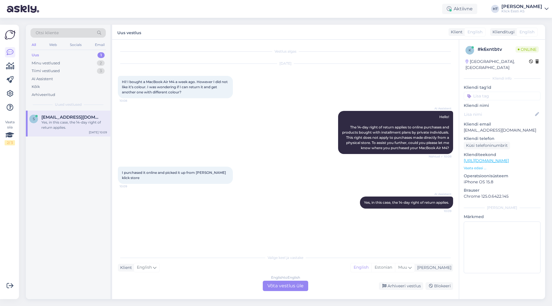
click at [284, 287] on div "English to English Võta vestlus üle" at bounding box center [285, 286] width 45 height 10
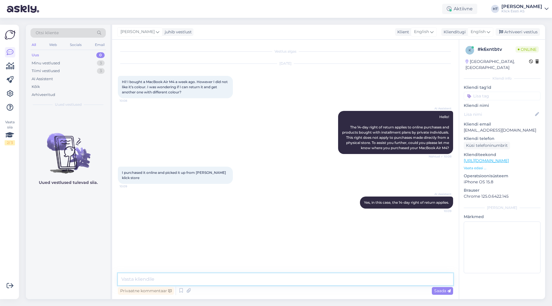
click at [283, 280] on textarea at bounding box center [285, 280] width 335 height 12
type textarea "If it's bought by a private person, then you can return it withing 14 days."
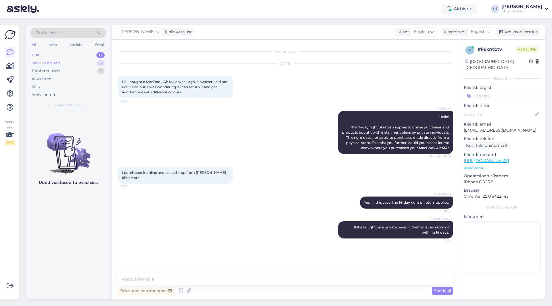
click at [101, 64] on div "3" at bounding box center [101, 63] width 8 height 6
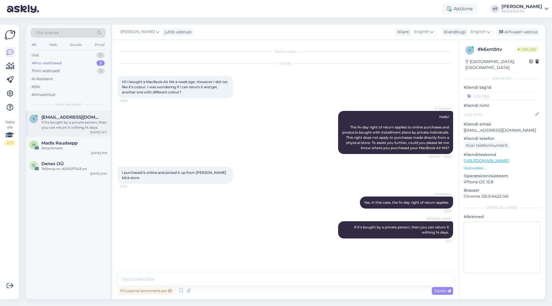
click at [79, 120] on div "If it's bought by a private person, then you can return it withing 14 days." at bounding box center [74, 125] width 66 height 10
click at [86, 150] on div "Attachment" at bounding box center [74, 148] width 66 height 5
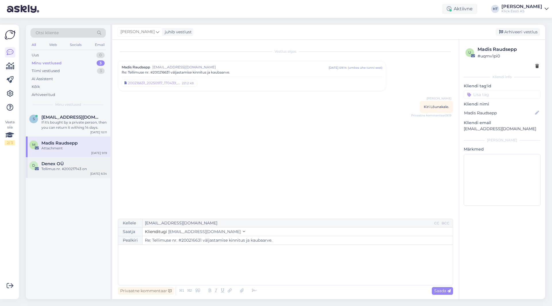
click at [81, 170] on div "Tellimus nr. #200217143 on" at bounding box center [74, 169] width 66 height 5
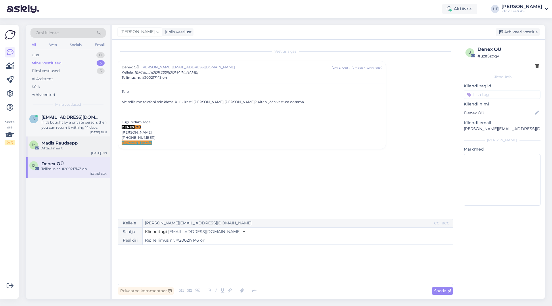
click at [85, 151] on div "Attachment" at bounding box center [74, 148] width 66 height 5
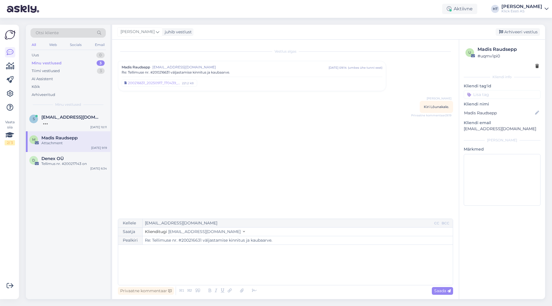
click at [83, 66] on div "Minu vestlused 3" at bounding box center [67, 63] width 75 height 8
click at [65, 83] on div "Kõik" at bounding box center [67, 87] width 75 height 8
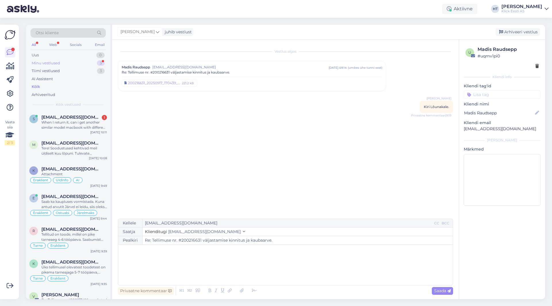
click at [88, 61] on div "Minu vestlused 3" at bounding box center [67, 63] width 75 height 8
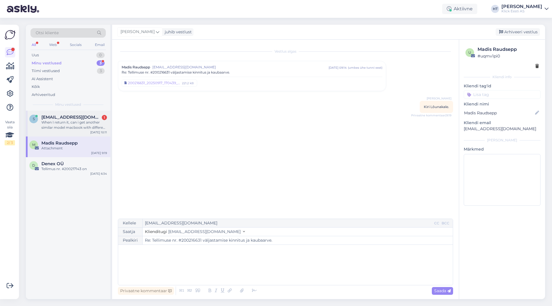
click at [87, 116] on span "[EMAIL_ADDRESS][DOMAIN_NAME]" at bounding box center [71, 117] width 60 height 5
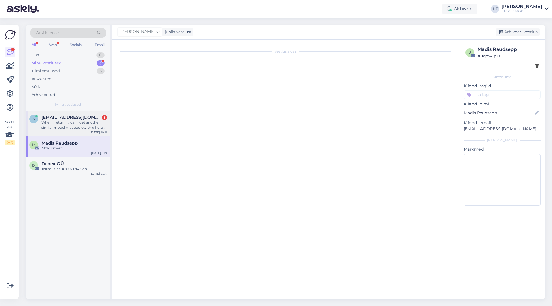
scroll to position [12, 0]
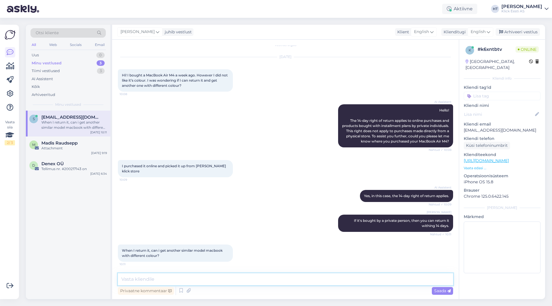
click at [257, 280] on textarea at bounding box center [285, 280] width 335 height 12
click at [194, 279] on textarea at bounding box center [285, 280] width 335 height 12
paste textarea "[URL][DOMAIN_NAME]"
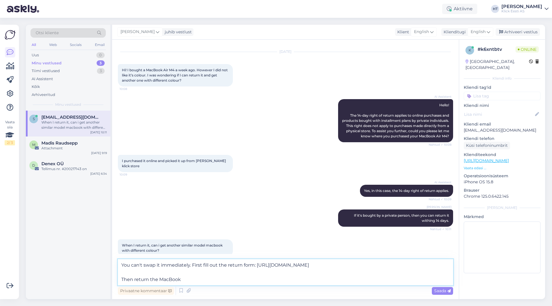
type textarea "You can't swap it immediately. First fill out the return form: [URL][DOMAIN_NAM…"
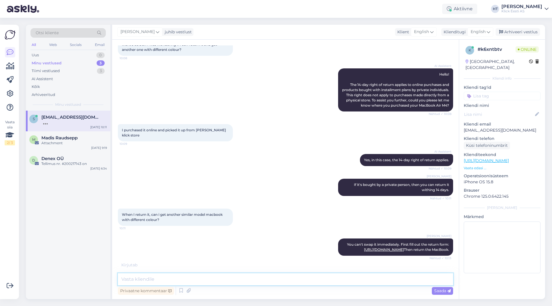
scroll to position [58, 0]
click at [70, 144] on div "Attachment" at bounding box center [74, 143] width 66 height 5
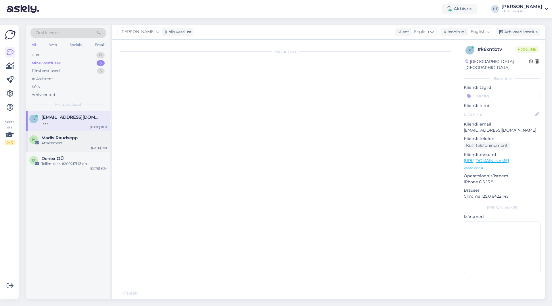
scroll to position [0, 0]
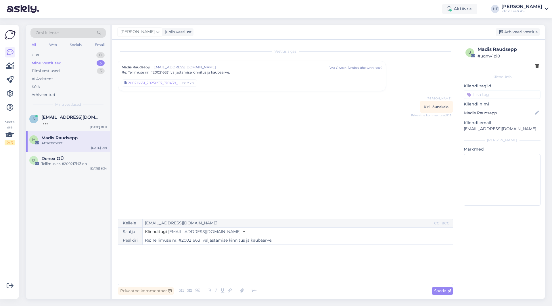
click at [90, 246] on div "S [EMAIL_ADDRESS][DOMAIN_NAME] [DATE] 10:11 M [PERSON_NAME] Attachment [DATE] 9…" at bounding box center [68, 205] width 85 height 189
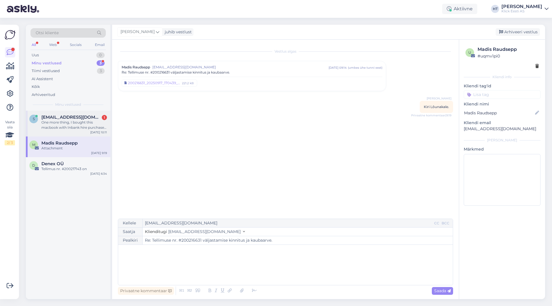
click at [92, 130] on div "One more thing, I bought this macbook with Inbank hire purchase, in this case i…" at bounding box center [74, 125] width 66 height 10
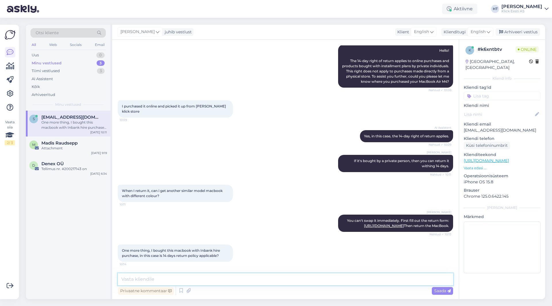
click at [249, 277] on textarea at bounding box center [285, 280] width 335 height 12
type textarea "A"
type textarea "Still applies in this case, we can cancel the ongoing installment plan."
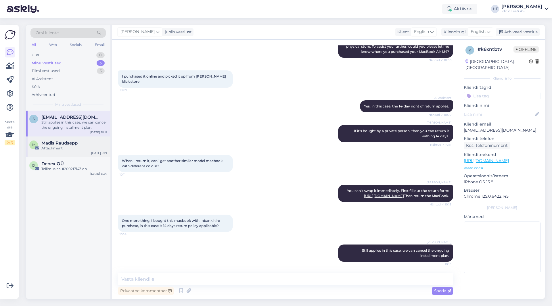
click at [50, 146] on div "Attachment" at bounding box center [74, 148] width 66 height 5
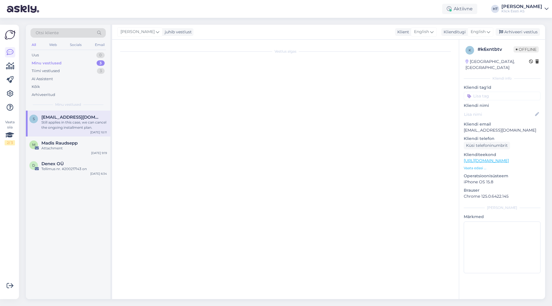
scroll to position [0, 0]
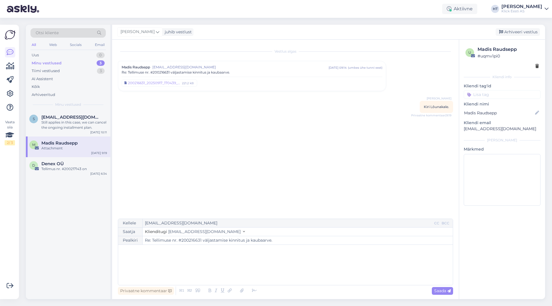
click at [83, 217] on div "S [EMAIL_ADDRESS][DOMAIN_NAME] Still applies in this case, we can cancel the on…" at bounding box center [68, 205] width 85 height 189
click at [89, 115] on span "[EMAIL_ADDRESS][DOMAIN_NAME]" at bounding box center [71, 117] width 60 height 5
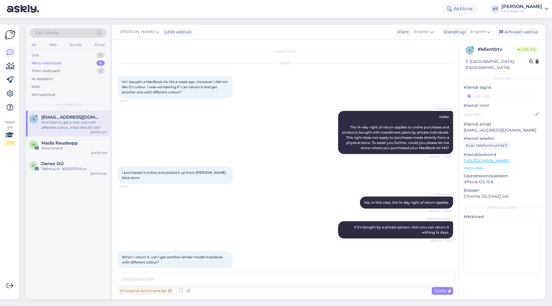
scroll to position [172, 0]
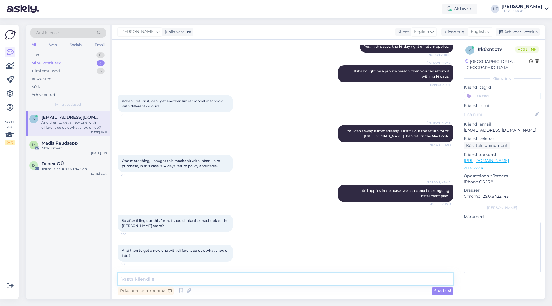
click at [237, 276] on textarea at bounding box center [285, 280] width 335 height 12
type textarea "After the first installment plan has been cancelled a new one can be formed."
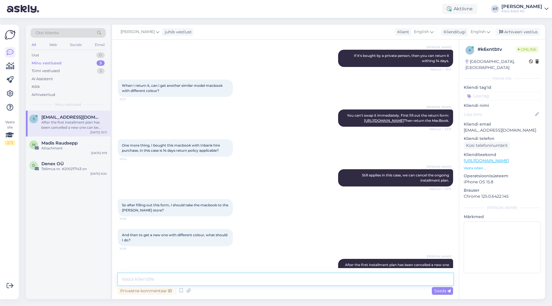
scroll to position [202, 0]
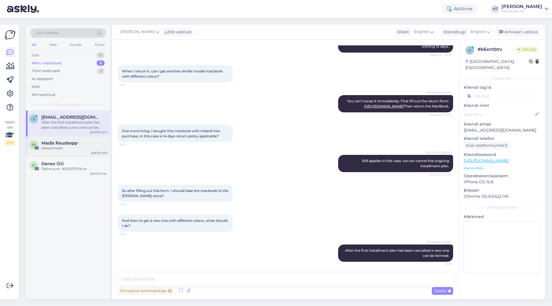
click at [80, 144] on div "Madis Raudsepp" at bounding box center [74, 143] width 66 height 5
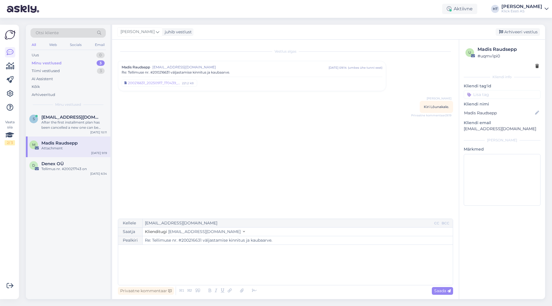
click at [58, 222] on div "S [EMAIL_ADDRESS][DOMAIN_NAME] After the first installment plan has been cancel…" at bounding box center [68, 205] width 85 height 189
click at [87, 126] on div "Alright thank you for your assistance. Have a nice day." at bounding box center [74, 125] width 66 height 10
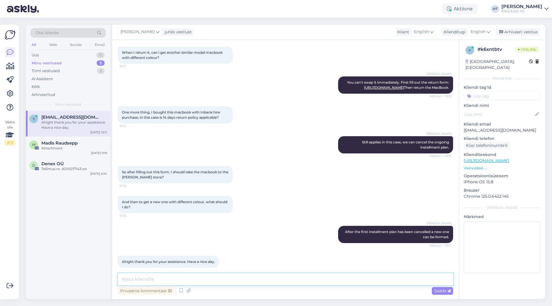
click at [212, 276] on textarea at bounding box center [285, 280] width 335 height 12
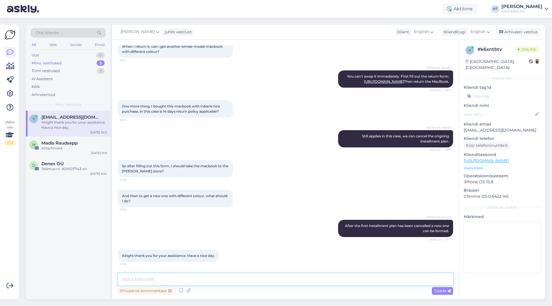
scroll to position [226, 0]
click at [219, 275] on textarea at bounding box center [285, 280] width 335 height 12
type textarea "No problem. All the best!"
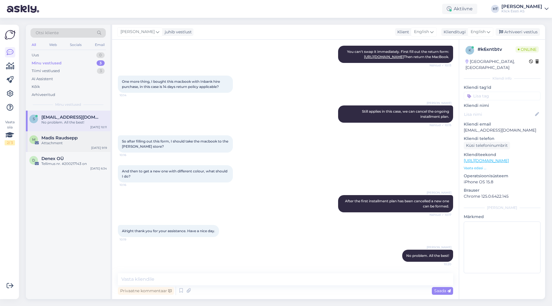
click at [57, 150] on div "M Madis Raudsepp Attachment [DATE] 9:19" at bounding box center [68, 141] width 85 height 21
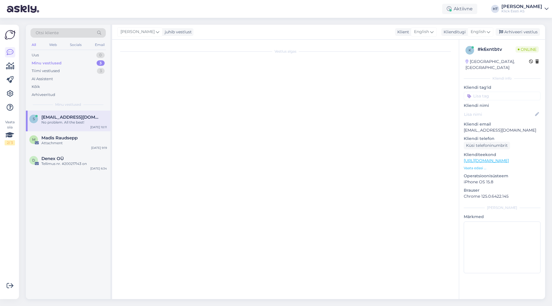
scroll to position [0, 0]
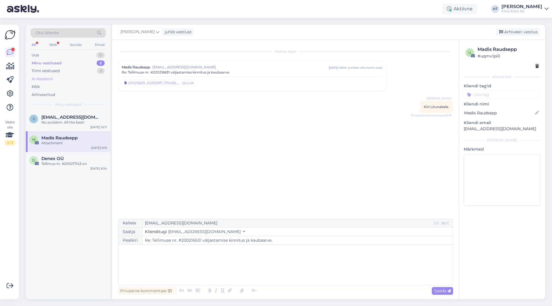
click at [81, 77] on div "AI Assistent" at bounding box center [67, 79] width 75 height 8
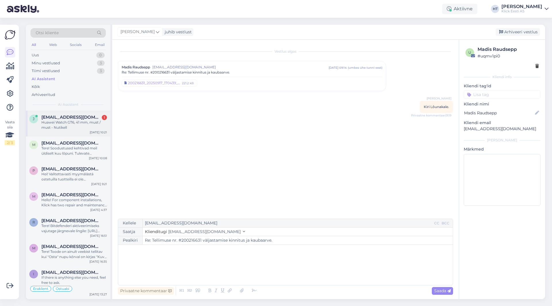
click at [84, 116] on span "[EMAIL_ADDRESS][DOMAIN_NAME]" at bounding box center [71, 117] width 60 height 5
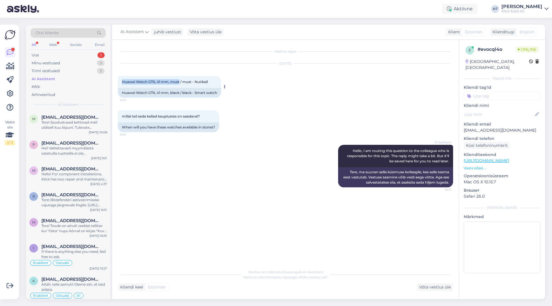
drag, startPoint x: 122, startPoint y: 82, endPoint x: 180, endPoint y: 83, distance: 57.5
click at [180, 83] on span "Huawei Watch GT6, 41 mm, must / must - Nutikell" at bounding box center [165, 82] width 86 height 4
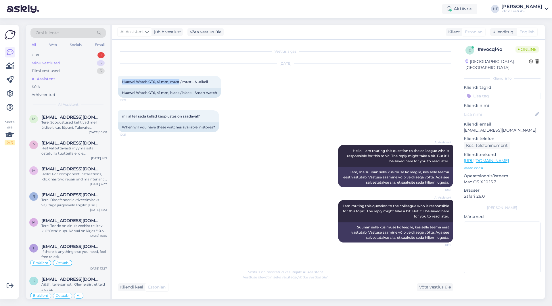
click at [57, 63] on div "Minu vestlused" at bounding box center [46, 63] width 28 height 6
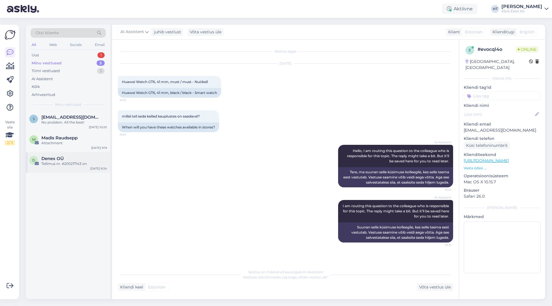
click at [71, 161] on div "Denex OÜ" at bounding box center [74, 158] width 66 height 5
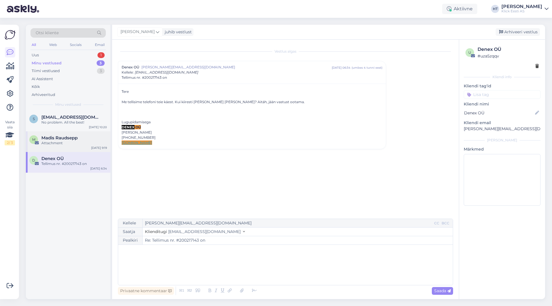
click at [71, 146] on div "M Madis Raudsepp Attachment [DATE] 9:19" at bounding box center [68, 141] width 85 height 21
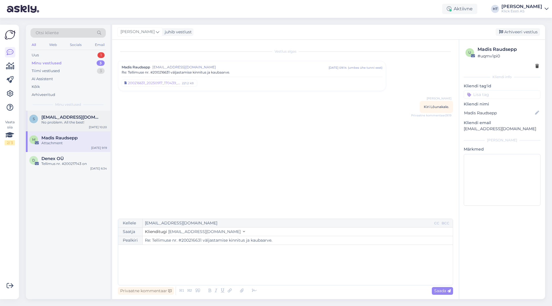
click at [75, 115] on span "[EMAIL_ADDRESS][DOMAIN_NAME]" at bounding box center [71, 117] width 60 height 5
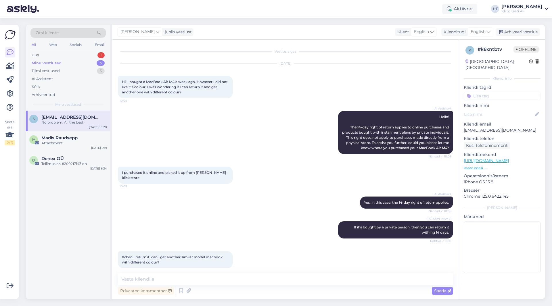
scroll to position [251, 0]
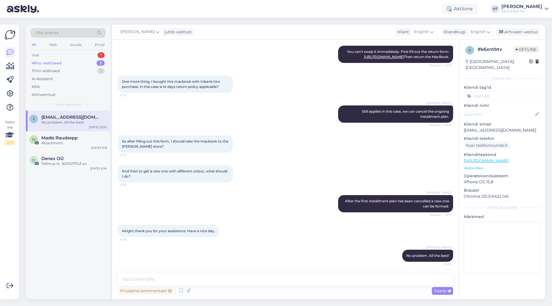
click at [486, 92] on input at bounding box center [502, 96] width 77 height 9
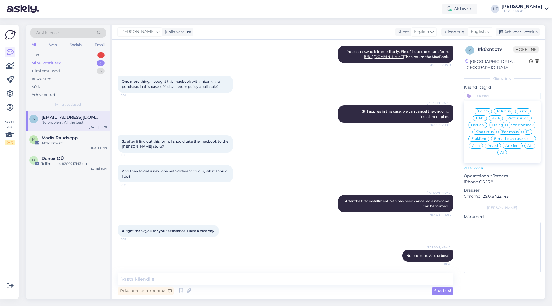
click at [505, 108] on div "Tellimus" at bounding box center [504, 111] width 20 height 6
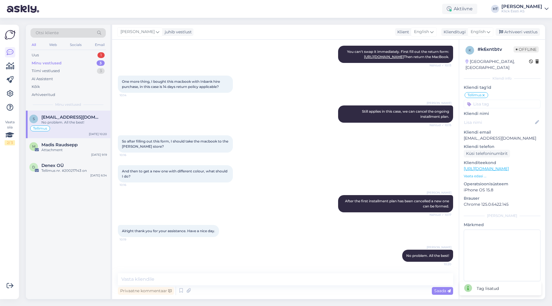
click at [501, 100] on input at bounding box center [502, 104] width 77 height 9
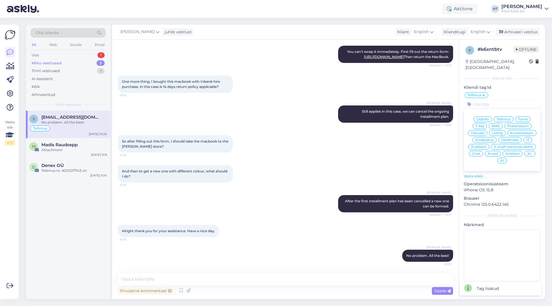
click at [476, 145] on span "Eraklient" at bounding box center [478, 146] width 15 height 3
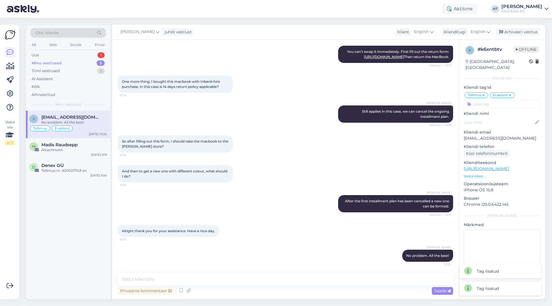
click at [484, 93] on icon at bounding box center [483, 95] width 3 height 5
click at [486, 100] on input at bounding box center [502, 104] width 77 height 9
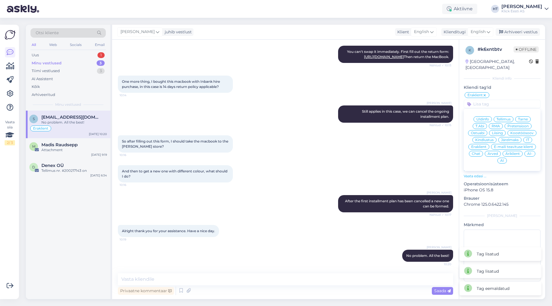
click at [482, 118] on span "Üldinfo" at bounding box center [483, 119] width 13 height 3
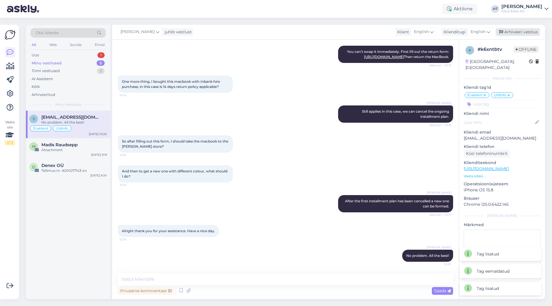
click at [512, 30] on div "Arhiveeri vestlus" at bounding box center [518, 32] width 44 height 8
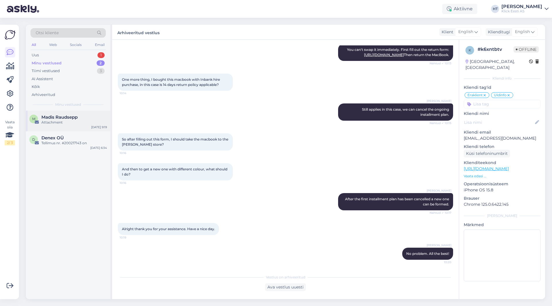
click at [77, 123] on div "Attachment" at bounding box center [74, 122] width 66 height 5
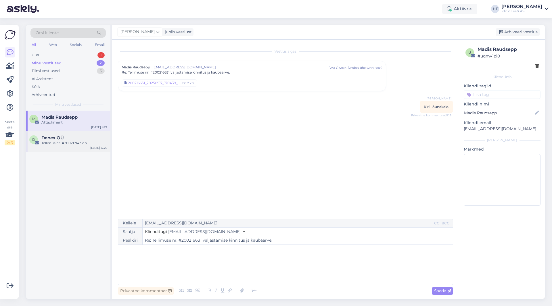
click at [80, 139] on div "Denex OÜ" at bounding box center [74, 137] width 66 height 5
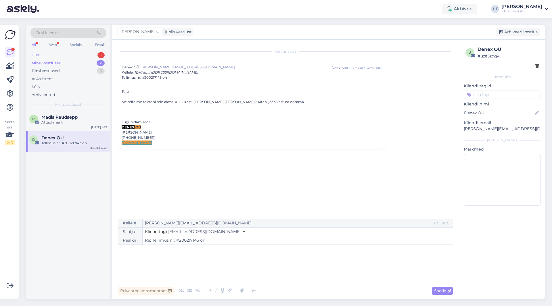
click at [62, 57] on div "Uus 1" at bounding box center [67, 55] width 75 height 8
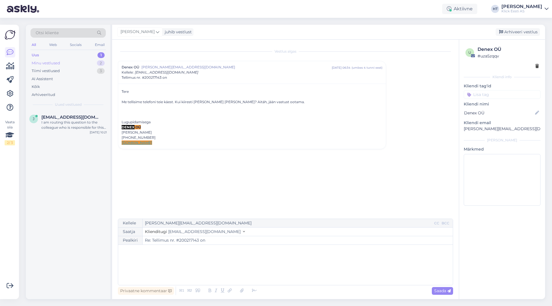
click at [81, 62] on div "Minu vestlused 2" at bounding box center [67, 63] width 75 height 8
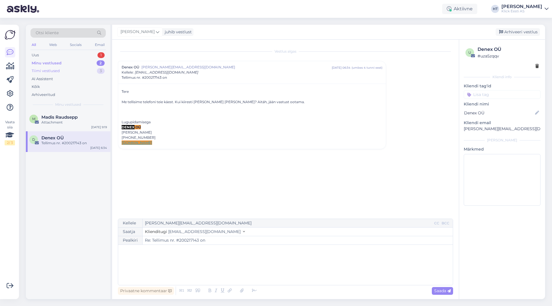
click at [72, 74] on div "Tiimi vestlused 3" at bounding box center [67, 71] width 75 height 8
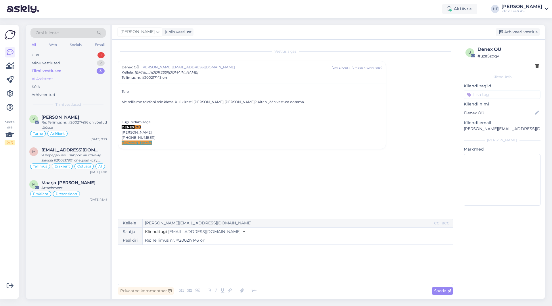
click at [71, 78] on div "AI Assistent" at bounding box center [67, 79] width 75 height 8
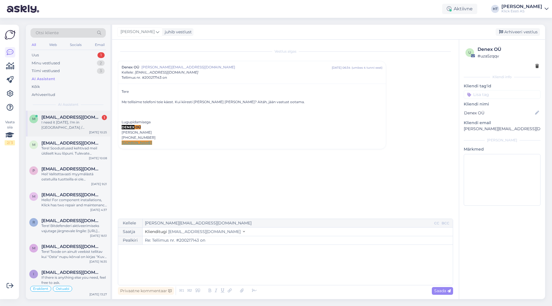
click at [72, 117] on span "[EMAIL_ADDRESS][DOMAIN_NAME]" at bounding box center [71, 117] width 60 height 5
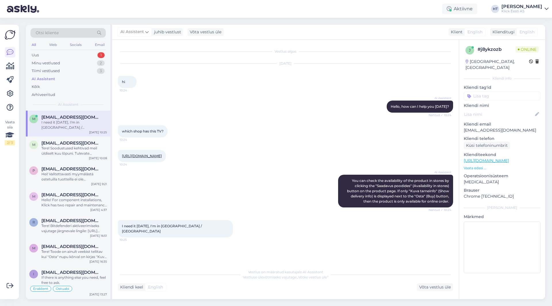
scroll to position [23, 0]
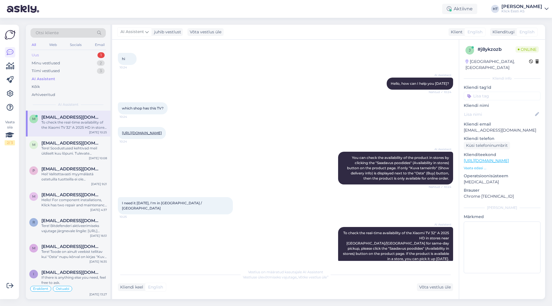
click at [95, 56] on div "Uus 1" at bounding box center [67, 55] width 75 height 8
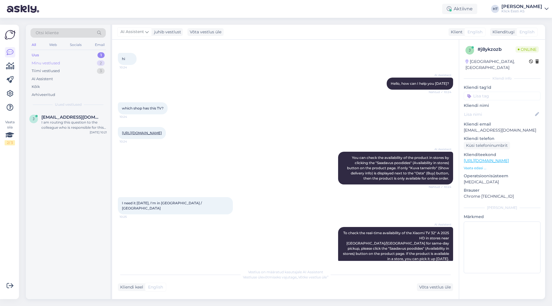
click at [80, 63] on div "Minu vestlused 2" at bounding box center [67, 63] width 75 height 8
click at [82, 135] on div "D Denex OÜ Tellimus nr. #200217143 on [DATE] 6:34" at bounding box center [68, 141] width 85 height 21
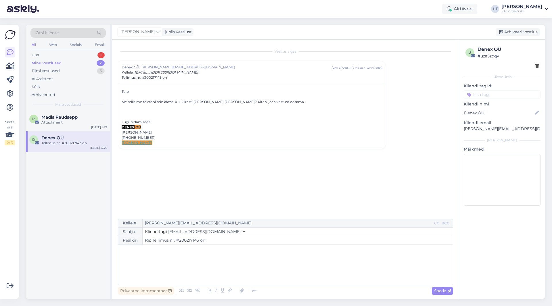
scroll to position [0, 0]
click at [69, 126] on div "M Madis Raudsepp Attachment [DATE] 9:19" at bounding box center [68, 121] width 85 height 21
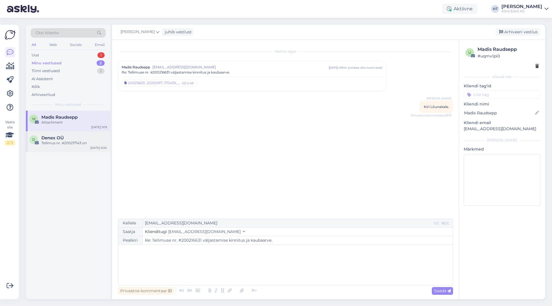
click at [92, 144] on div "Tellimus nr. #200217143 on" at bounding box center [74, 143] width 66 height 5
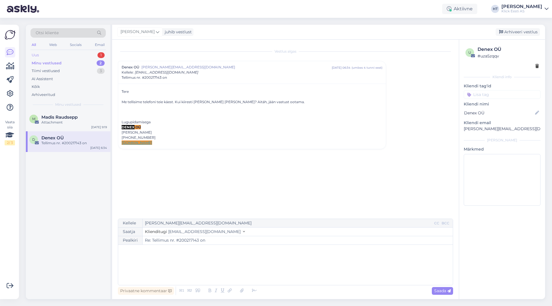
click at [93, 56] on div "Uus 1" at bounding box center [67, 55] width 75 height 8
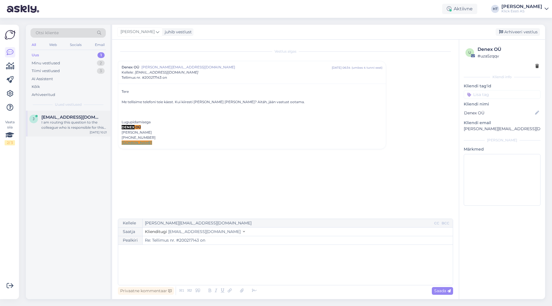
click at [90, 112] on div "[PERSON_NAME] [PERSON_NAME][EMAIL_ADDRESS][DOMAIN_NAME] I am routing this quest…" at bounding box center [68, 124] width 85 height 26
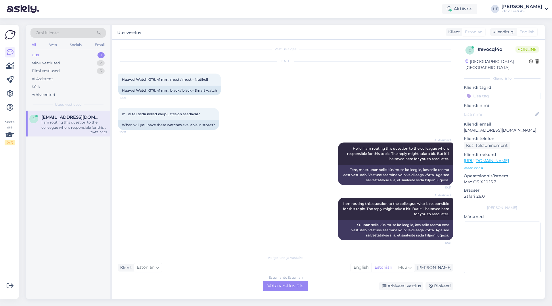
click at [292, 286] on div "Estonian to Estonian Võta vestlus üle" at bounding box center [285, 286] width 45 height 10
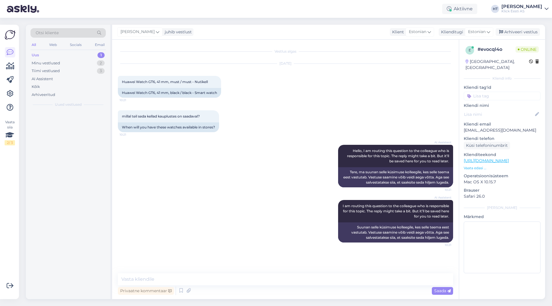
scroll to position [0, 0]
click at [286, 279] on textarea at bounding box center [285, 280] width 335 height 12
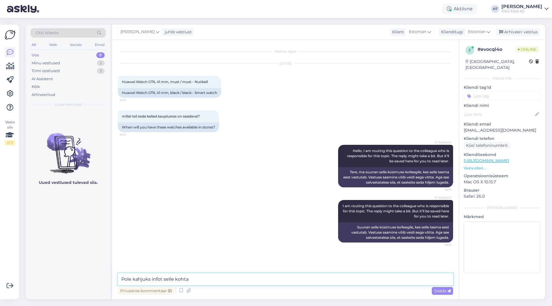
type textarea "Pole kahjuks infot selle kohta."
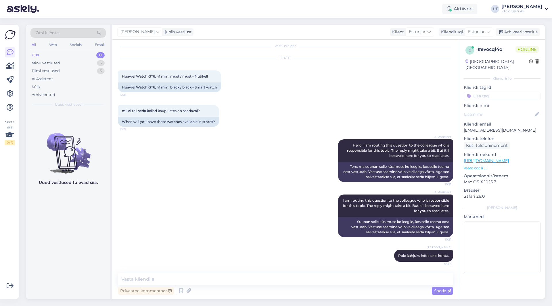
click at [509, 95] on div "e # evocql4o Online [GEOGRAPHIC_DATA], [GEOGRAPHIC_DATA] Kliendi info Kliendi t…" at bounding box center [502, 161] width 86 height 242
click at [509, 94] on input at bounding box center [502, 96] width 77 height 9
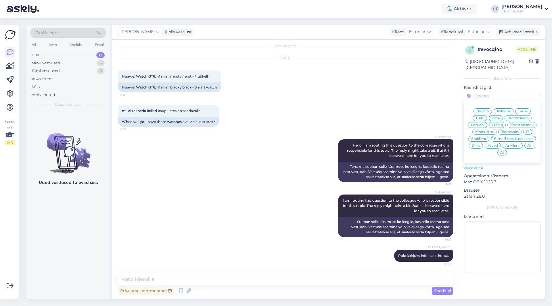
click at [475, 123] on span "Ostuabi" at bounding box center [478, 124] width 14 height 3
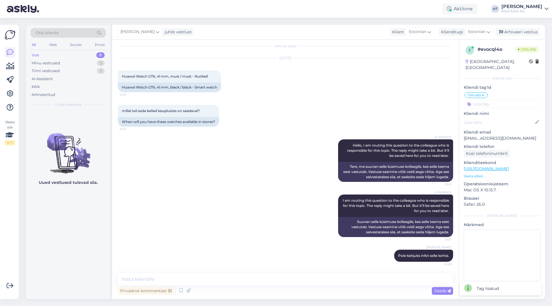
click at [493, 100] on input at bounding box center [502, 104] width 77 height 9
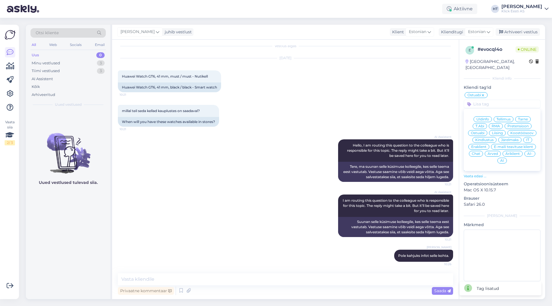
click at [480, 145] on span "Eraklient" at bounding box center [478, 146] width 15 height 3
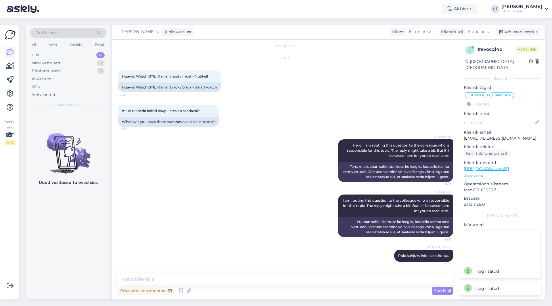
click at [260, 148] on div "AI Assistent Hello, I am routing this question to the colleague who is responsi…" at bounding box center [285, 160] width 335 height 55
click at [92, 63] on div "Minu vestlused 3" at bounding box center [67, 63] width 75 height 8
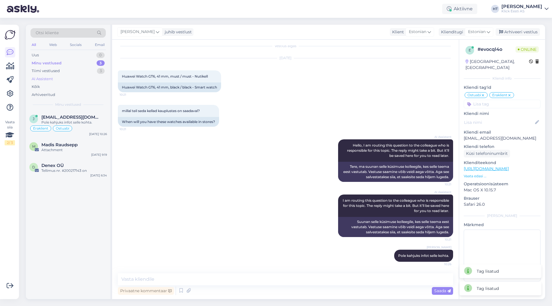
click at [85, 80] on div "AI Assistent" at bounding box center [67, 79] width 75 height 8
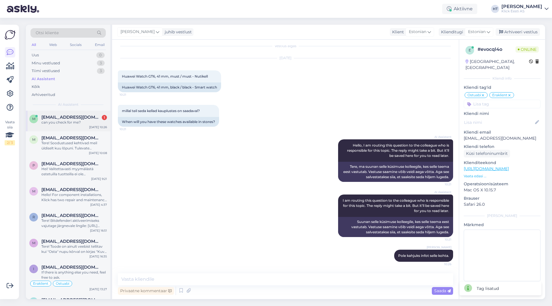
click at [89, 120] on div "can you check for me?" at bounding box center [74, 122] width 66 height 5
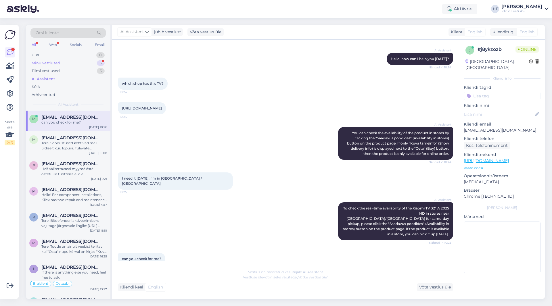
click at [102, 63] on div "3" at bounding box center [101, 63] width 8 height 6
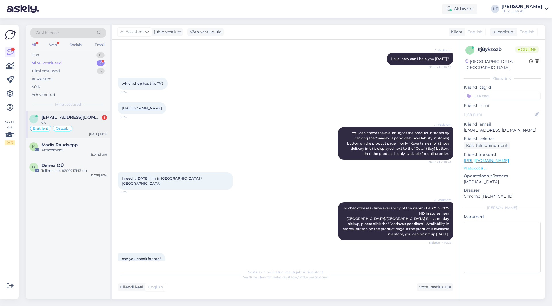
click at [102, 115] on div "[EMAIL_ADDRESS][DOMAIN_NAME] 1" at bounding box center [74, 117] width 66 height 5
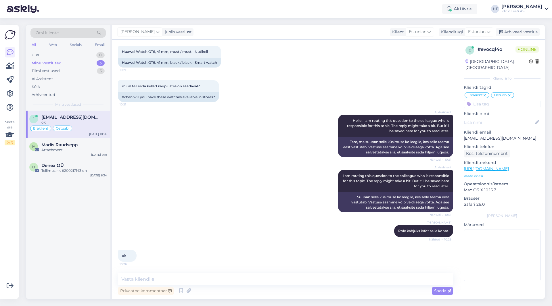
scroll to position [30, 0]
click at [105, 153] on div "[DATE] 9:19" at bounding box center [99, 155] width 16 height 4
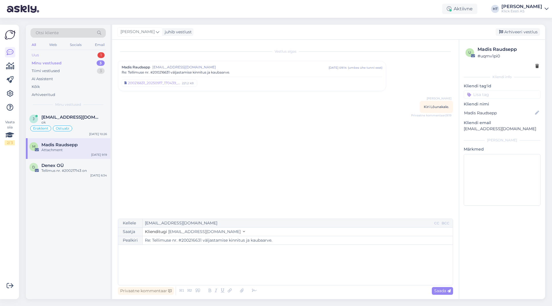
click at [97, 54] on div "Uus 1" at bounding box center [67, 55] width 75 height 8
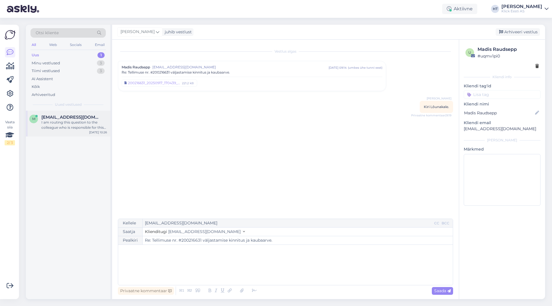
click at [89, 133] on div "[DATE] 10:26" at bounding box center [98, 132] width 18 height 4
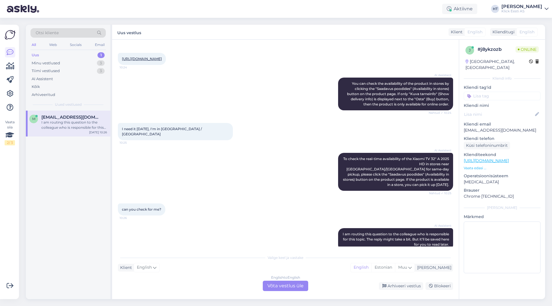
click at [277, 286] on div "English to English Võta vestlus üle" at bounding box center [285, 286] width 45 height 10
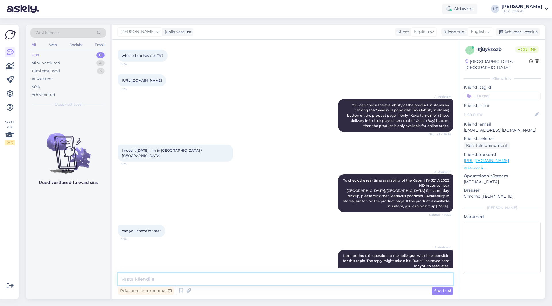
click at [276, 284] on textarea at bounding box center [285, 280] width 335 height 12
type textarea "It's not available in any store."
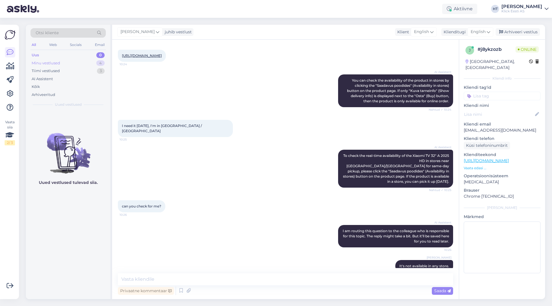
click at [105, 63] on div "Minu vestlused 4" at bounding box center [67, 63] width 75 height 8
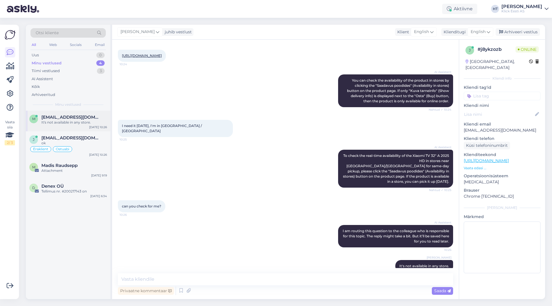
click at [99, 115] on div "m [EMAIL_ADDRESS][DOMAIN_NAME] It's not available in any store. [DATE] 10:26" at bounding box center [68, 121] width 85 height 21
click at [82, 125] on div "m [EMAIL_ADDRESS][DOMAIN_NAME] It's not available in any store. [DATE] 10:26" at bounding box center [68, 121] width 85 height 21
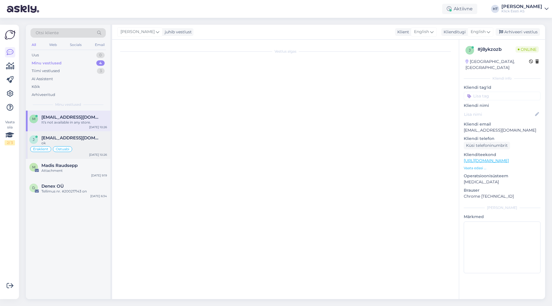
scroll to position [0, 0]
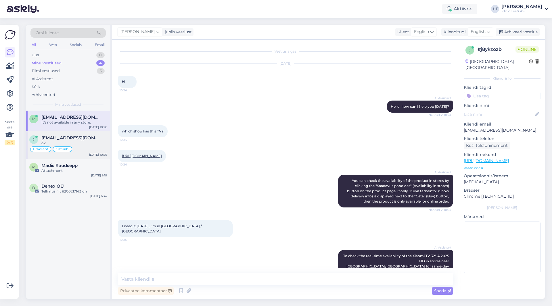
click at [83, 132] on div "[PERSON_NAME] [PERSON_NAME][EMAIL_ADDRESS][DOMAIN_NAME] ok Eraklient Ostuabi [D…" at bounding box center [68, 145] width 85 height 28
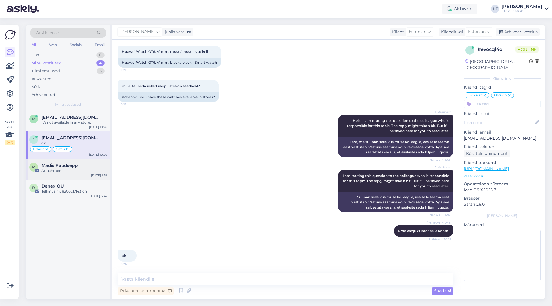
click at [87, 178] on div "M Madis Raudsepp Attachment [DATE] 9:19" at bounding box center [68, 169] width 85 height 21
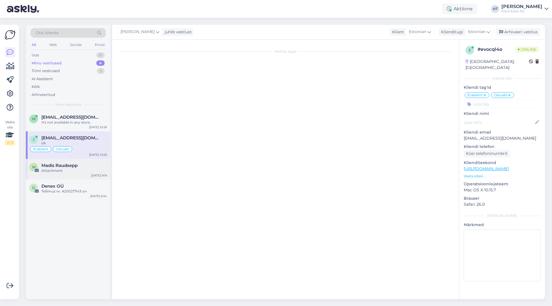
scroll to position [0, 0]
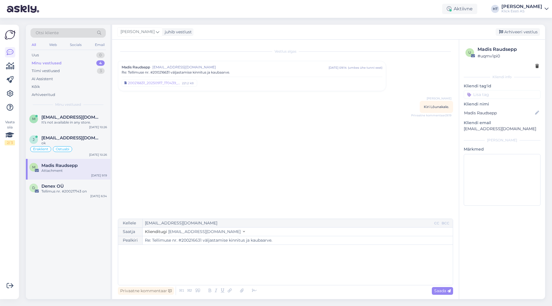
click at [63, 257] on div "m [EMAIL_ADDRESS][DOMAIN_NAME] It's not available in any store. [DATE] 10:26 j …" at bounding box center [68, 205] width 85 height 189
click at [83, 189] on div "Tellimus nr. #200217143 on" at bounding box center [74, 191] width 66 height 5
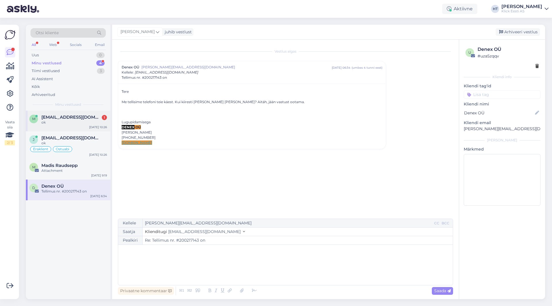
click at [83, 111] on div "m [EMAIL_ADDRESS][DOMAIN_NAME] 1 ok [DATE] 10:26" at bounding box center [68, 121] width 85 height 21
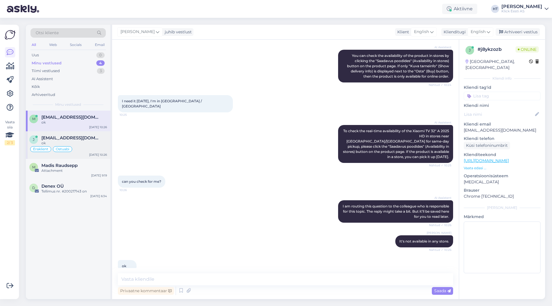
click at [84, 146] on div "ok" at bounding box center [74, 143] width 66 height 5
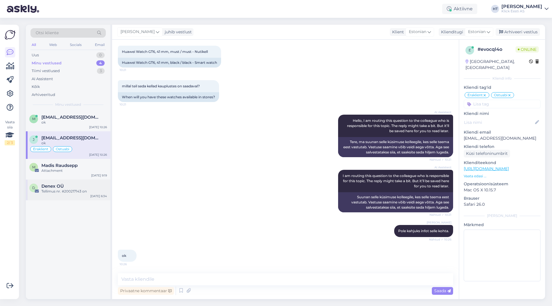
click at [79, 198] on div "D Denex OÜ Tellimus nr. #200217143 on [DATE] 6:34" at bounding box center [68, 190] width 85 height 21
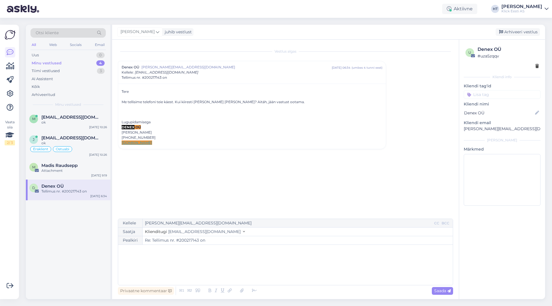
scroll to position [0, 0]
click at [85, 214] on div "m [EMAIL_ADDRESS][DOMAIN_NAME] ok [DATE] 10:26 [PERSON_NAME] [PERSON_NAME][EMAI…" at bounding box center [68, 205] width 85 height 189
click at [54, 229] on div "m [EMAIL_ADDRESS][DOMAIN_NAME] ok [DATE] 10:26 [PERSON_NAME] [PERSON_NAME][EMAI…" at bounding box center [68, 205] width 85 height 189
click at [64, 233] on div "m [EMAIL_ADDRESS][DOMAIN_NAME] ok [DATE] 10:26 [PERSON_NAME] [PERSON_NAME][EMAI…" at bounding box center [68, 205] width 85 height 189
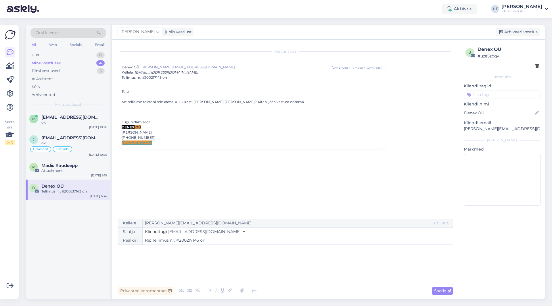
click at [65, 229] on div "m [EMAIL_ADDRESS][DOMAIN_NAME] ok [DATE] 10:26 [PERSON_NAME] [PERSON_NAME][EMAI…" at bounding box center [68, 205] width 85 height 189
drag, startPoint x: 144, startPoint y: 77, endPoint x: 161, endPoint y: 77, distance: 16.7
click at [161, 77] on span "Tellimus nr. #200217143 on" at bounding box center [144, 77] width 45 height 5
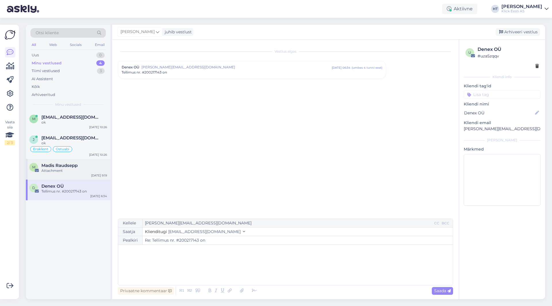
click at [87, 168] on div "Madis Raudsepp" at bounding box center [74, 165] width 66 height 5
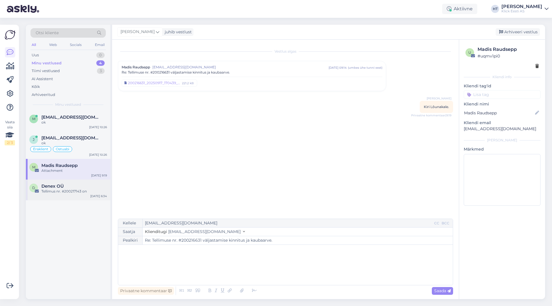
click at [79, 193] on div "Tellimus nr. #200217143 on" at bounding box center [74, 191] width 66 height 5
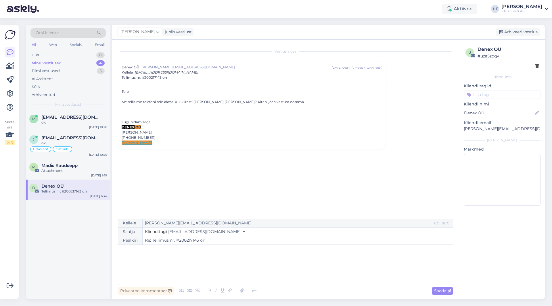
click at [107, 228] on div "m [EMAIL_ADDRESS][DOMAIN_NAME] ok [DATE] 10:26 [PERSON_NAME] [PERSON_NAME][EMAI…" at bounding box center [68, 205] width 85 height 189
click at [55, 71] on div "Tiimi vestlused" at bounding box center [46, 71] width 28 height 6
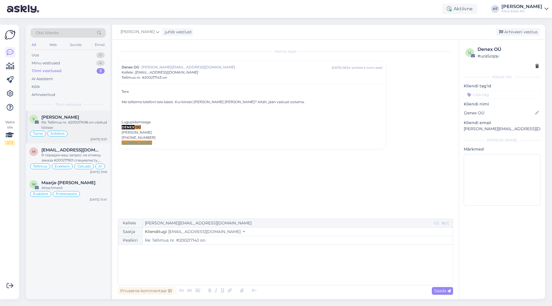
click at [77, 123] on div "Re: Tellimus nr. #200217496 on võetud töösse" at bounding box center [74, 125] width 66 height 10
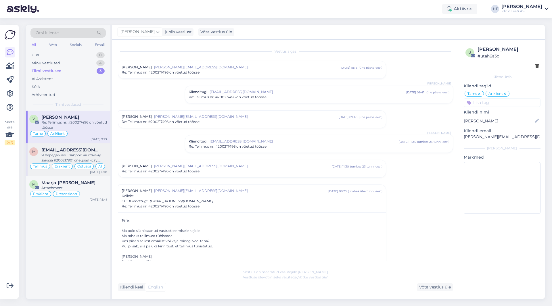
click at [82, 152] on span "[EMAIL_ADDRESS][DOMAIN_NAME]" at bounding box center [71, 150] width 60 height 5
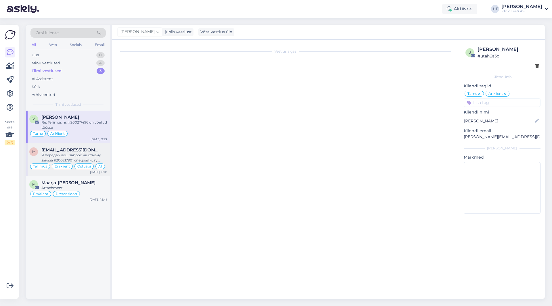
scroll to position [228, 0]
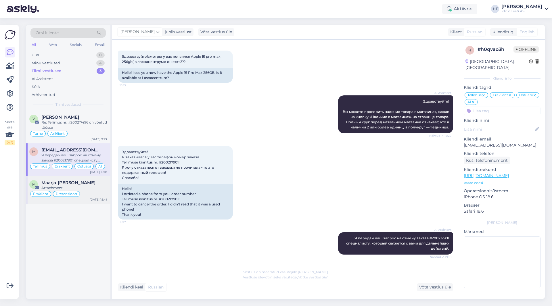
click at [90, 184] on div "Maarja-[PERSON_NAME]" at bounding box center [74, 182] width 66 height 5
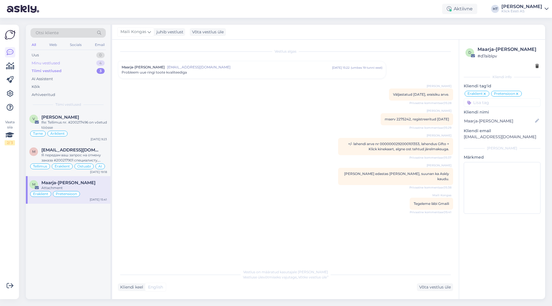
click at [104, 64] on div "4" at bounding box center [100, 63] width 8 height 6
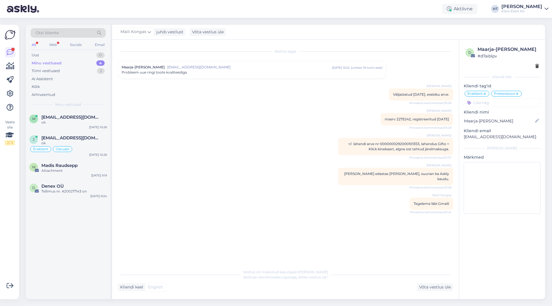
click at [75, 66] on div "Minu vestlused 4" at bounding box center [67, 63] width 75 height 8
click at [74, 79] on div "AI Assistent" at bounding box center [67, 79] width 75 height 8
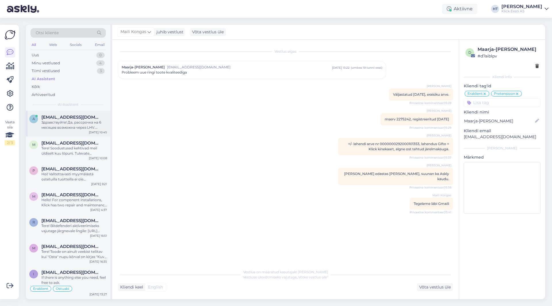
click at [71, 129] on div "Здравствуйте! Да, рассрочка на 6 месяцев возможна через LHV. Изначально на наше…" at bounding box center [74, 125] width 66 height 10
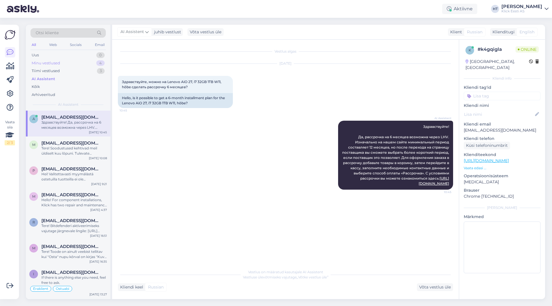
click at [82, 62] on div "Minu vestlused 4" at bounding box center [67, 63] width 75 height 8
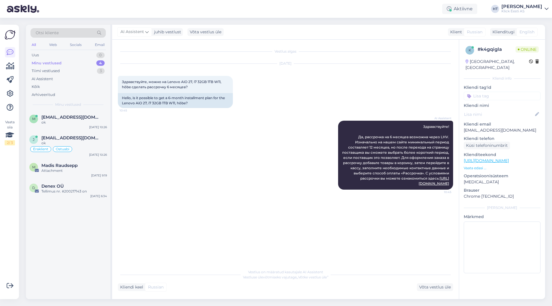
click at [61, 223] on div "m [EMAIL_ADDRESS][DOMAIN_NAME] ok [DATE] 10:26 [PERSON_NAME] [PERSON_NAME][EMAI…" at bounding box center [68, 205] width 85 height 189
click at [57, 231] on div "m [EMAIL_ADDRESS][DOMAIN_NAME] ok [DATE] 10:26 [PERSON_NAME] [PERSON_NAME][EMAI…" at bounding box center [68, 205] width 85 height 189
click at [69, 238] on div "m [EMAIL_ADDRESS][DOMAIN_NAME] ok [DATE] 10:26 [PERSON_NAME] [PERSON_NAME][EMAI…" at bounding box center [68, 205] width 85 height 189
click at [68, 82] on div "AI Assistent" at bounding box center [67, 79] width 75 height 8
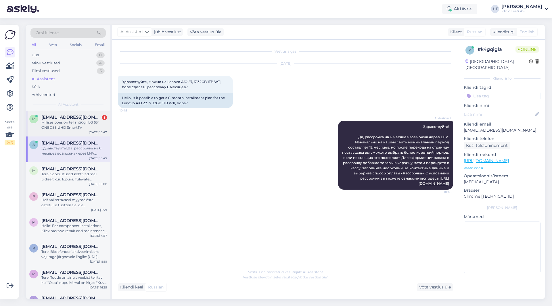
click at [69, 113] on div "m [PERSON_NAME][EMAIL_ADDRESS][DOMAIN_NAME] 1 Millises poes on teil müügil LG 6…" at bounding box center [68, 124] width 85 height 26
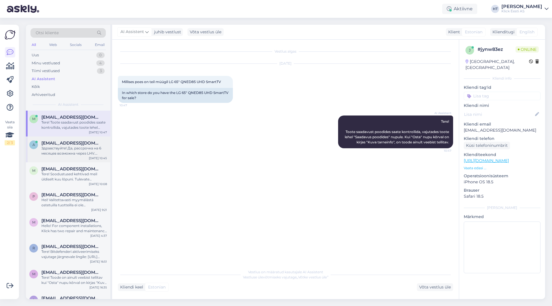
click at [74, 153] on div "Здравствуйте! Да, рассрочка на 6 месяцев возможна через LHV. Изначально на наше…" at bounding box center [74, 151] width 66 height 10
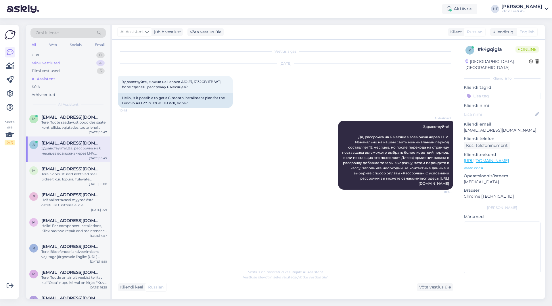
click at [89, 60] on div "Minu vestlused 4" at bounding box center [67, 63] width 75 height 8
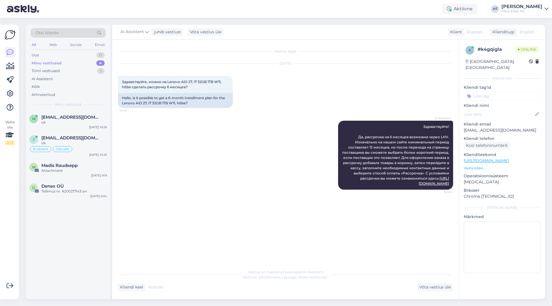
click at [276, 161] on div "AI Assistent Здравствуйте! Да, рассрочка на 6 месяцев возможна через LHV. Изнач…" at bounding box center [285, 155] width 335 height 82
click at [79, 191] on div "Tellimus nr. #200217143 on" at bounding box center [74, 191] width 66 height 5
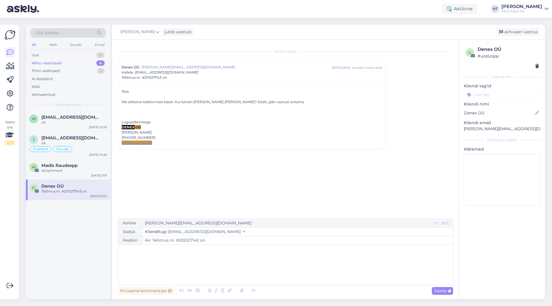
click at [245, 184] on div "Vestlus algas Denex OÜ [EMAIL_ADDRESS][DOMAIN_NAME] [DATE] 06:34 ( umbes 4 tunn…" at bounding box center [288, 129] width 341 height 168
click at [78, 224] on div "m [EMAIL_ADDRESS][DOMAIN_NAME] ok [DATE] 10:26 [PERSON_NAME] [PERSON_NAME][EMAI…" at bounding box center [68, 205] width 85 height 189
click at [130, 250] on p "﻿" at bounding box center [285, 251] width 329 height 6
click at [87, 65] on div "Minu vestlused 4" at bounding box center [67, 63] width 75 height 8
click at [88, 71] on div "Tiimi vestlused 3" at bounding box center [67, 71] width 75 height 8
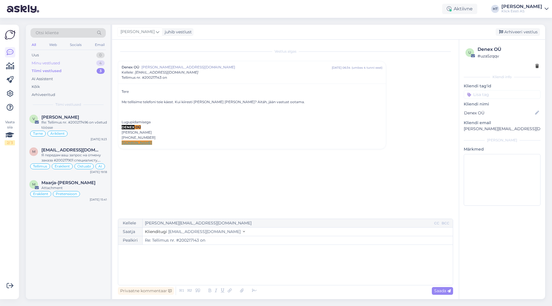
click at [93, 64] on div "Minu vestlused 4" at bounding box center [67, 63] width 75 height 8
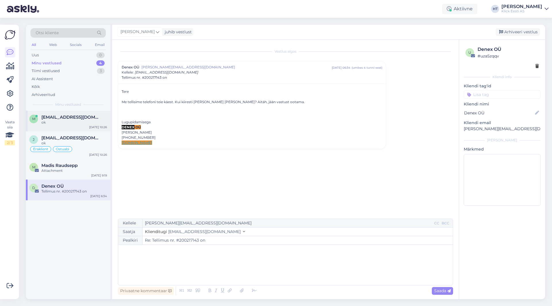
click at [100, 117] on div "[EMAIL_ADDRESS][DOMAIN_NAME]" at bounding box center [74, 117] width 66 height 5
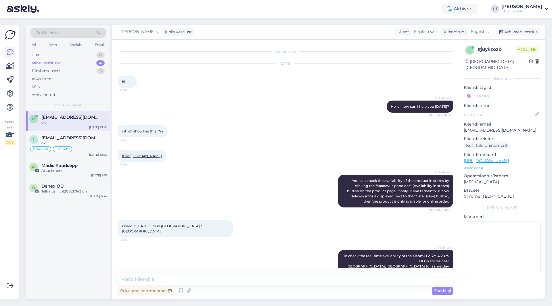
scroll to position [125, 0]
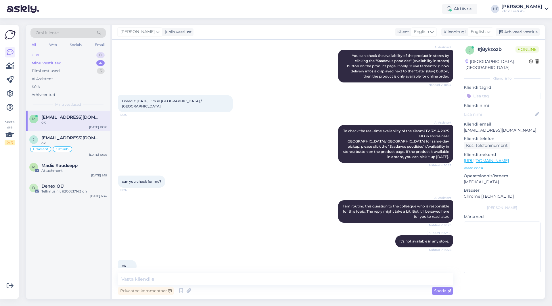
click at [100, 57] on div "0" at bounding box center [100, 55] width 8 height 6
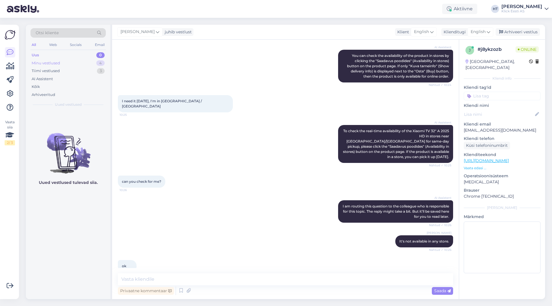
click at [98, 64] on div "4" at bounding box center [100, 63] width 8 height 6
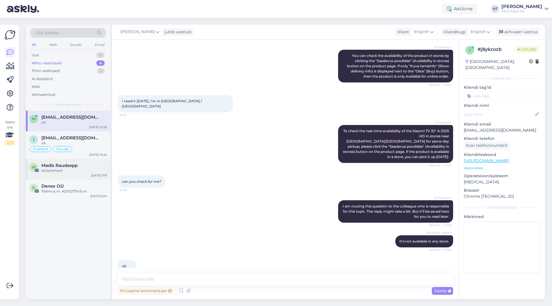
click at [88, 171] on div "Attachment" at bounding box center [74, 170] width 66 height 5
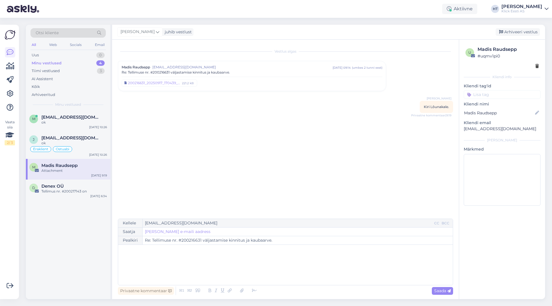
scroll to position [0, 0]
click at [146, 293] on div "Privaatne kommentaar" at bounding box center [146, 291] width 56 height 8
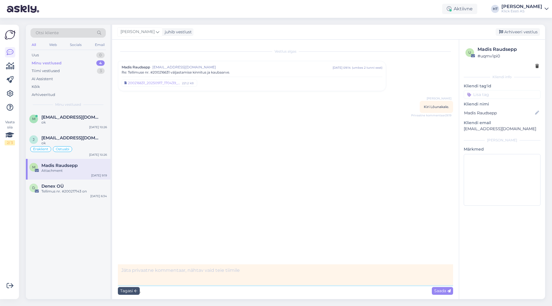
click at [186, 271] on textarea at bounding box center [285, 275] width 335 height 21
type textarea "First pass laos tuhnimisel ei andnud tulemusi, vaatavad veel [PERSON_NAME] vast…"
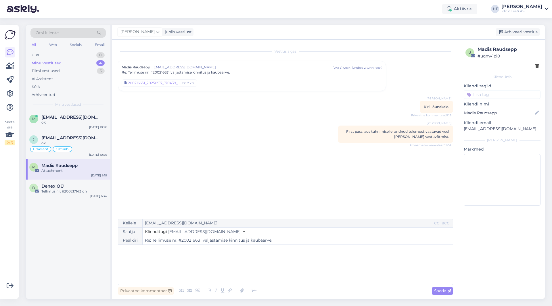
click at [486, 129] on p "[EMAIL_ADDRESS][DOMAIN_NAME]" at bounding box center [502, 129] width 77 height 6
click at [339, 155] on div "Vestlus algas Madis Raudsepp [EMAIL_ADDRESS][DOMAIN_NAME] [DATE] 09:14 ( umbes …" at bounding box center [288, 129] width 341 height 168
click at [220, 158] on div "Vestlus algas Madis Raudsepp [EMAIL_ADDRESS][DOMAIN_NAME] [DATE] 09:14 ( umbes …" at bounding box center [288, 129] width 341 height 168
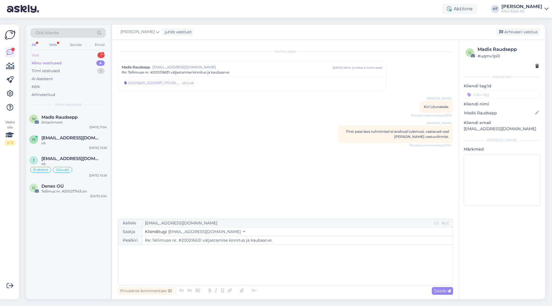
click at [95, 54] on div "Uus 1" at bounding box center [67, 55] width 75 height 8
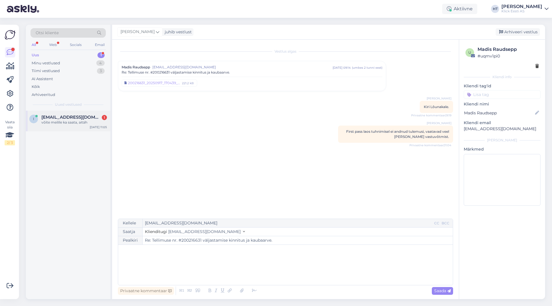
click at [89, 122] on div "võite meilile ka saata, aitäh" at bounding box center [74, 122] width 66 height 5
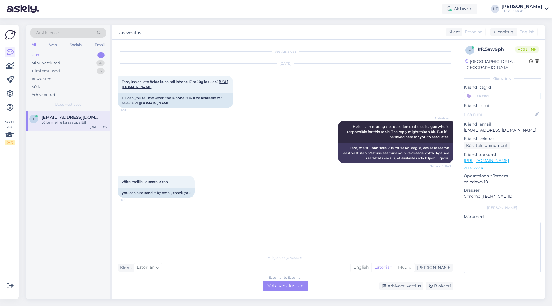
click at [278, 286] on div "Estonian to Estonian Võta vestlus üle" at bounding box center [285, 286] width 45 height 10
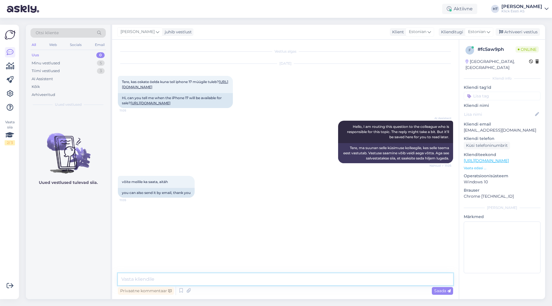
click at [277, 282] on textarea at bounding box center [285, 280] width 335 height 12
type textarea "Ei ole infot selle kohta kahjuks."
click at [97, 58] on div "Uus 0" at bounding box center [67, 55] width 75 height 8
click at [98, 62] on div "5" at bounding box center [101, 63] width 8 height 6
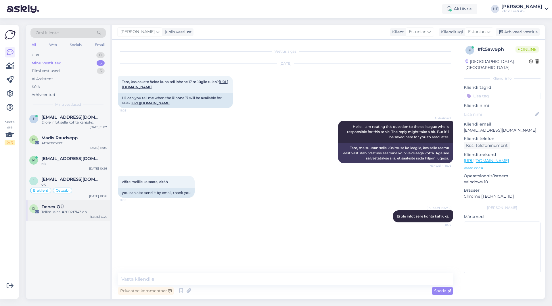
click at [85, 209] on div "Denex OÜ" at bounding box center [74, 207] width 66 height 5
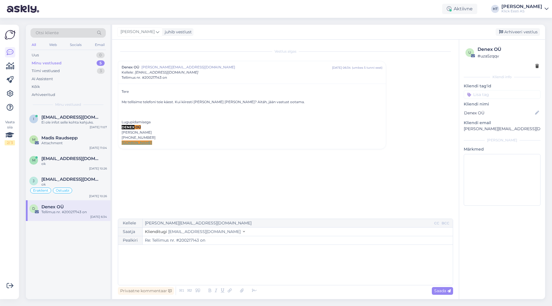
click at [71, 36] on div "Otsi kliente" at bounding box center [67, 32] width 75 height 9
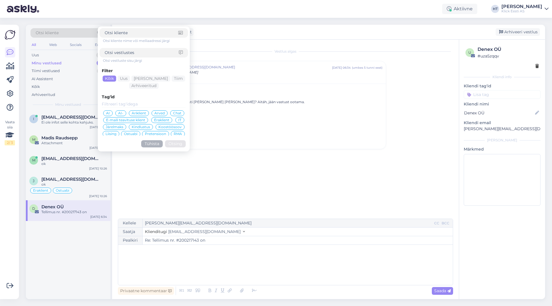
click at [144, 55] on input at bounding box center [142, 53] width 74 height 6
type input "tellimuse täitmiseks"
click button "Otsing" at bounding box center [175, 143] width 21 height 7
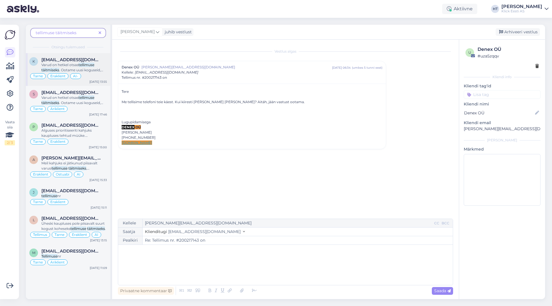
click at [79, 67] on span "Varud on hetkel otsas" at bounding box center [59, 65] width 37 height 4
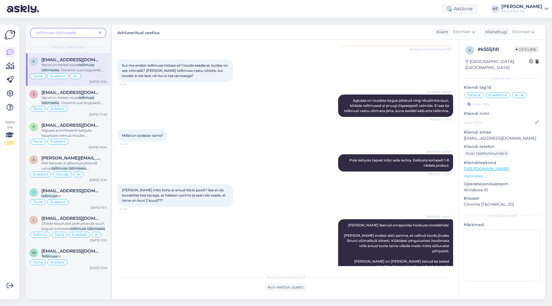
scroll to position [179, 0]
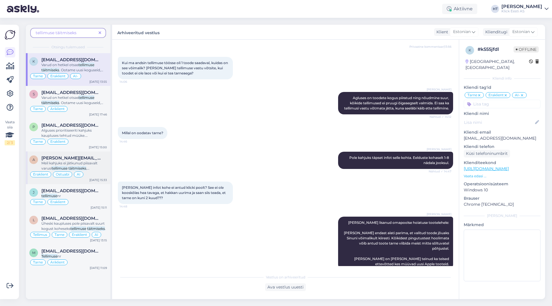
click at [87, 170] on span ", esmajärjekorras olid kauplusest välja ostvad kliendid. Tellimuste täitmine to…" at bounding box center [72, 178] width 63 height 25
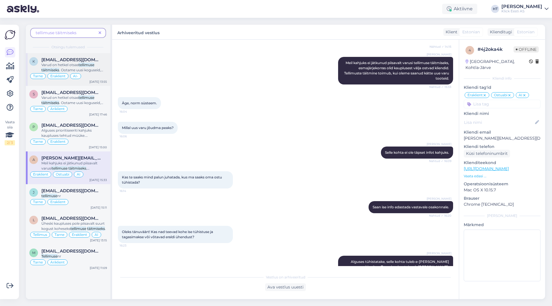
click at [93, 67] on mark "tellimuse" at bounding box center [87, 65] width 16 height 4
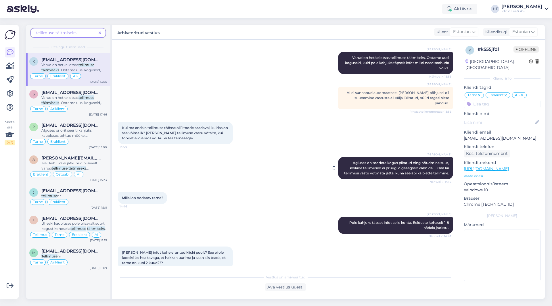
scroll to position [86, 0]
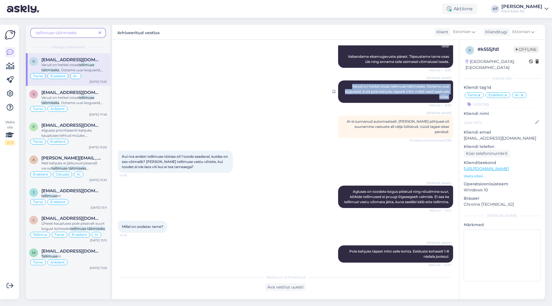
drag, startPoint x: 347, startPoint y: 85, endPoint x: 446, endPoint y: 98, distance: 99.5
click at [446, 98] on div "[PERSON_NAME] [PERSON_NAME] on hetkel otsas tellimuse täitmiseks. Ootame uusi k…" at bounding box center [395, 92] width 115 height 22
click at [233, 112] on div "Vestlus algas [DATE] E-[PERSON_NAME] tellimus #200217096 enidselt töös? Ei näe …" at bounding box center [288, 155] width 341 height 221
click at [101, 33] on icon at bounding box center [100, 33] width 3 height 4
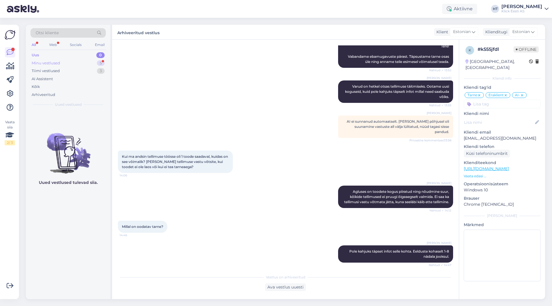
click at [83, 64] on div "Minu vestlused 5" at bounding box center [67, 63] width 75 height 8
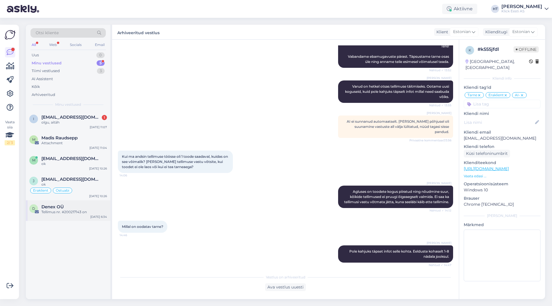
click at [79, 215] on div "Tellimus nr. #200217143 on" at bounding box center [74, 212] width 66 height 5
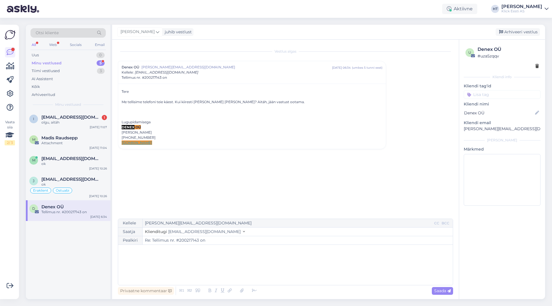
click at [205, 253] on p "﻿" at bounding box center [285, 251] width 329 height 6
click at [436, 290] on span "Saada" at bounding box center [442, 291] width 17 height 5
type input "Re: Re: Tellimus nr. #200217143 on"
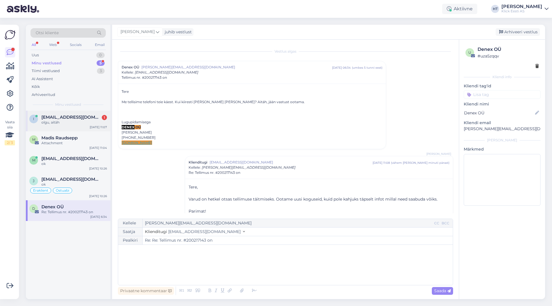
click at [82, 124] on div "olgu, aitäh" at bounding box center [74, 122] width 66 height 5
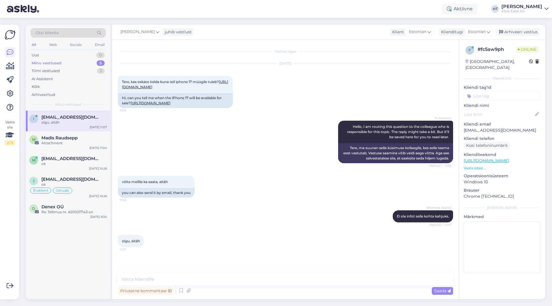
scroll to position [11, 0]
click at [236, 251] on div "olgu, aitäh 11:07" at bounding box center [285, 241] width 335 height 25
click at [230, 275] on textarea at bounding box center [285, 280] width 335 height 12
type textarea "Palun."
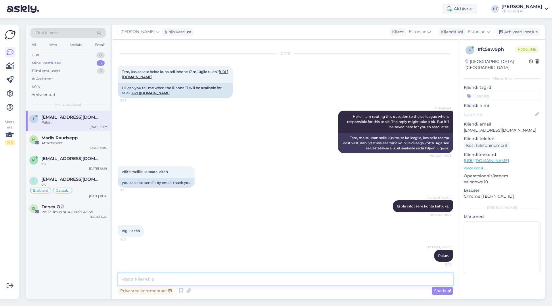
scroll to position [36, 0]
click at [51, 146] on div "M [PERSON_NAME] Attachment [DATE] 11:04" at bounding box center [68, 141] width 85 height 21
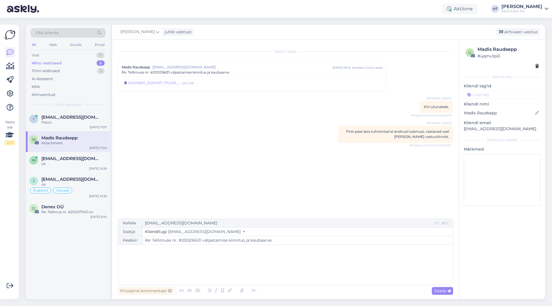
scroll to position [0, 0]
click at [58, 75] on div "AI Assistent" at bounding box center [67, 79] width 75 height 8
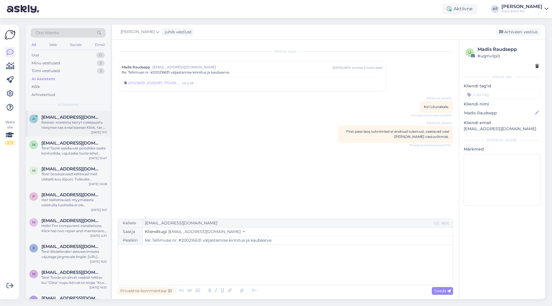
click at [77, 112] on div "a [EMAIL_ADDRESS][DOMAIN_NAME] Бизнес-клиенты могут совершать покупки как в маг…" at bounding box center [68, 124] width 85 height 26
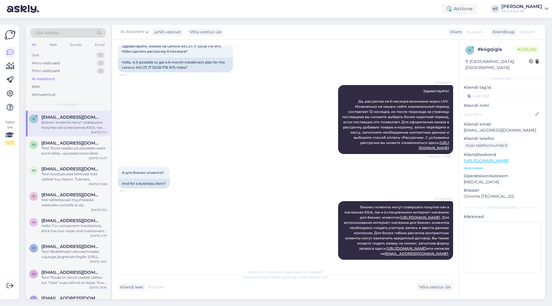
scroll to position [41, 0]
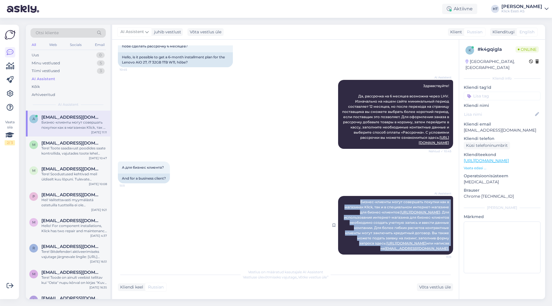
drag, startPoint x: 353, startPoint y: 201, endPoint x: 448, endPoint y: 252, distance: 107.6
click at [448, 252] on div "AI Assistent Бизнес-клиенты могут совершать покупки как в магазинах Klick, так …" at bounding box center [395, 225] width 115 height 59
click at [180, 211] on div "AI Assistent Бизнес-клиенты могут совершать покупки как в магазинах Klick, так …" at bounding box center [285, 225] width 335 height 71
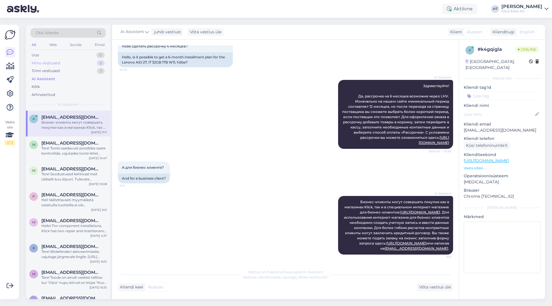
click at [99, 64] on div "5" at bounding box center [101, 63] width 8 height 6
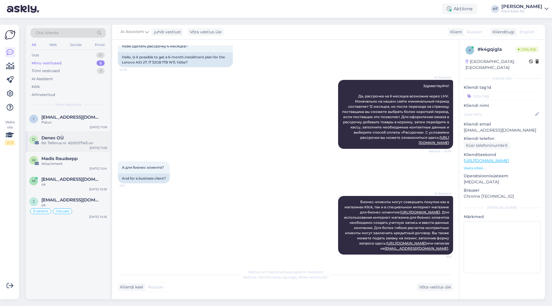
click at [95, 135] on div "D Denex OÜ Re: Tellimus nr. #200217143 on [DATE] 11:08" at bounding box center [68, 141] width 85 height 21
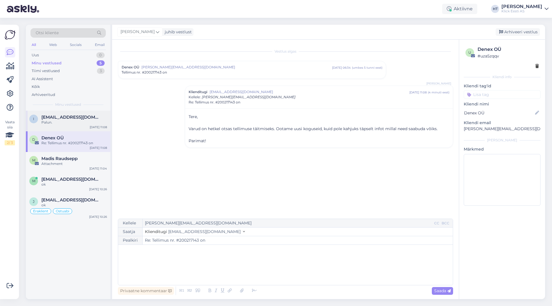
click at [92, 122] on div "Palun." at bounding box center [74, 122] width 66 height 5
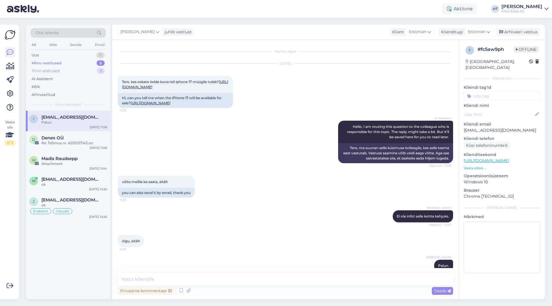
scroll to position [36, 0]
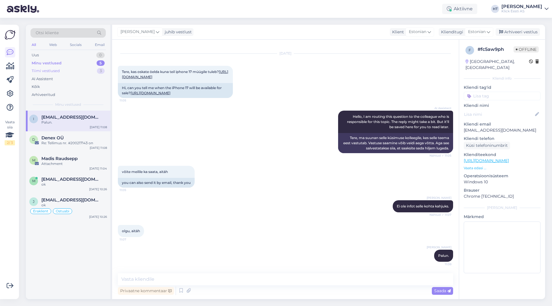
click at [83, 69] on div "Tiimi vestlused 3" at bounding box center [67, 71] width 75 height 8
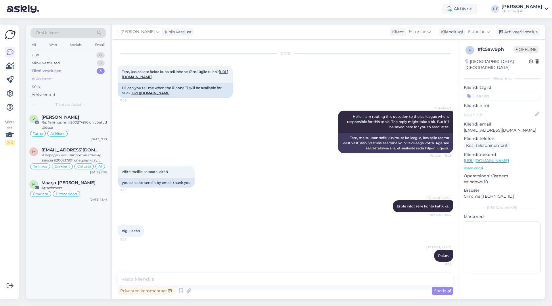
click at [76, 78] on div "AI Assistent" at bounding box center [67, 79] width 75 height 8
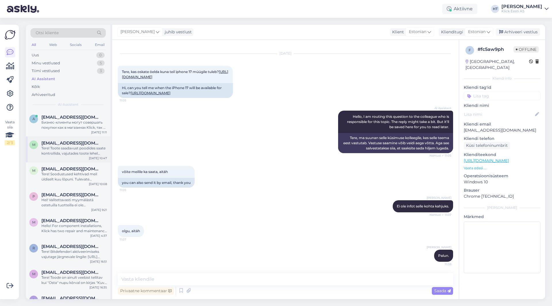
click at [67, 156] on div "Tere! Toote saadavust poodides saate kontrollida, vajutades toote lehel "Saadav…" at bounding box center [74, 151] width 66 height 10
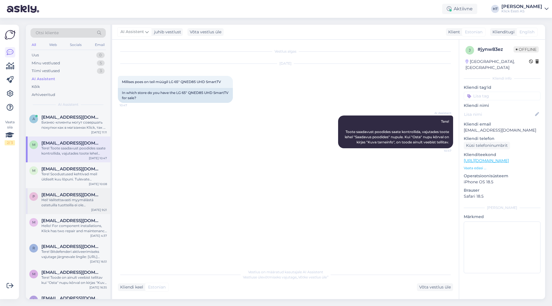
click at [70, 194] on span "[EMAIL_ADDRESS][DOMAIN_NAME]" at bounding box center [71, 194] width 60 height 5
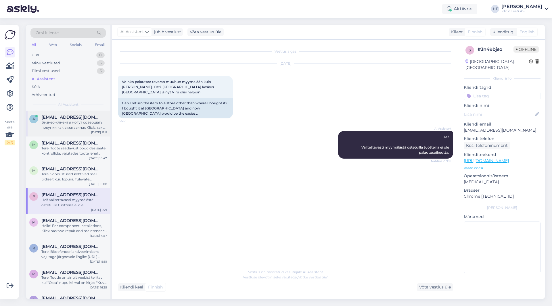
click at [78, 125] on div "Бизнес-клиенты могут совершать покупки как в магазинах Klick, так и в специальн…" at bounding box center [74, 125] width 66 height 10
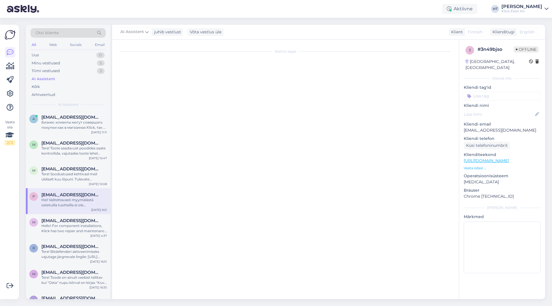
scroll to position [41, 0]
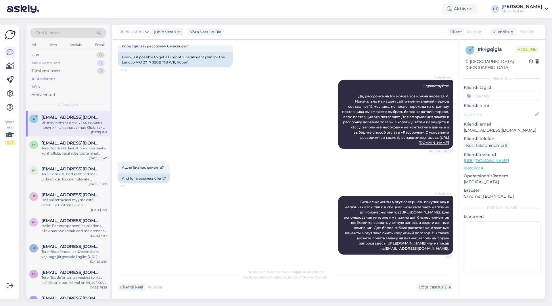
click at [90, 62] on div "Minu vestlused 5" at bounding box center [67, 63] width 75 height 8
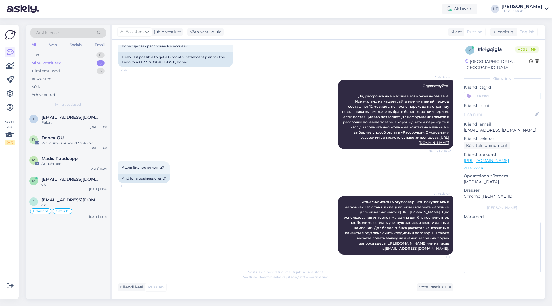
click at [259, 114] on div "AI Assistent Здравствуйте! Да, рассрочка на 6 месяцев возможна через LHV. Изнач…" at bounding box center [285, 115] width 335 height 82
click at [54, 43] on div "Web" at bounding box center [53, 44] width 10 height 7
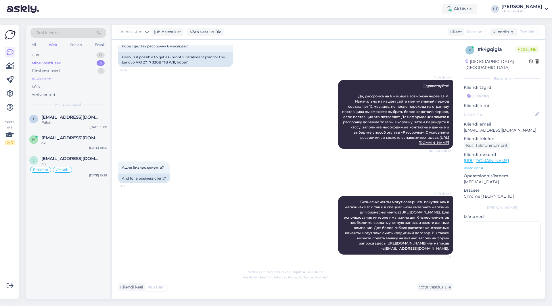
click at [68, 79] on div "AI Assistent" at bounding box center [67, 79] width 75 height 8
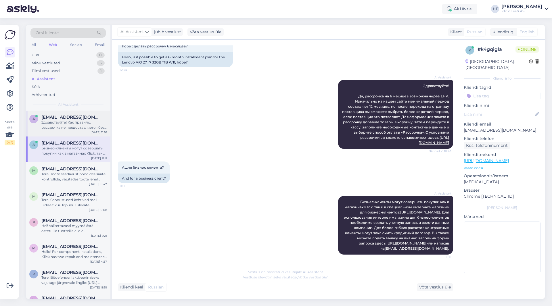
click at [81, 112] on div "a [EMAIL_ADDRESS][DOMAIN_NAME] Здравствуйте! Как правило, рассрочка не предоста…" at bounding box center [68, 124] width 85 height 26
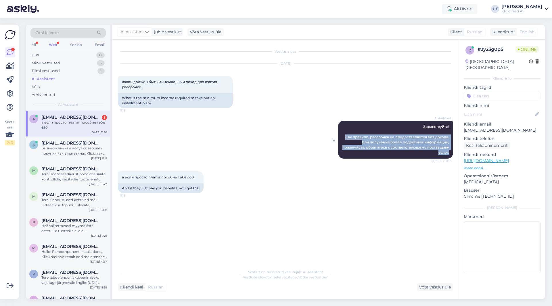
drag, startPoint x: 346, startPoint y: 137, endPoint x: 451, endPoint y: 152, distance: 106.1
click at [451, 152] on div "AI Assistent Здравствуйте! Как правило, рассрочка не предоставляется без дохода…" at bounding box center [395, 140] width 115 height 38
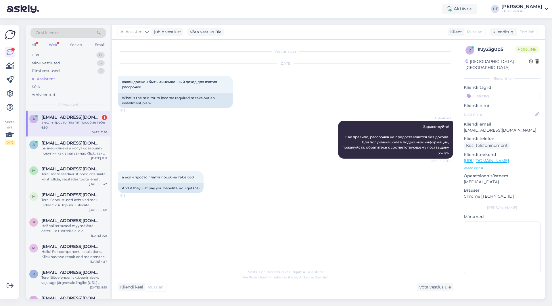
click at [271, 113] on div "[DATE] какой должен быть минимальный доход для взятия рассрочки 11:16 What is t…" at bounding box center [285, 86] width 335 height 57
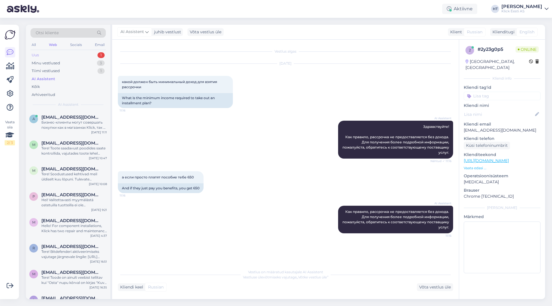
click at [93, 56] on div "Uus 1" at bounding box center [67, 55] width 75 height 8
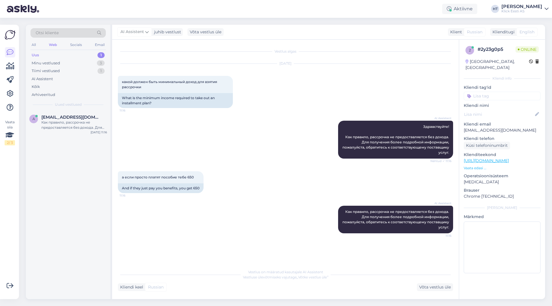
click at [143, 129] on div "AI Assistent Здравствуйте! Как правило, рассрочка не предоставляется без дохода…" at bounding box center [285, 139] width 335 height 51
click at [100, 54] on div "1" at bounding box center [101, 55] width 7 height 6
click at [89, 115] on span "[EMAIL_ADDRESS][DOMAIN_NAME]" at bounding box center [71, 117] width 60 height 5
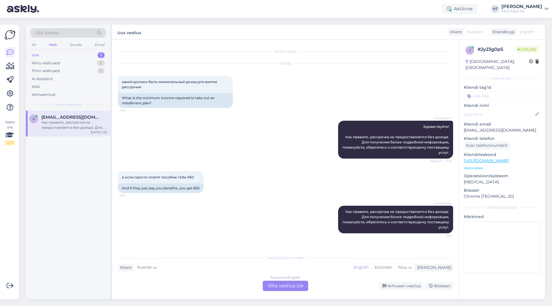
click at [200, 117] on div "AI Assistent Здравствуйте! Как правило, рассрочка не предоставляется без дохода…" at bounding box center [285, 139] width 335 height 51
click at [298, 290] on div "Russian to English Võta vestlus üle" at bounding box center [285, 286] width 45 height 10
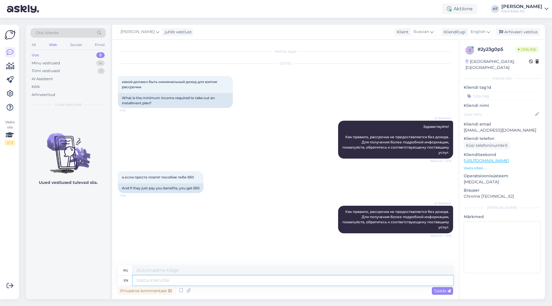
click at [297, 282] on textarea at bounding box center [293, 281] width 320 height 10
type textarea "Minimum"
type textarea "Минимум"
type textarea "Minimum required i"
type textarea "Минимально требуемый"
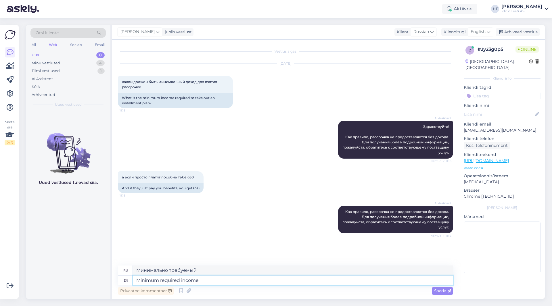
type textarea "Minimum required income i"
type textarea "Минимально требуемый доход"
type textarea "Minimum required income is"
type textarea "Минимальный требуемый доход составляет"
type textarea "Minimum required income"
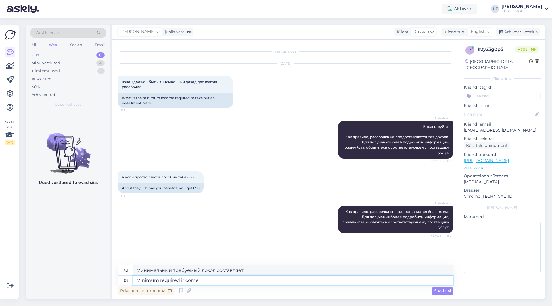
type textarea "Минимально требуемый доход"
type textarea "Minimum required income starts at"
type textarea "Минимальный требуемый доход начинается"
type textarea "Minimum required income starts at"
type textarea "Минимальный требуемый доход начинается с"
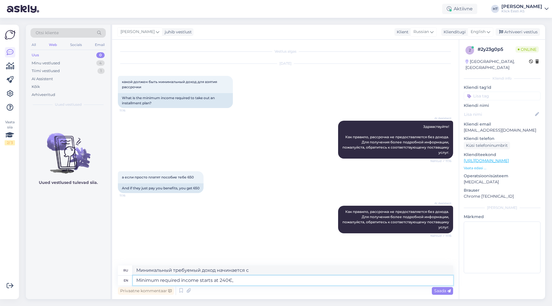
type textarea "Minimum required income starts at 240€,"
type textarea "Минимальный требуемый доход начинается от 240 евро,"
type textarea "Minimum required income starts at 240€, but i"
type textarea "Минимальный требуемый доход начинается от 240 евро, но"
type textarea "Minimum required income starts at 240€, but if"
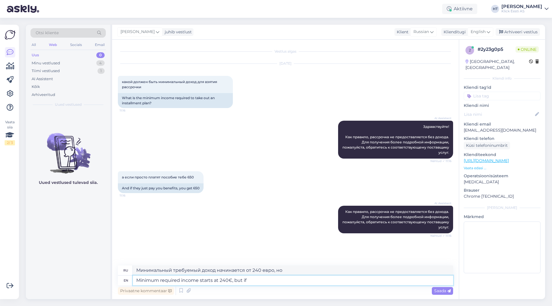
type textarea "Минимальный требуемый доход начинается от 240 евро, но если"
type textarea "Minimum required income starts at 240€, but if you"
type textarea "Минимальный требуемый доход начинается от 240 евро, но если вы"
type textarea "Minimum required income starts at 240€, but if you do"
type textarea "Минимальный требуемый доход начинается от 240 евро, но если вы этого не сделаете"
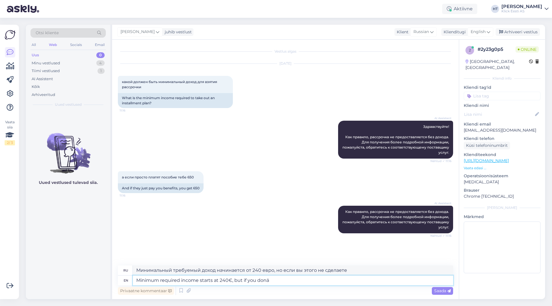
type textarea "Minimum required income starts at 240€, but if you don"
type textarea "Минимальный требуемый доход начинается от 240 евро, но если вы этого не сделает…"
type textarea "Minimum required income starts at 240€, but if you don't"
type textarea "Минимальный требуемый доход начинается от 240 евро, но если у вас нет"
type textarea "Minimum required income starts at 240€, but if you don't have stable e"
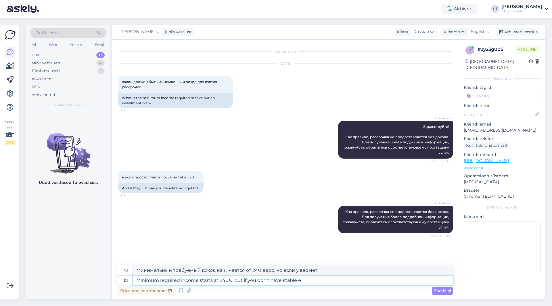
type textarea "Минимальный требуемый доход начинается от 240 евро, но если у вас нет стабильно…"
type textarea "Minimum required income starts at 240€, but if you don't have stable employment…"
type textarea "Минимальный требуемый доход начинается от 240 евро, но если у вас нет стабильно…"
type textarea "Minimum required income starts at 240€, but if you don't have stable employment…"
type textarea "Минимальный требуемый доход начинается от 240 евро, но если у вас нет стабильно…"
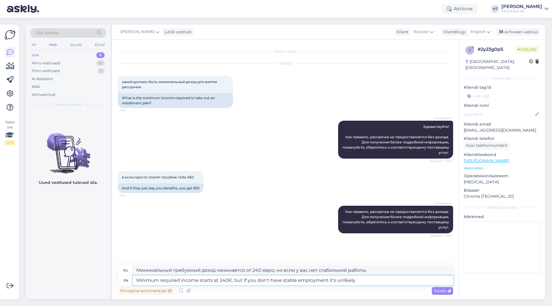
type textarea "Minimum required income starts at 240€, but if you don't have stable employment…"
type textarea "Минимальный требуемый доход начинается от 240 евро, но если у вас нет стабильно…"
type textarea "Minimum required income starts at 240€, but if you don't have stable employment…"
type textarea "Минимальный требуемый доход начинается от 240 евро, но если у вас нет стабильно…"
type textarea "Minimum required income starts at 240€, but if you don't have stable employment…"
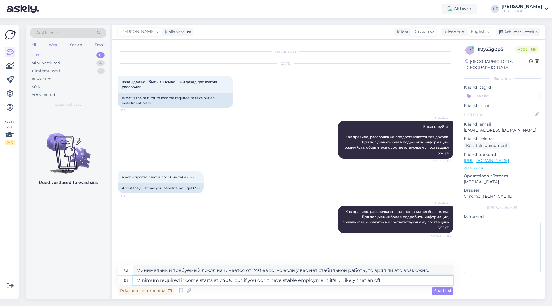
type textarea "Минимальный требуемый доход начинается от 240 евро, но если у вас нет стабильно…"
type textarea "Minimum required income starts at 240€, but if you don't have stable employment…"
type textarea "Минимальный требуемый доход начинается от 240 евро, но если у вас нет стабильно…"
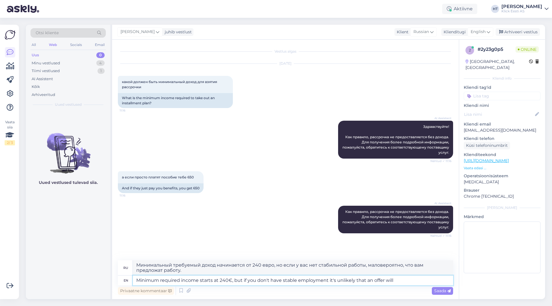
type textarea "Minimum required income starts at 240€, but if you don't have stable employment…"
type textarea "Минимальный требуемый доход начинается от 240 евро, но если у вас нет стабильно…"
type textarea "Minimum required income starts at 240€, but if you don't have stable employment…"
type textarea "Минимальный требуемый доход начинается от 240 евро, но если у вас нет стабильно…"
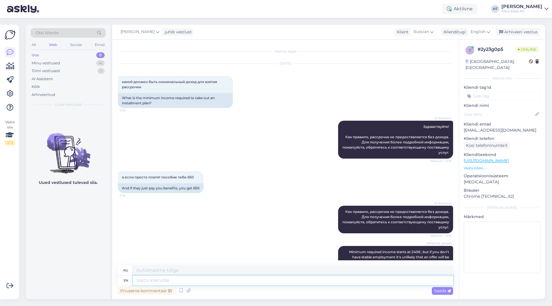
scroll to position [35, 0]
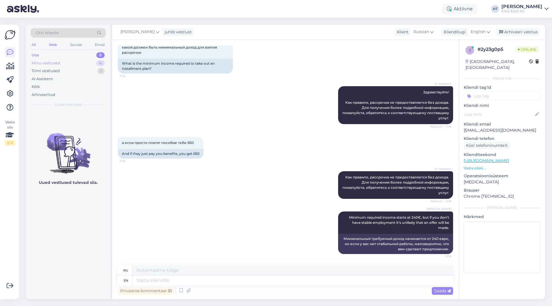
click at [88, 62] on div "Minu vestlused 4" at bounding box center [67, 63] width 75 height 8
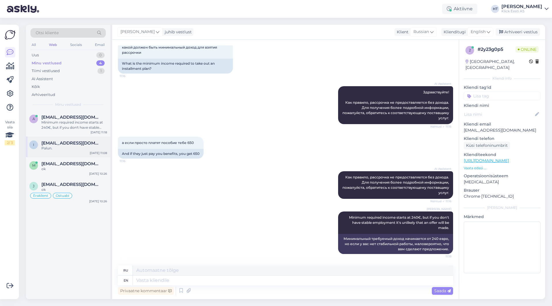
click at [90, 149] on div "Palun." at bounding box center [74, 148] width 66 height 5
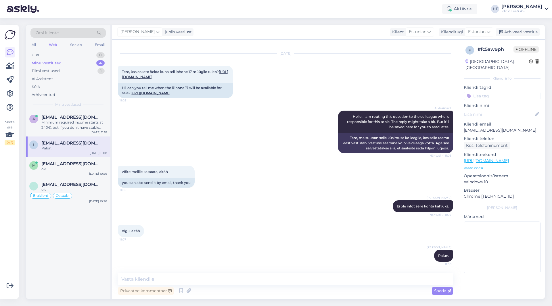
scroll to position [36, 0]
click at [45, 57] on div "Uus 1" at bounding box center [67, 55] width 75 height 8
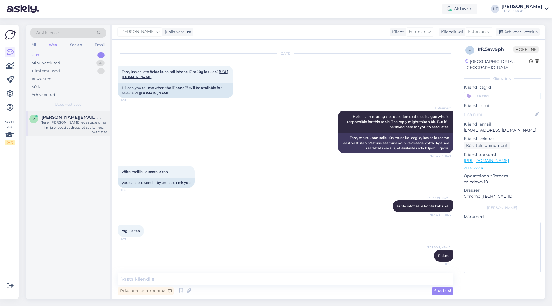
click at [81, 123] on div "Tere! [PERSON_NAME] edastage oma nimi ja e-posti aadress, et saaksime teie tell…" at bounding box center [74, 125] width 66 height 10
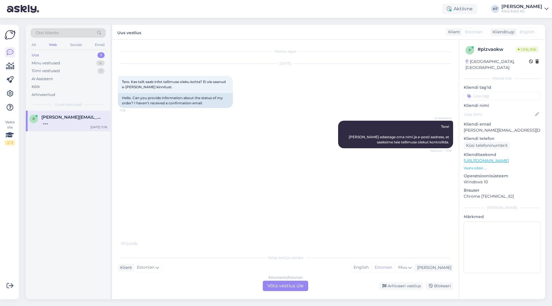
click at [483, 127] on p "[PERSON_NAME][EMAIL_ADDRESS][DOMAIN_NAME]" at bounding box center [502, 130] width 77 height 6
click at [335, 102] on div "[DATE] Tere. Kas teilt saab infot tellimuse oleku kohta? Ei ole saanud e-[PERSO…" at bounding box center [285, 86] width 335 height 57
click at [312, 100] on div "[DATE] Tere. Kas teilt saab infot tellimuse oleku kohta? Ei ole saanud e-[PERSO…" at bounding box center [285, 86] width 335 height 57
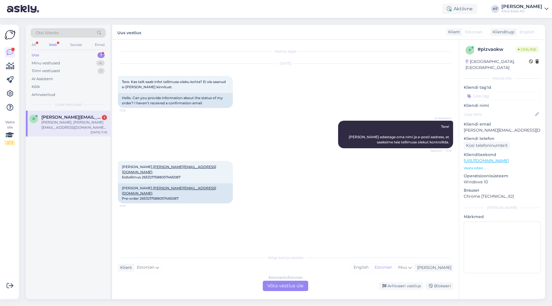
click at [277, 285] on div "Estonian to Estonian Võta vestlus üle" at bounding box center [285, 286] width 45 height 10
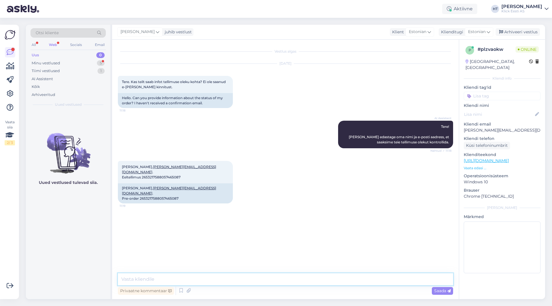
click at [275, 279] on textarea at bounding box center [285, 280] width 335 height 12
paste textarea "[EMAIL_ADDRESS][PERSON_NAME][DOMAIN_NAME]"
type textarea "[EMAIL_ADDRESS][PERSON_NAME][DOMAIN_NAME] on tellimusel kirjas, on selline aadr…"
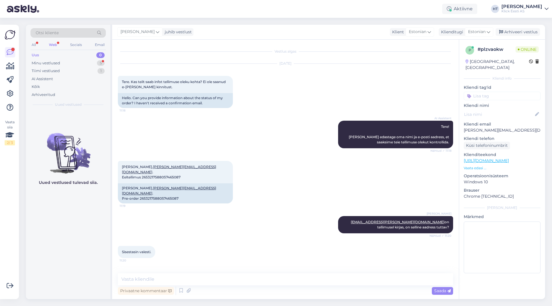
click at [280, 227] on div "[PERSON_NAME] [EMAIL_ADDRESS][PERSON_NAME][DOMAIN_NAME] on tellimusel kirjas, o…" at bounding box center [285, 225] width 335 height 30
click at [276, 278] on textarea at bounding box center [285, 280] width 335 height 12
type textarea "Tellimus igal juhul kaupluses valmis, isikut tõendava dokumendiga saab kätta."
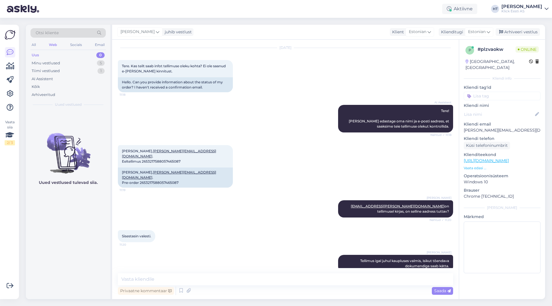
click at [192, 212] on div "[PERSON_NAME] [EMAIL_ADDRESS][PERSON_NAME][DOMAIN_NAME] on tellimusel kirjas, o…" at bounding box center [285, 209] width 335 height 30
click at [84, 62] on div "Minu vestlused 5" at bounding box center [67, 63] width 75 height 8
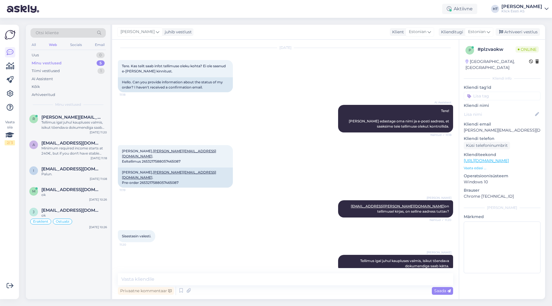
click at [79, 242] on div "r [PERSON_NAME][EMAIL_ADDRESS][DOMAIN_NAME] Tellimus igal juhul kaupluses valmi…" at bounding box center [68, 205] width 85 height 189
click at [75, 185] on div "m [EMAIL_ADDRESS][DOMAIN_NAME] ok [DATE] 10:26" at bounding box center [68, 193] width 85 height 21
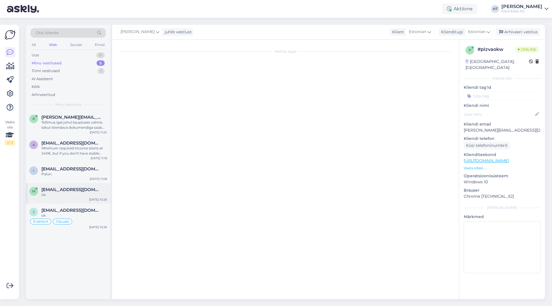
scroll to position [125, 0]
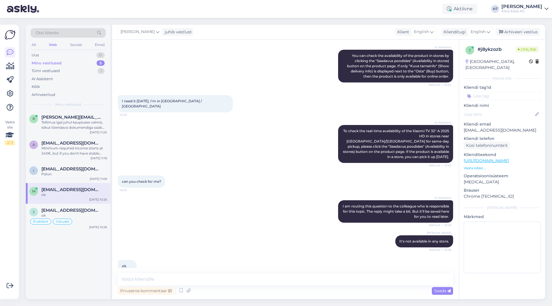
click at [93, 278] on div "r [PERSON_NAME][EMAIL_ADDRESS][DOMAIN_NAME] Tellimus igal juhul kaupluses valmi…" at bounding box center [68, 205] width 85 height 189
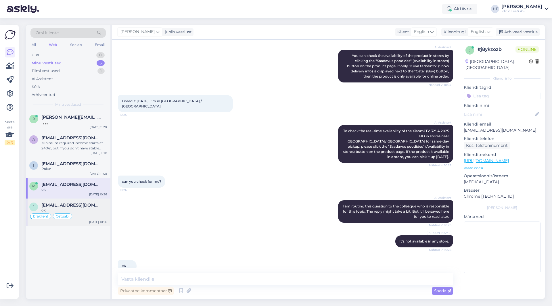
click at [81, 211] on div "ok" at bounding box center [74, 210] width 66 height 5
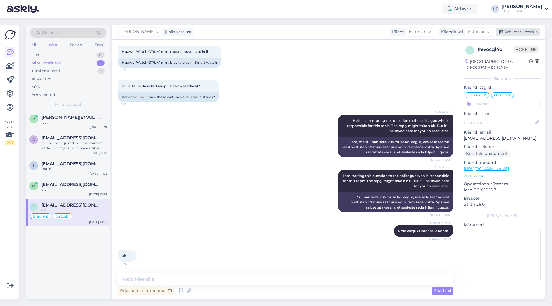
click at [511, 30] on div "Arhiveeri vestlus" at bounding box center [518, 32] width 44 height 8
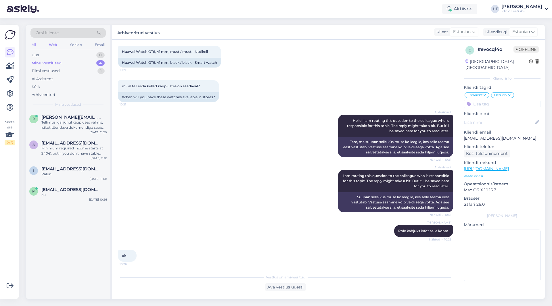
click at [34, 43] on div "All" at bounding box center [33, 44] width 7 height 7
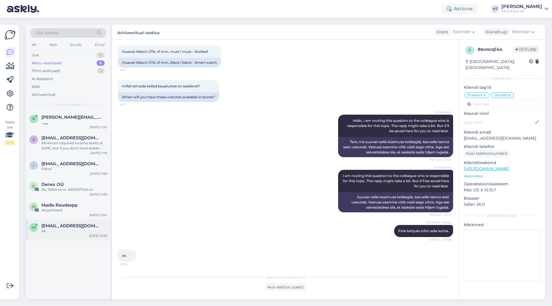
click at [69, 228] on span "[EMAIL_ADDRESS][DOMAIN_NAME]" at bounding box center [71, 226] width 60 height 5
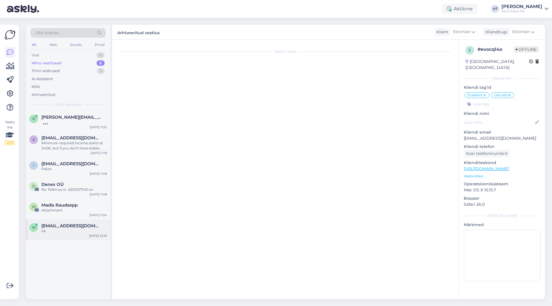
scroll to position [125, 0]
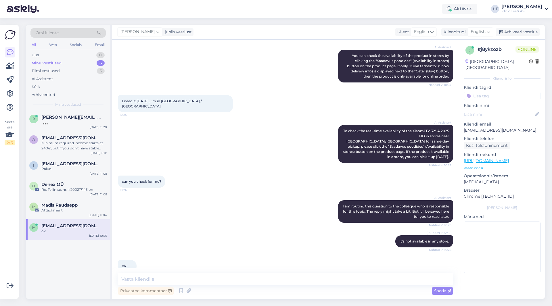
click at [496, 92] on input at bounding box center [502, 96] width 77 height 9
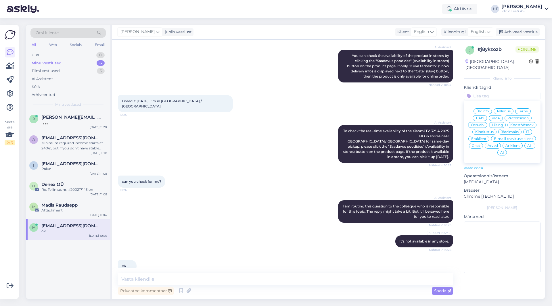
click at [476, 123] on span "Ostuabi" at bounding box center [478, 124] width 14 height 3
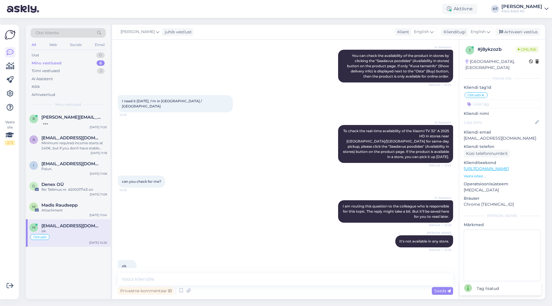
click at [489, 101] on input at bounding box center [502, 104] width 77 height 9
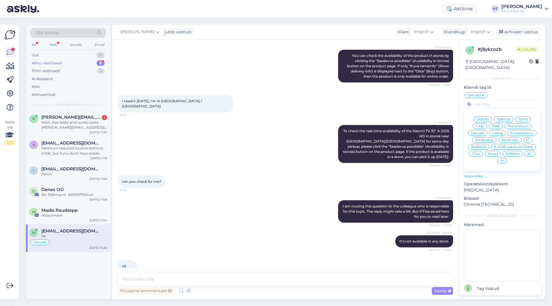
click at [482, 145] on span "Eraklient" at bounding box center [478, 146] width 15 height 3
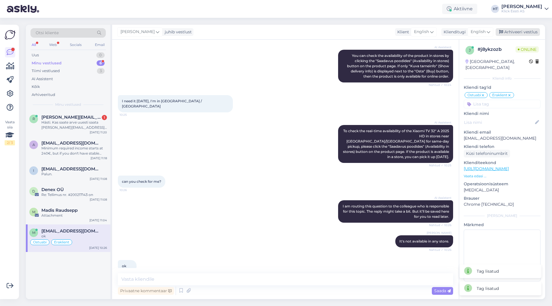
click at [518, 29] on div "Arhiveeri vestlus" at bounding box center [518, 32] width 44 height 8
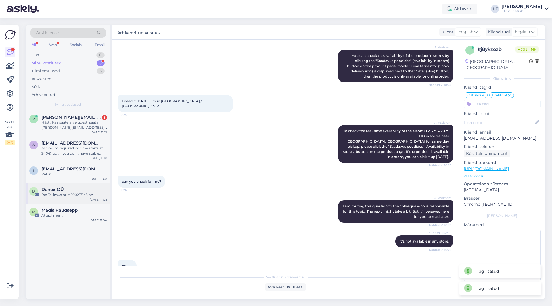
click at [81, 188] on div "Denex OÜ" at bounding box center [74, 189] width 66 height 5
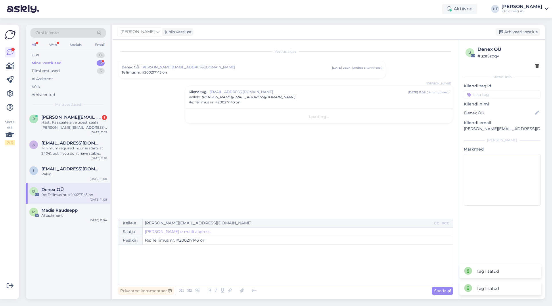
scroll to position [0, 0]
click at [507, 99] on input at bounding box center [502, 94] width 77 height 9
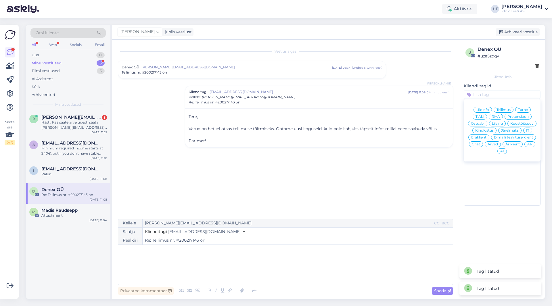
click at [521, 109] on span "Tarne" at bounding box center [523, 109] width 10 height 3
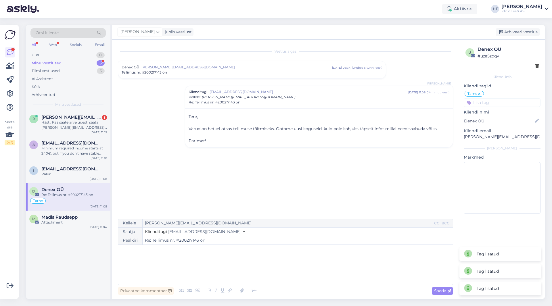
click at [510, 95] on div "Tarne Üldinfo Tellimus Tarne T.Abi RMA Pretensioon Ostuabi Liising Koostöösoov …" at bounding box center [502, 98] width 77 height 17
click at [509, 102] on input at bounding box center [502, 102] width 77 height 9
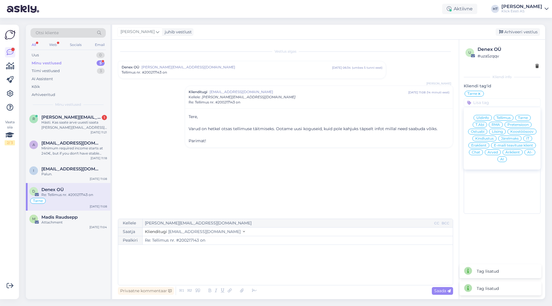
click at [509, 150] on div "Äriklient" at bounding box center [513, 153] width 20 height 6
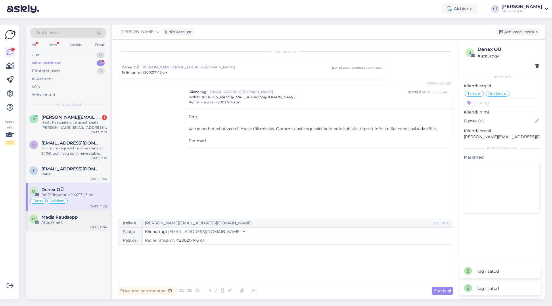
click at [101, 221] on div "Attachment" at bounding box center [74, 222] width 66 height 5
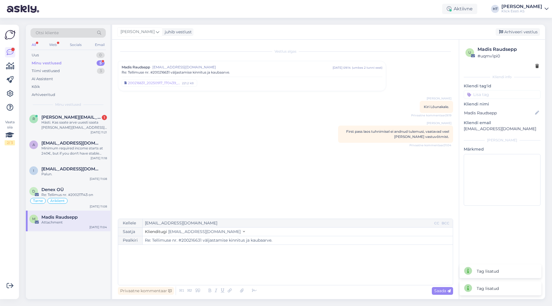
click at [492, 94] on input at bounding box center [502, 94] width 77 height 9
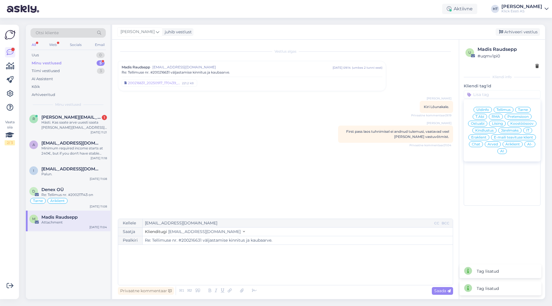
click at [518, 109] on span "Tarne" at bounding box center [523, 109] width 10 height 3
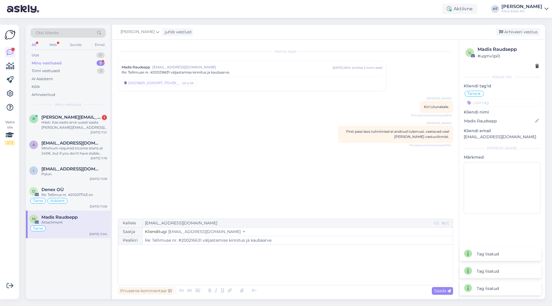
click at [507, 103] on input at bounding box center [502, 102] width 77 height 9
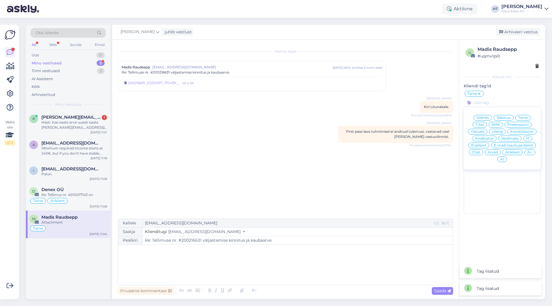
click at [518, 152] on span "Äriklient" at bounding box center [513, 152] width 14 height 3
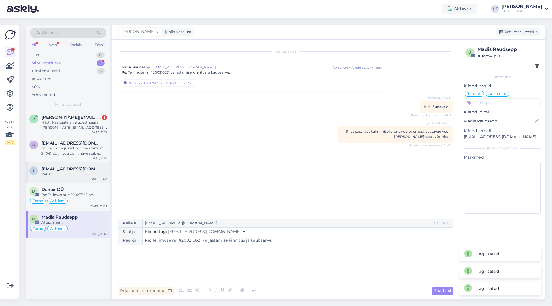
click at [93, 172] on div "Palun." at bounding box center [74, 174] width 66 height 5
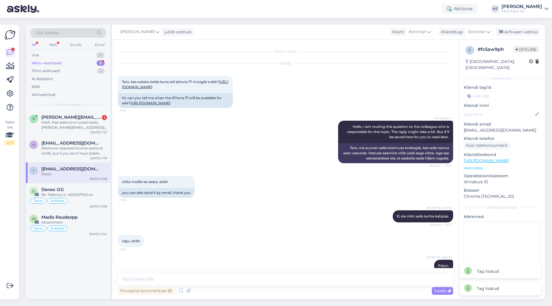
scroll to position [36, 0]
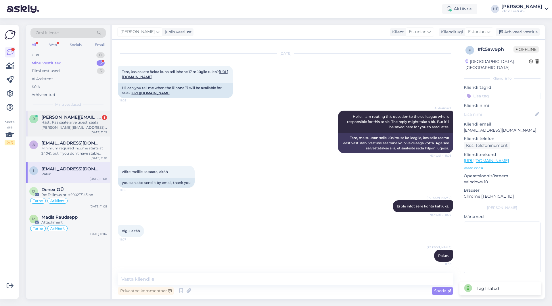
click at [35, 125] on div "r [PERSON_NAME][EMAIL_ADDRESS][DOMAIN_NAME] 1 Hästi. Kas saate arve uuesti saat…" at bounding box center [68, 123] width 78 height 16
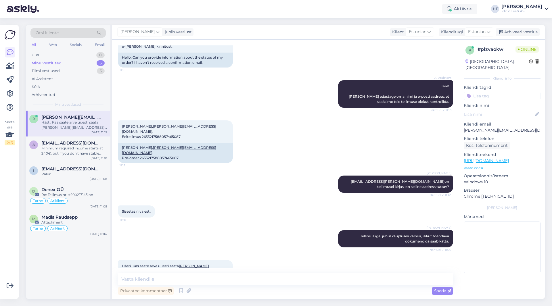
click at [249, 287] on div "Privaatne kommentaar Saada" at bounding box center [285, 291] width 335 height 11
click at [249, 285] on textarea at bounding box center [285, 280] width 335 height 12
type textarea "Alles siis kui tellimus on väljastatud, aga võtan õige e-maili arvesse."
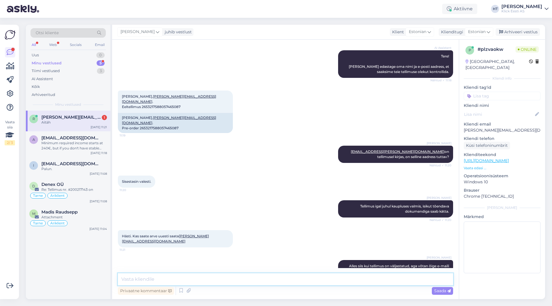
scroll to position [95, 0]
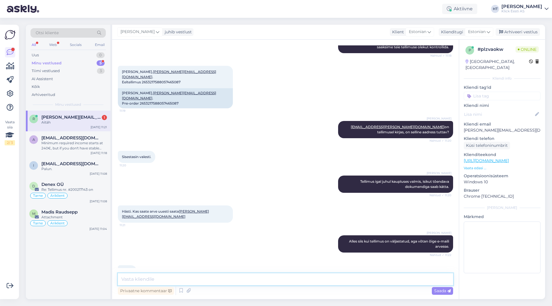
click at [209, 274] on textarea at bounding box center [285, 280] width 335 height 12
type textarea "Palun."
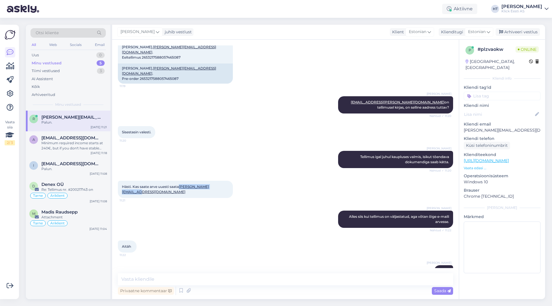
drag, startPoint x: 180, startPoint y: 175, endPoint x: 224, endPoint y: 176, distance: 43.7
click at [224, 181] on div "Hästi. Kas saate arve uuesti saata [PERSON_NAME][EMAIL_ADDRESS][DOMAIN_NAME] 11…" at bounding box center [175, 189] width 115 height 17
click at [250, 186] on div "Hästi. Kas saate arve uuesti saata [PERSON_NAME][EMAIL_ADDRESS][DOMAIN_NAME] 11…" at bounding box center [285, 190] width 335 height 30
click at [268, 180] on div "Hästi. Kas saate arve uuesti saata [PERSON_NAME][EMAIL_ADDRESS][DOMAIN_NAME] 11…" at bounding box center [285, 190] width 335 height 30
click at [72, 144] on div "Minimum required income starts at 240€, but if you don't have stable employment…" at bounding box center [74, 146] width 66 height 10
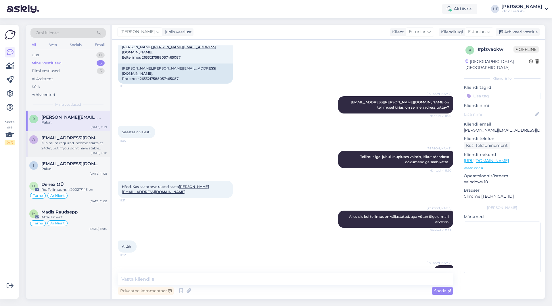
scroll to position [35, 0]
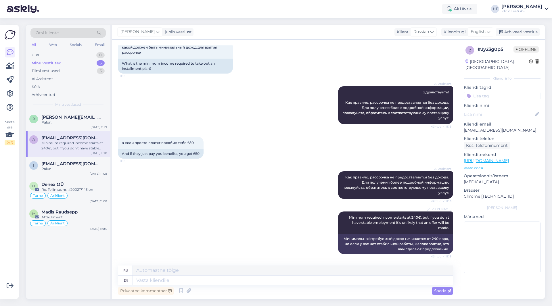
click at [492, 92] on input at bounding box center [502, 96] width 77 height 9
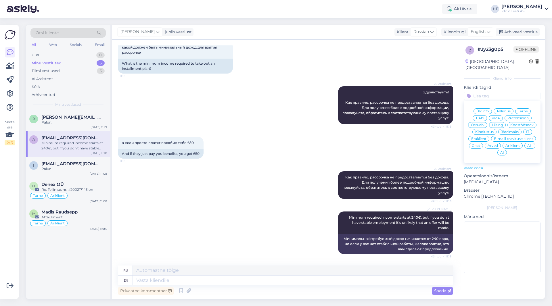
click at [508, 130] on span "Järelmaks" at bounding box center [510, 131] width 18 height 3
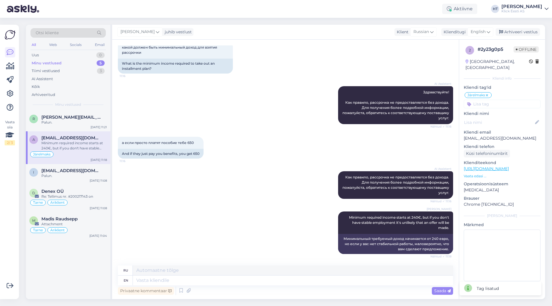
click at [501, 100] on input at bounding box center [502, 104] width 77 height 9
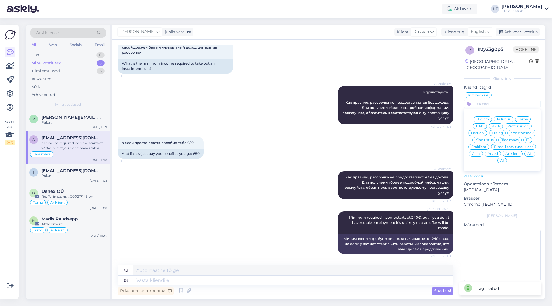
click at [482, 145] on span "Eraklient" at bounding box center [478, 146] width 15 height 3
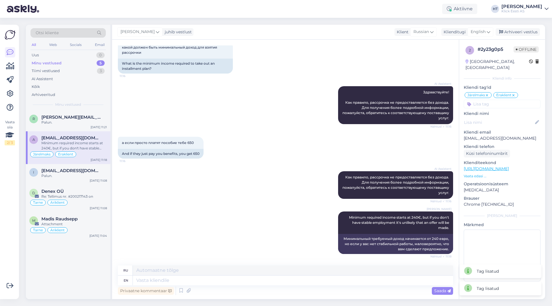
click at [272, 142] on div "а если просто платят пособие тебе 650 11:16 And if they just pay you benefits, …" at bounding box center [285, 148] width 335 height 35
click at [60, 180] on div "i [EMAIL_ADDRESS][DOMAIN_NAME] Palun. [DATE] 11:08" at bounding box center [68, 174] width 85 height 21
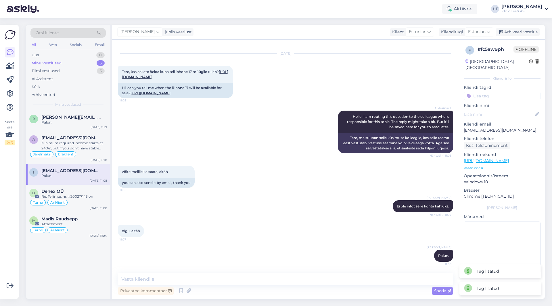
scroll to position [36, 0]
click at [251, 169] on div "võite meilile ka saata, aitäh 11:05 you can also send it by email, thank you" at bounding box center [285, 177] width 335 height 35
click at [493, 92] on input at bounding box center [502, 96] width 77 height 9
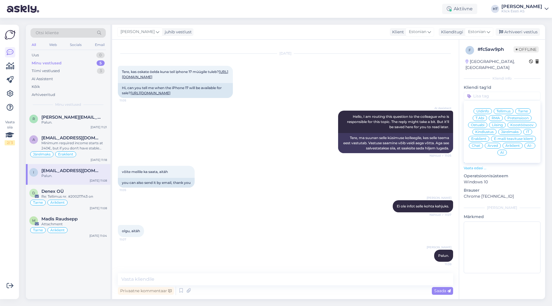
click at [481, 123] on span "Ostuabi" at bounding box center [478, 124] width 14 height 3
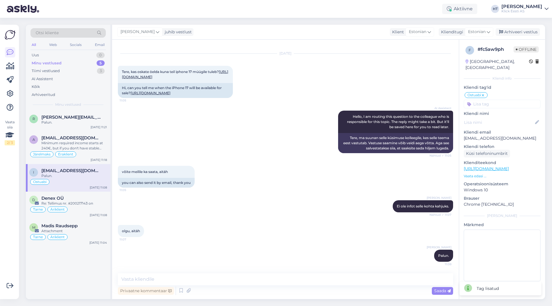
click at [507, 100] on input at bounding box center [502, 104] width 77 height 9
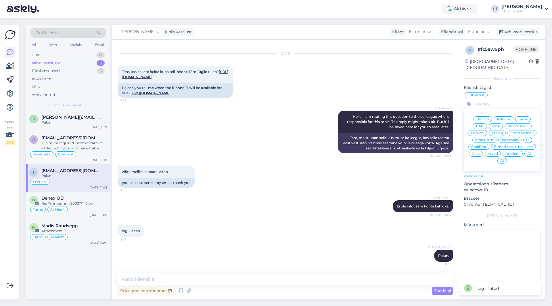
click at [481, 145] on span "Eraklient" at bounding box center [478, 146] width 15 height 3
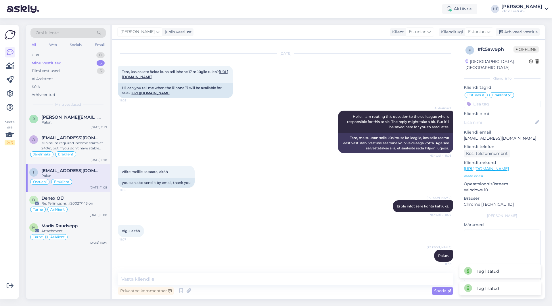
click at [311, 210] on div "[PERSON_NAME] Ei ole infot selle kohta kahjuks. Nähtud ✓ 11:07" at bounding box center [285, 206] width 335 height 25
click at [96, 213] on div "[DATE] 11:08" at bounding box center [98, 215] width 17 height 4
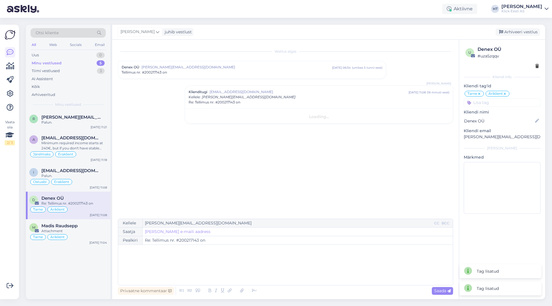
scroll to position [0, 0]
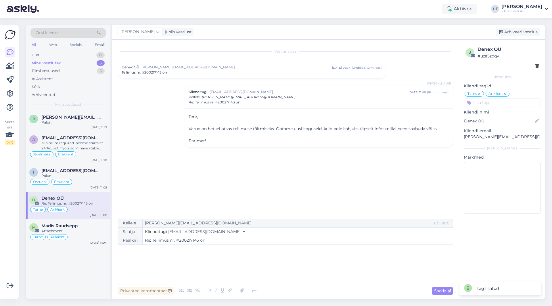
click at [60, 289] on div "r [PERSON_NAME][EMAIL_ADDRESS][DOMAIN_NAME] Palun. [DATE] 11:21 a [EMAIL_ADDRES…" at bounding box center [68, 205] width 85 height 189
click at [100, 57] on div "0" at bounding box center [100, 55] width 8 height 6
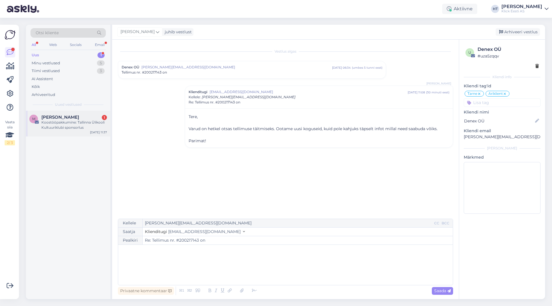
click at [88, 114] on div "M [PERSON_NAME] 1 Koostööpakkumine: Tallinna Ülikooli Kultuuriklubi sponsorlus …" at bounding box center [68, 124] width 85 height 26
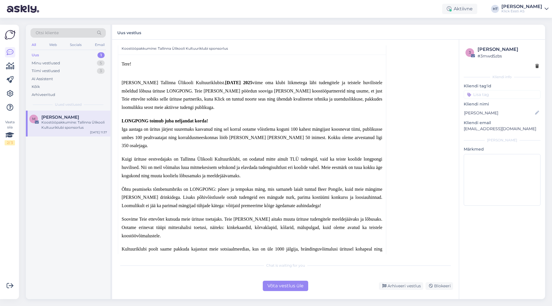
scroll to position [113, 0]
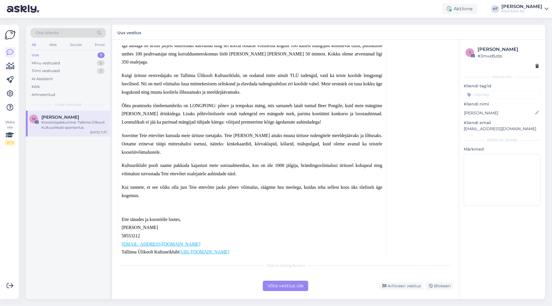
click at [284, 284] on div "Võta vestlus üle" at bounding box center [285, 286] width 45 height 10
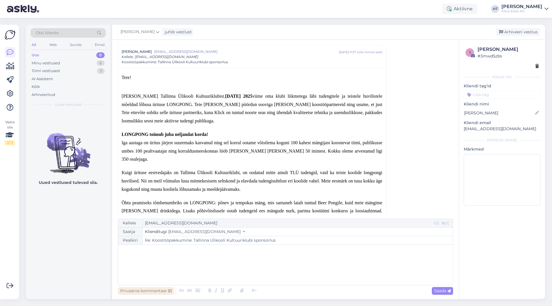
click at [148, 293] on div "Privaatne kommentaar" at bounding box center [146, 291] width 56 height 8
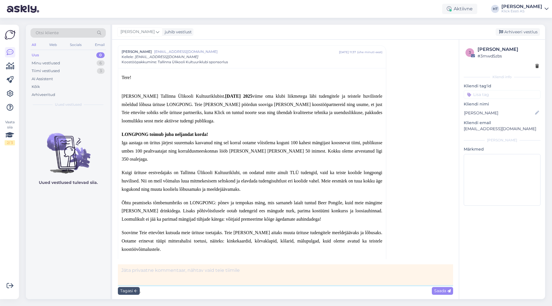
click at [177, 274] on textarea at bounding box center [285, 275] width 335 height 21
type textarea "fwd turundusele"
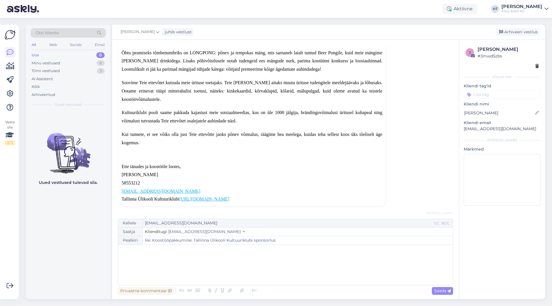
scroll to position [178, 0]
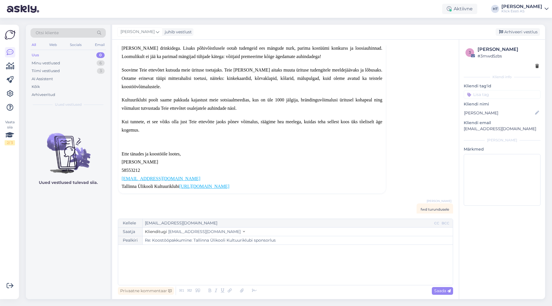
click at [481, 88] on p "Kliendi tag'id" at bounding box center [502, 86] width 77 height 6
click at [483, 89] on div "Kliendi tag'id Üldinfo Tellimus Tarne T.Abi RMA Pretensioon Ostuabi Liising Koo…" at bounding box center [502, 91] width 77 height 16
click at [484, 92] on input at bounding box center [502, 94] width 77 height 9
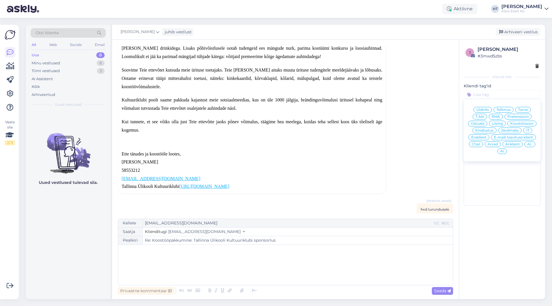
click at [525, 123] on span "Koostöösoov" at bounding box center [522, 123] width 23 height 3
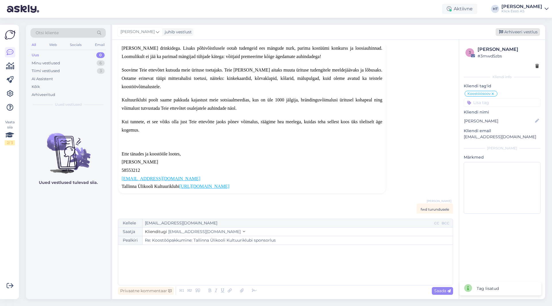
click at [514, 33] on div "Arhiveeri vestlus" at bounding box center [518, 32] width 44 height 8
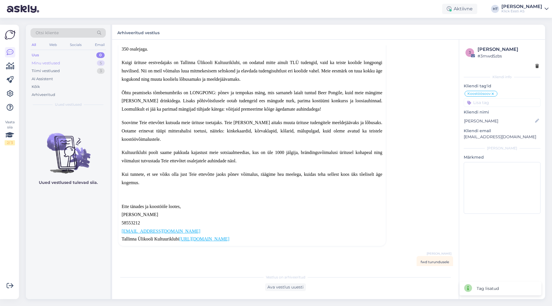
click at [95, 64] on div "Minu vestlused 5" at bounding box center [67, 63] width 75 height 8
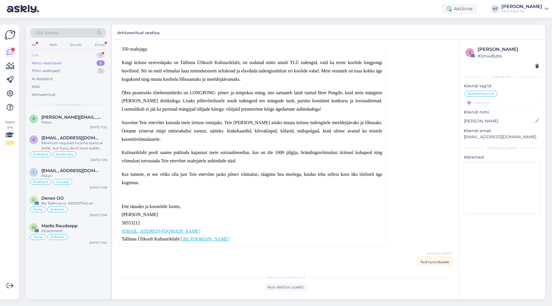
click at [104, 56] on div "0" at bounding box center [100, 55] width 8 height 6
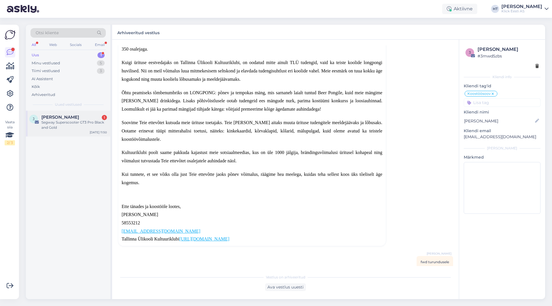
click at [90, 113] on div "[PERSON_NAME] 1 Segway Superscooter GT3 Pro Black and Gold [DATE] 11:50" at bounding box center [68, 124] width 85 height 26
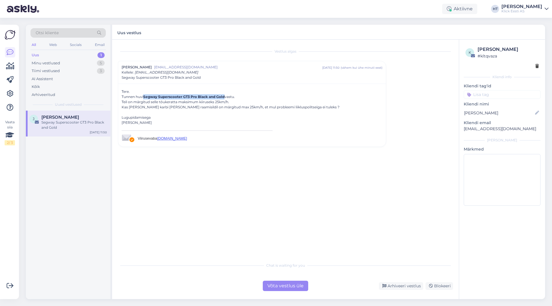
drag, startPoint x: 144, startPoint y: 97, endPoint x: 227, endPoint y: 97, distance: 83.1
click at [227, 97] on div "Tunnen huvi Segway Superscooter GT3 Pro Black and Gold vastu." at bounding box center [252, 96] width 261 height 5
click at [201, 174] on div "Vestlus algas [PERSON_NAME] [PERSON_NAME][EMAIL_ADDRESS][DOMAIN_NAME] [DATE] 11…" at bounding box center [288, 149] width 341 height 209
drag, startPoint x: 144, startPoint y: 107, endPoint x: 183, endPoint y: 108, distance: 39.7
click at [183, 108] on div "Kas [PERSON_NAME] karbi [PERSON_NAME] raamisildil on märgitud max 25km/h, et mu…" at bounding box center [252, 107] width 261 height 5
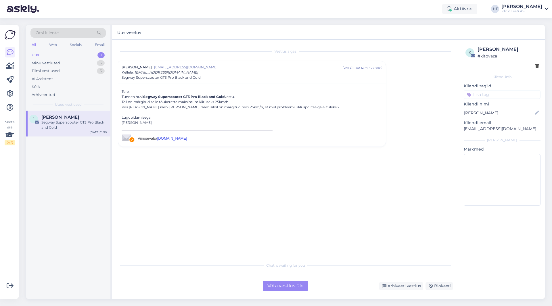
click at [184, 107] on div "Kas [PERSON_NAME] karbi [PERSON_NAME] raamisildil on märgitud max 25km/h, et mu…" at bounding box center [252, 107] width 261 height 5
drag, startPoint x: 183, startPoint y: 107, endPoint x: 144, endPoint y: 107, distance: 38.8
click at [144, 107] on div "Kas [PERSON_NAME] karbi [PERSON_NAME] raamisildil on märgitud max 25km/h, et mu…" at bounding box center [252, 107] width 261 height 5
click at [216, 186] on div "Vestlus algas [PERSON_NAME] [PERSON_NAME][EMAIL_ADDRESS][DOMAIN_NAME] [DATE] 11…" at bounding box center [288, 149] width 341 height 209
click at [275, 289] on div "Võta vestlus üle" at bounding box center [285, 286] width 45 height 10
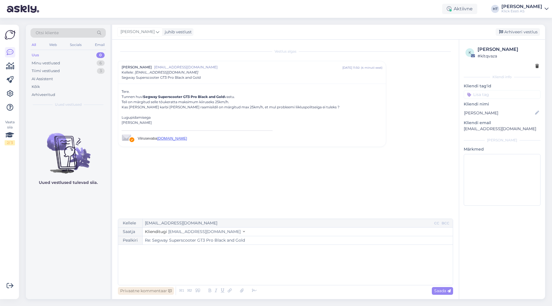
click at [156, 289] on div "Privaatne kommentaar" at bounding box center [146, 291] width 56 height 8
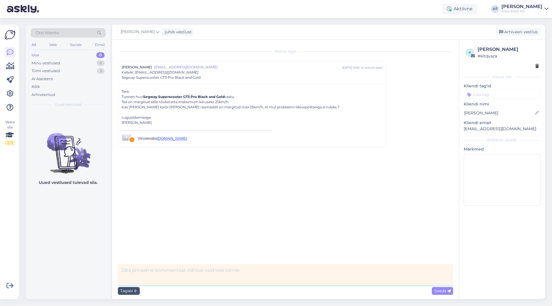
click at [171, 274] on textarea at bounding box center [285, 275] width 335 height 21
type textarea "[PERSON_NAME]."
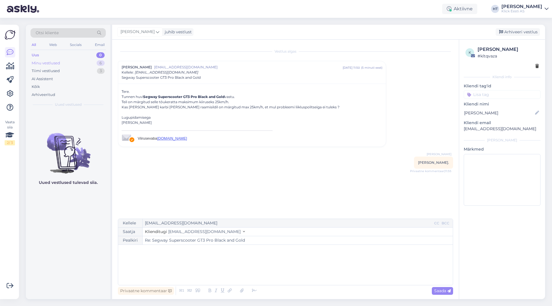
click at [91, 64] on div "Minu vestlused 6" at bounding box center [67, 63] width 75 height 8
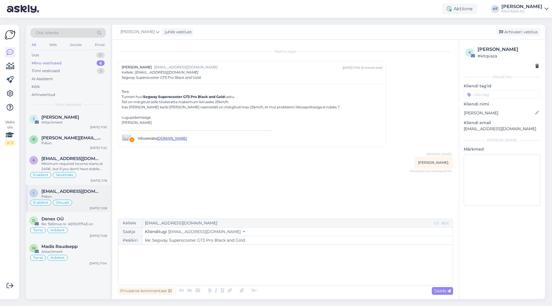
click at [89, 198] on div "Palun." at bounding box center [74, 196] width 66 height 5
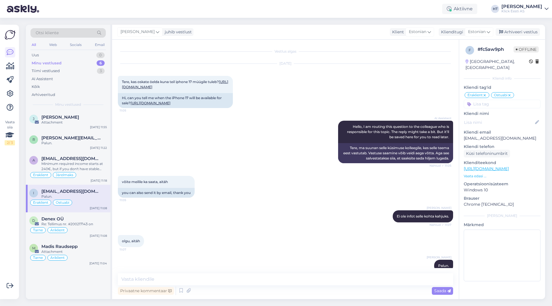
scroll to position [36, 0]
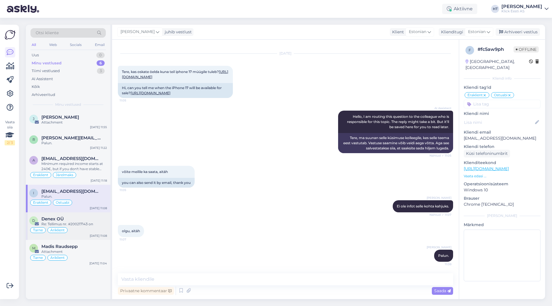
click at [91, 219] on div "Denex OÜ" at bounding box center [74, 219] width 66 height 5
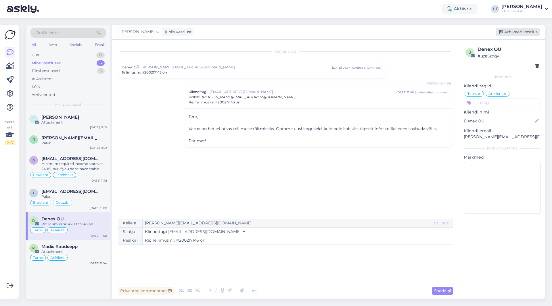
click at [519, 33] on div "Arhiveeri vestlus" at bounding box center [518, 32] width 44 height 8
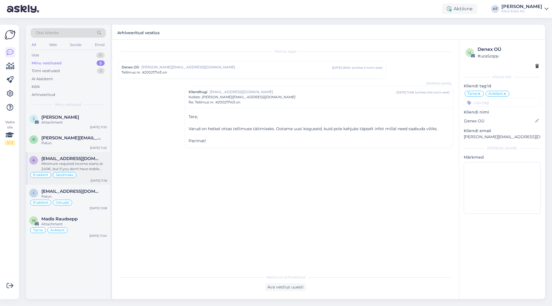
click at [79, 161] on span "[EMAIL_ADDRESS][DOMAIN_NAME]" at bounding box center [71, 158] width 60 height 5
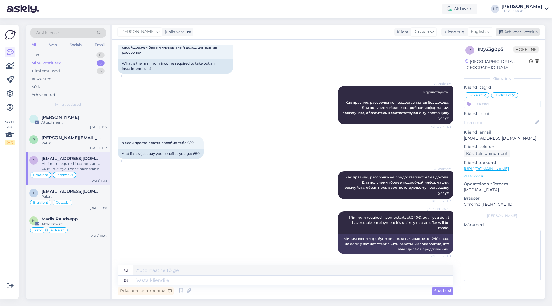
click at [520, 31] on div "Arhiveeri vestlus" at bounding box center [518, 32] width 44 height 8
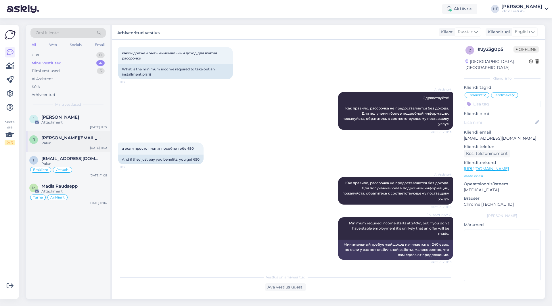
click at [66, 140] on span "[PERSON_NAME][EMAIL_ADDRESS][DOMAIN_NAME]" at bounding box center [71, 137] width 60 height 5
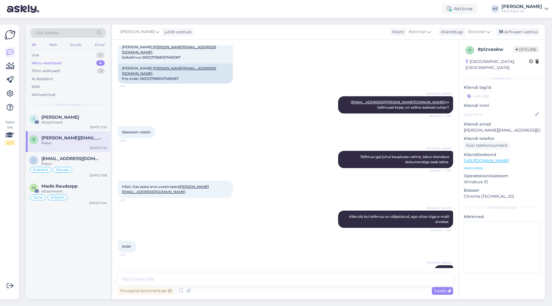
click at [505, 92] on input at bounding box center [502, 96] width 77 height 9
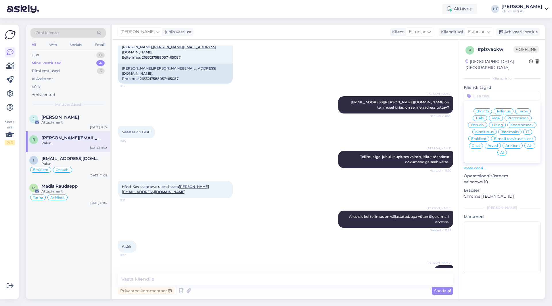
click at [508, 110] on span "Tellimus" at bounding box center [504, 111] width 14 height 3
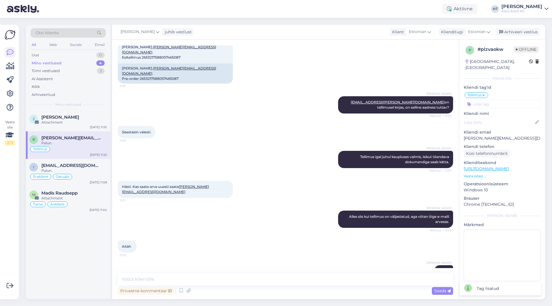
click at [505, 100] on input at bounding box center [502, 104] width 77 height 9
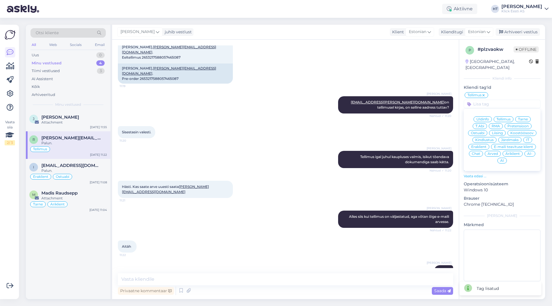
click at [479, 145] on span "Eraklient" at bounding box center [478, 146] width 15 height 3
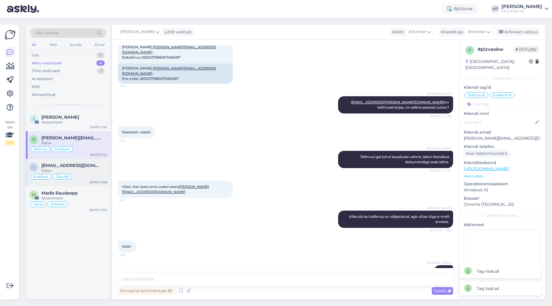
click at [77, 177] on div "Eraklient Ostuabi" at bounding box center [68, 176] width 78 height 7
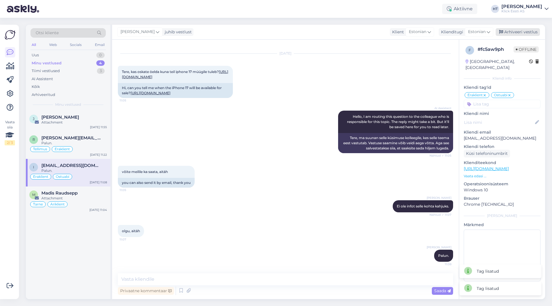
click at [523, 28] on div "Arhiveeri vestlus" at bounding box center [518, 32] width 44 height 8
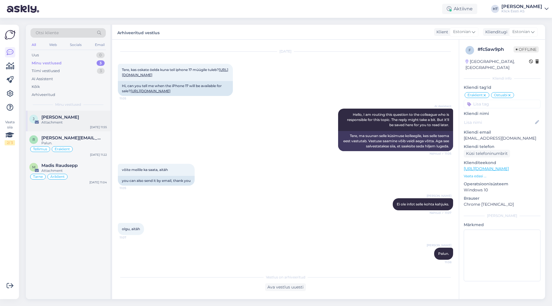
click at [74, 115] on div "[PERSON_NAME]" at bounding box center [74, 117] width 66 height 5
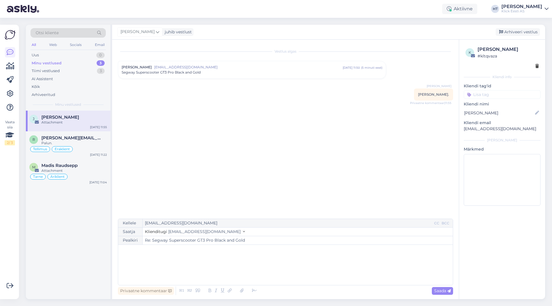
click at [489, 95] on input at bounding box center [502, 94] width 77 height 9
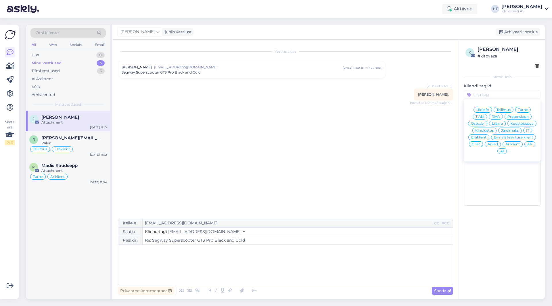
click at [477, 123] on span "Ostuabi" at bounding box center [478, 123] width 14 height 3
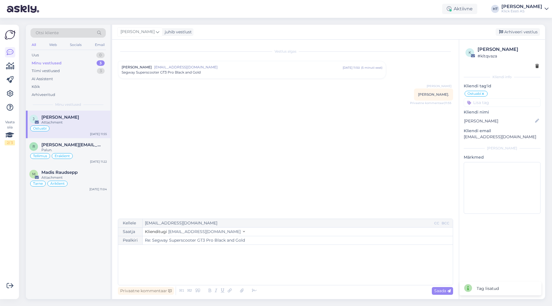
click at [492, 105] on input at bounding box center [502, 102] width 77 height 9
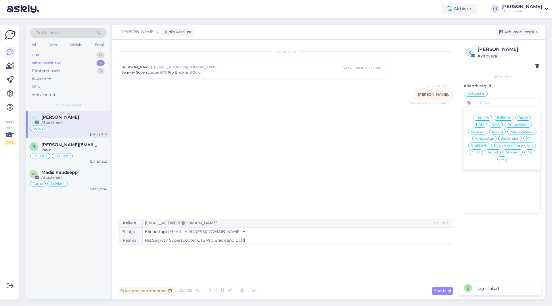
click at [479, 145] on span "Eraklient" at bounding box center [478, 145] width 15 height 3
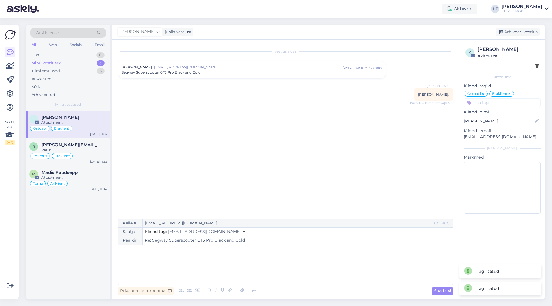
click at [368, 131] on div "Vestlus algas [PERSON_NAME] [PERSON_NAME][EMAIL_ADDRESS][DOMAIN_NAME] [DATE] 11…" at bounding box center [288, 129] width 341 height 168
click at [77, 58] on div "Uus 1" at bounding box center [67, 55] width 75 height 8
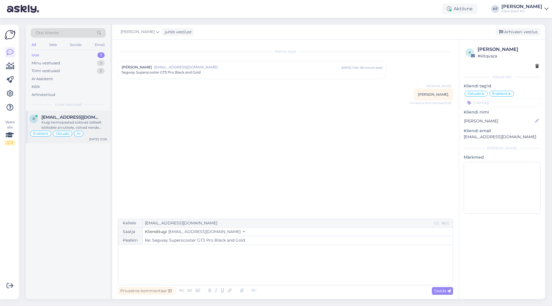
click at [83, 114] on div "r [EMAIL_ADDRESS][DOMAIN_NAME] Kuigi termopastad sobivad üldiselt kõikidele arv…" at bounding box center [68, 127] width 85 height 33
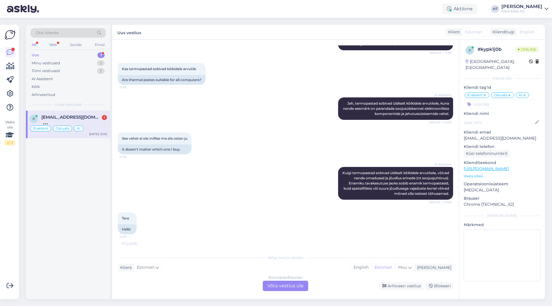
scroll to position [731, 0]
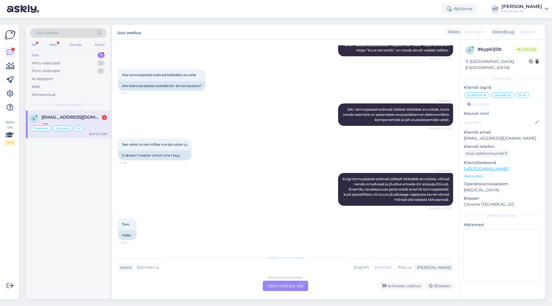
click at [286, 221] on div "Tere 12:07 Hello" at bounding box center [285, 229] width 335 height 35
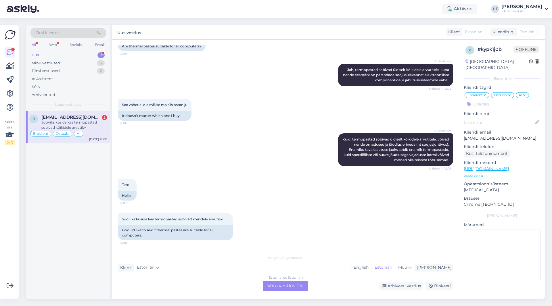
click at [286, 224] on div "Sooviks küsida kas termopastad sobivad kõikidele arvutilw 12:08 I would like to…" at bounding box center [285, 227] width 335 height 40
click at [286, 222] on div "Sooviks küsida kas termopastad sobivad kõikidele arvutilw 12:08 I would like to…" at bounding box center [285, 227] width 335 height 40
click at [285, 224] on div "Sooviks küsida kas termopastad sobivad kõikidele arvutilw 12:08 I would like to…" at bounding box center [285, 227] width 335 height 40
click at [287, 222] on div "Sooviks küsida kas termopastad sobivad kõikidele arvutilw 12:08 I would like to…" at bounding box center [285, 227] width 335 height 40
click at [285, 224] on div "Sooviks küsida kas termopastad sobivad kõikidele arvutilw 12:08 I would like to…" at bounding box center [285, 227] width 335 height 40
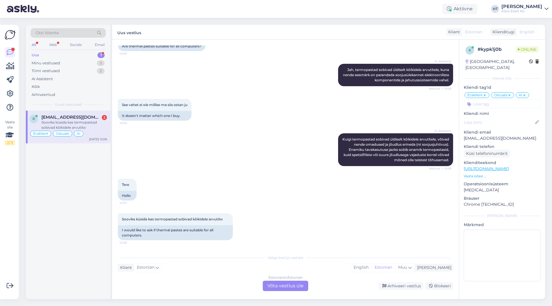
click at [285, 224] on div "Sooviks küsida kas termopastad sobivad kõikidele arvutilw 12:08 I would like to…" at bounding box center [285, 227] width 335 height 40
click at [286, 221] on div "Sooviks küsida kas termopastad sobivad kõikidele arvutilw 12:08 I would like to…" at bounding box center [285, 227] width 335 height 40
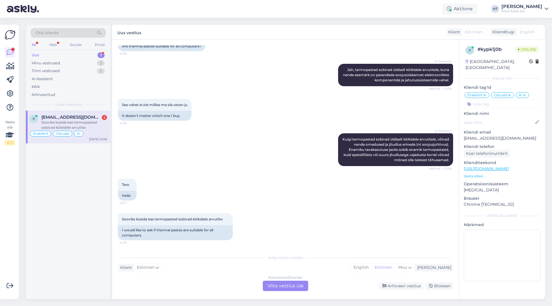
click at [283, 284] on div "Estonian to Estonian Võta vestlus üle" at bounding box center [285, 286] width 45 height 10
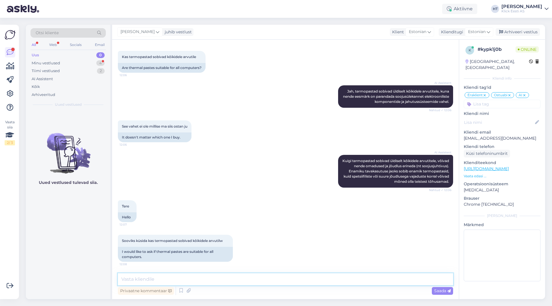
click at [283, 283] on textarea at bounding box center [285, 280] width 335 height 12
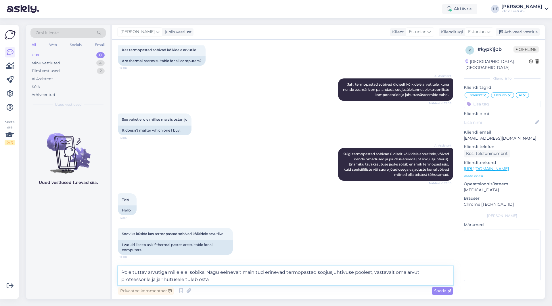
type textarea "Pole tuttav arvutiga millele ei sobiks. Nagu eelnevalt mainitud erinevad termop…"
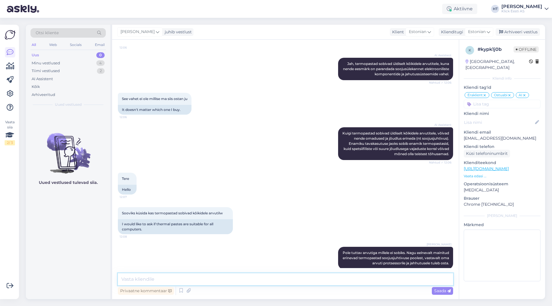
scroll to position [784, 0]
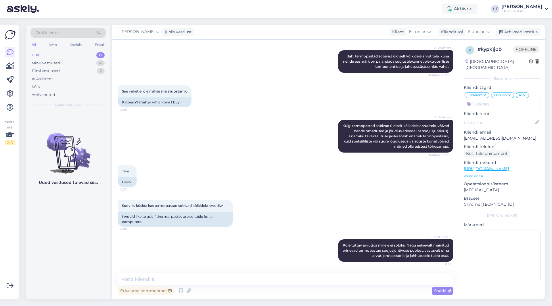
click at [251, 150] on div "AI Assistent Kuigi termopastad sobivad üldiselt kõikidele arvutitele, võivad ne…" at bounding box center [285, 136] width 335 height 45
click at [477, 12] on div "Aktiivne" at bounding box center [459, 9] width 35 height 10
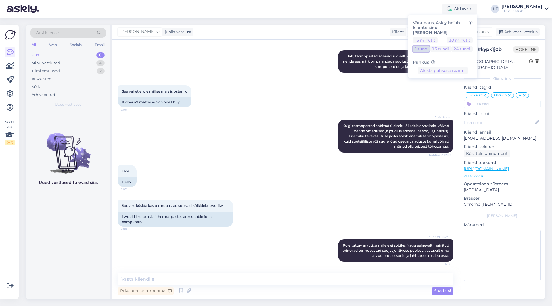
click at [430, 46] on button "1 tund" at bounding box center [421, 49] width 17 height 6
click at [335, 21] on div "Otsi kliente All Web Socials Email Uus 0 Minu vestlused 4 Tiimi vestlused 2 AI …" at bounding box center [287, 162] width 530 height 289
